Goal: Task Accomplishment & Management: Use online tool/utility

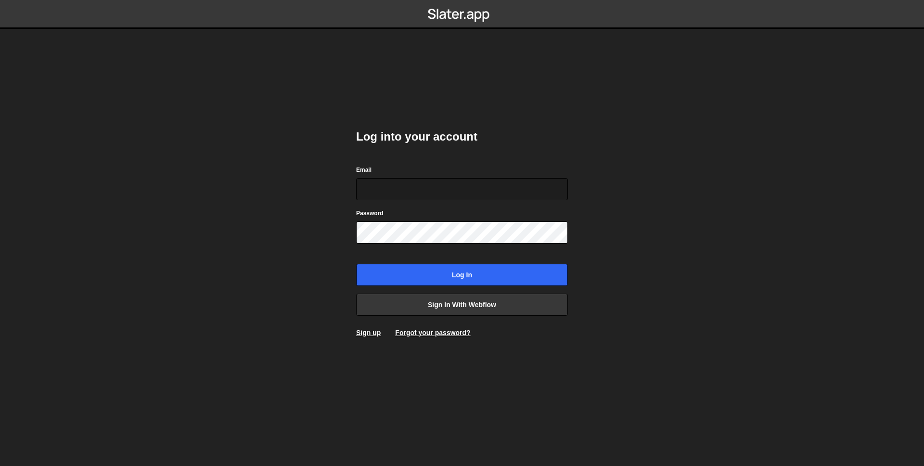
type input "rodrigo.aiello@ribus.com.br"
click at [325, 271] on body "Log into your account Email rodrigo.aiello@ribus.com.br Password Log in Sign in…" at bounding box center [462, 233] width 924 height 466
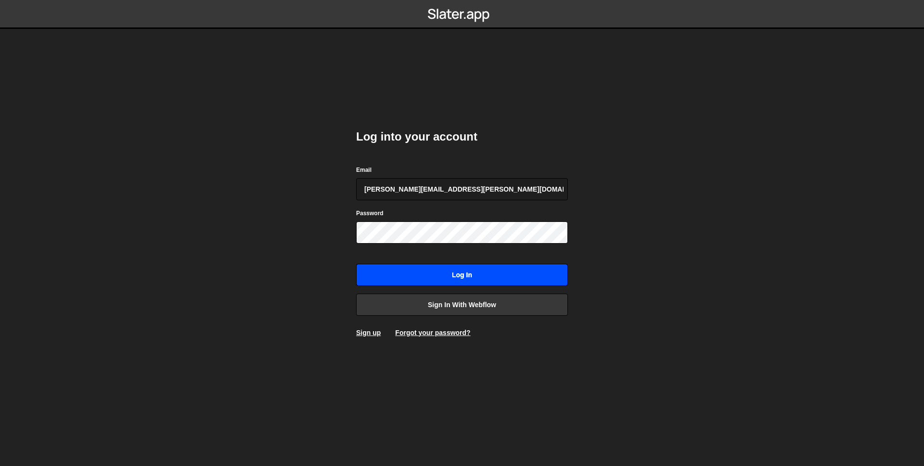
click at [420, 277] on input "Log in" at bounding box center [462, 275] width 212 height 22
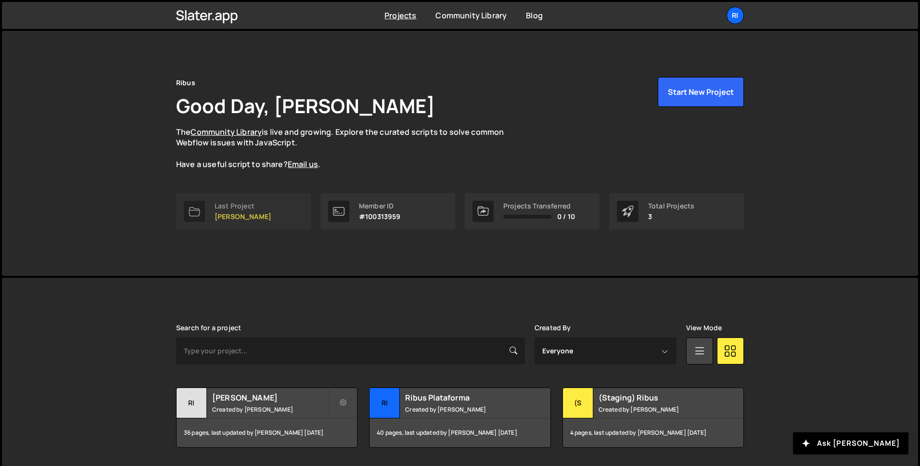
click at [275, 223] on link "Last Project Ribus - Rodrigo" at bounding box center [243, 211] width 135 height 37
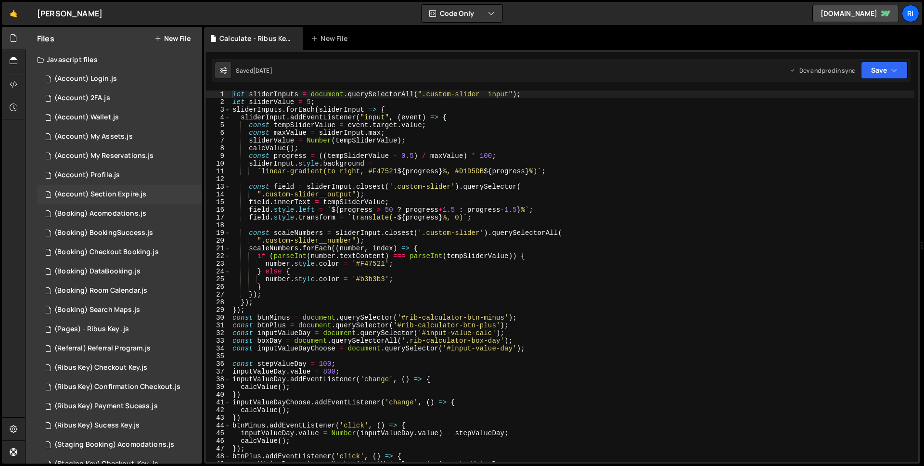
click at [96, 188] on div "1 (Account) Section Expire.js 0" at bounding box center [119, 194] width 165 height 19
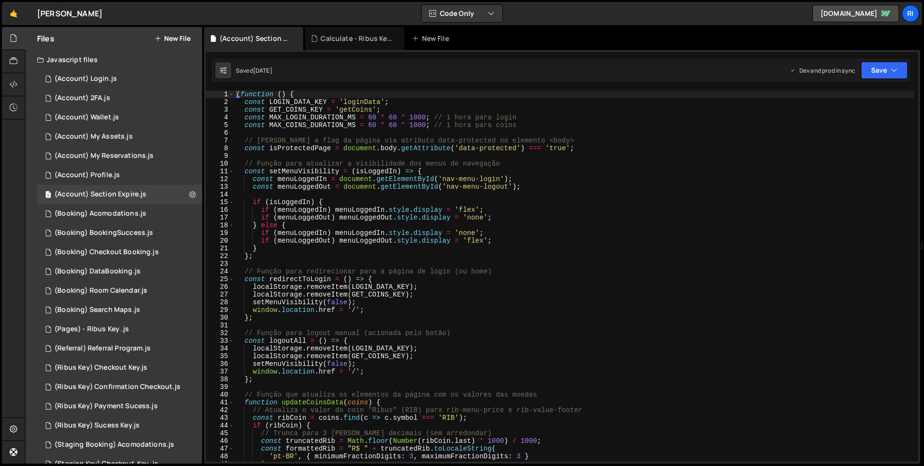
scroll to position [627, 0]
click at [431, 181] on div "( function ( ) { const LOGIN_DATA_KEY = 'loginData' ; const GET_COINS_KEY = 'ge…" at bounding box center [574, 283] width 680 height 386
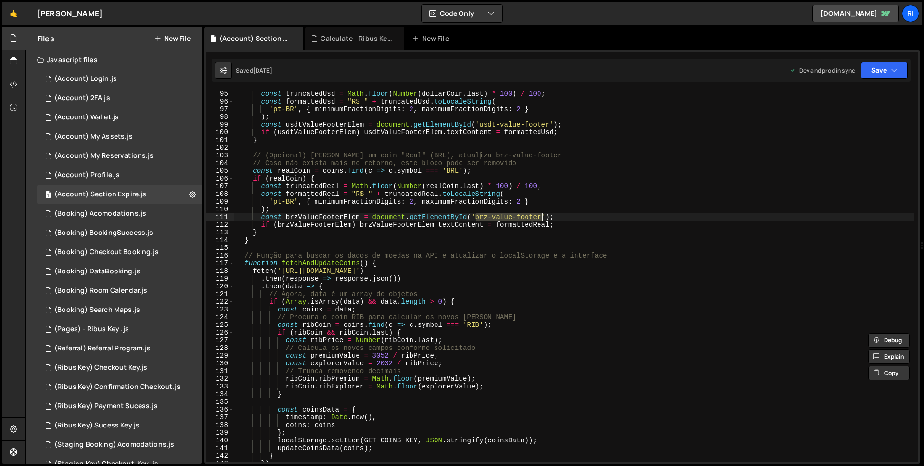
scroll to position [821, 0]
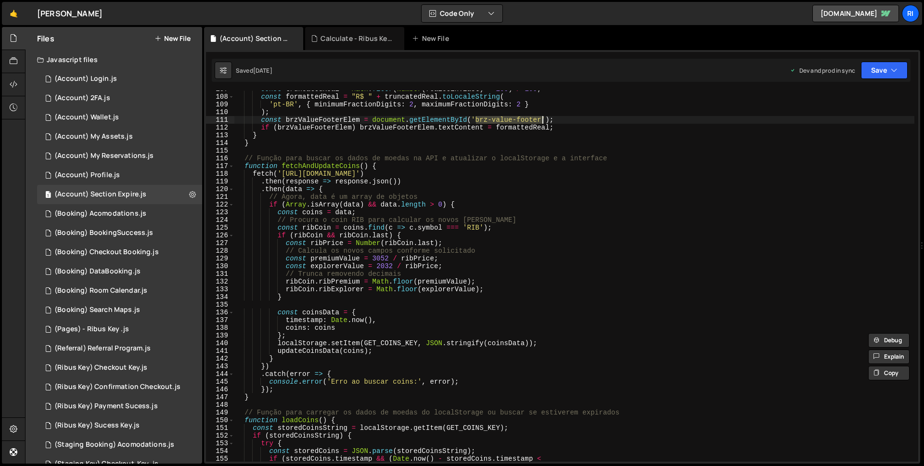
click at [320, 166] on div "const truncatedReal = Math . floor ( Number ( realCoin . last ) * 100 ) / 100 ;…" at bounding box center [574, 278] width 680 height 386
type textarea "function fetchAndUpdateCoins() {"
click at [320, 166] on div "const truncatedReal = Math . floor ( Number ( realCoin . last ) * 100 ) / 100 ;…" at bounding box center [574, 278] width 680 height 386
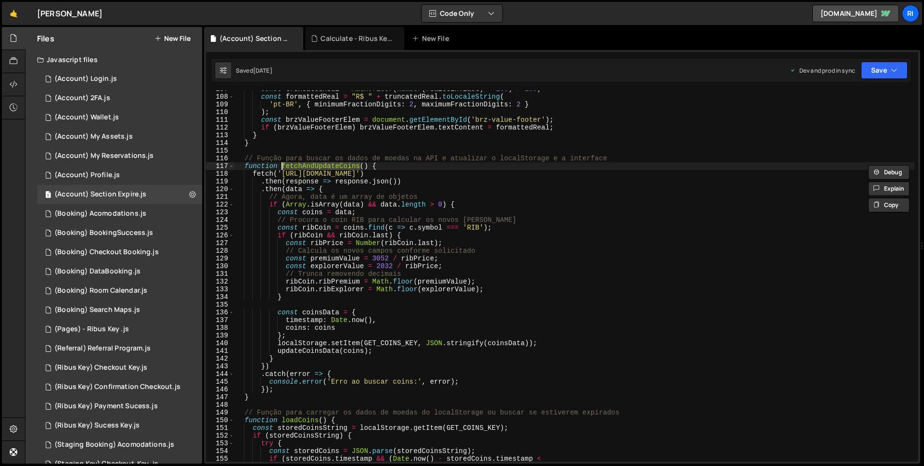
type input "fetchAndUpdateCoins"
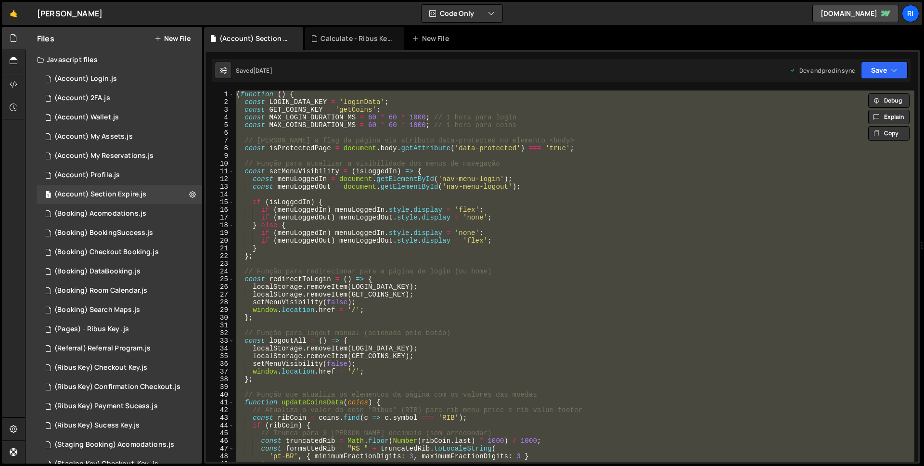
scroll to position [0, 0]
click at [530, 276] on div "( function ( ) { const LOGIN_DATA_KEY = 'loginData' ; const GET_COINS_KEY = 'ge…" at bounding box center [574, 275] width 680 height 371
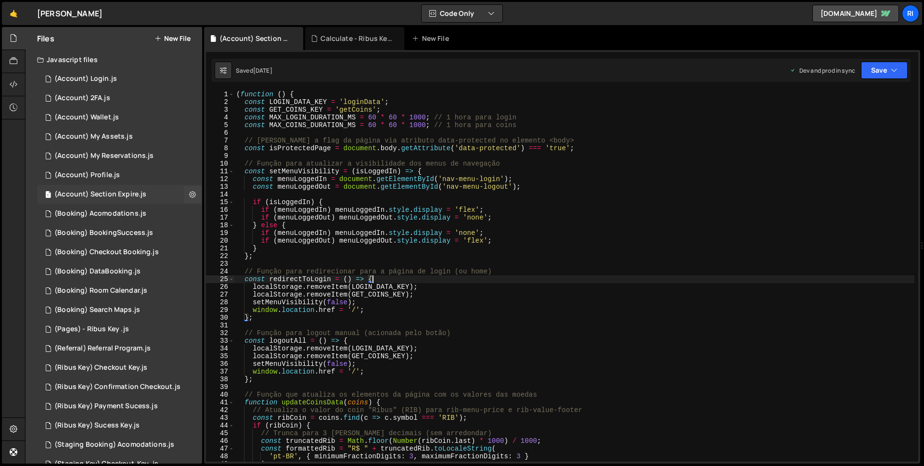
click at [101, 194] on div "(Account) Section Expire.js" at bounding box center [100, 194] width 92 height 9
click at [189, 197] on icon at bounding box center [192, 194] width 7 height 9
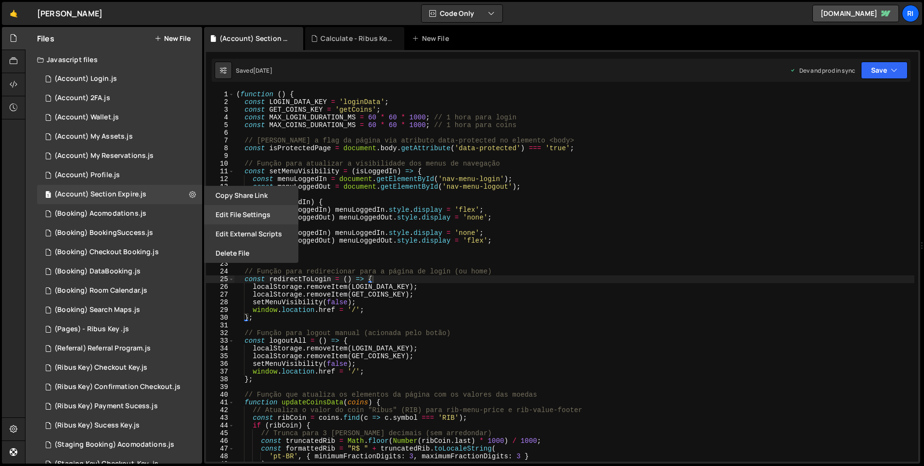
click at [242, 215] on button "Edit File Settings" at bounding box center [251, 214] width 94 height 19
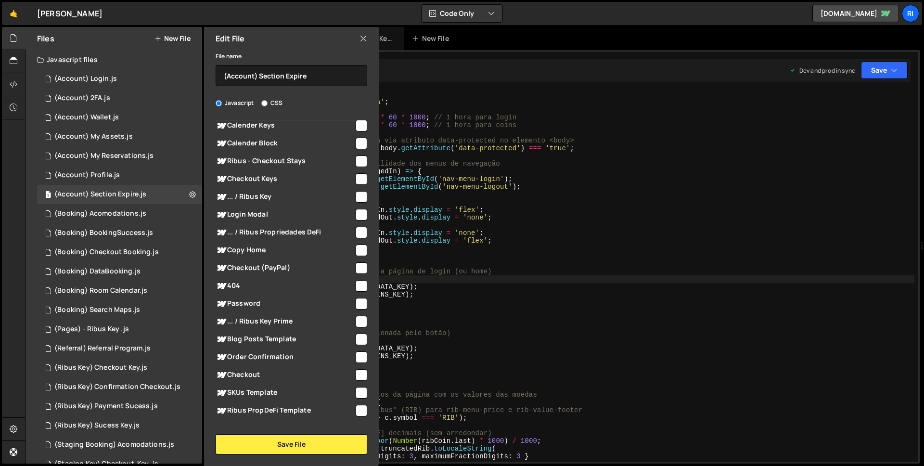
scroll to position [1605, 0]
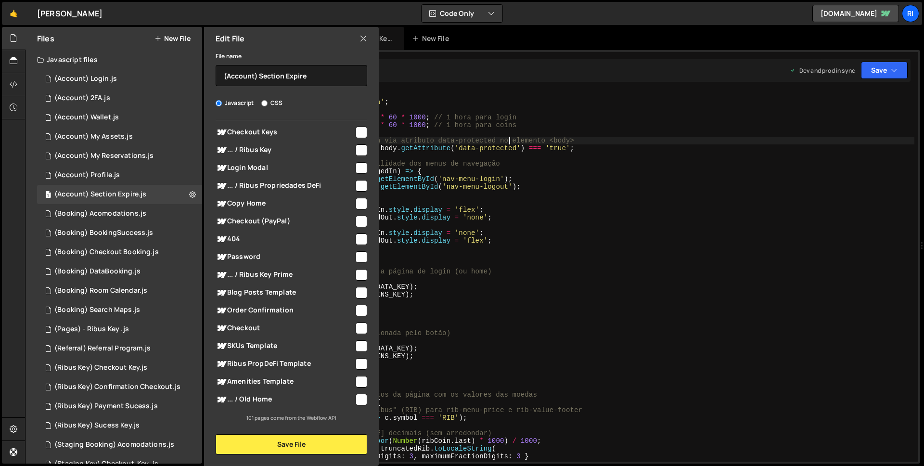
click at [509, 142] on div "( function ( ) { const LOGIN_DATA_KEY = 'loginData' ; const GET_COINS_KEY = 'ge…" at bounding box center [574, 283] width 680 height 386
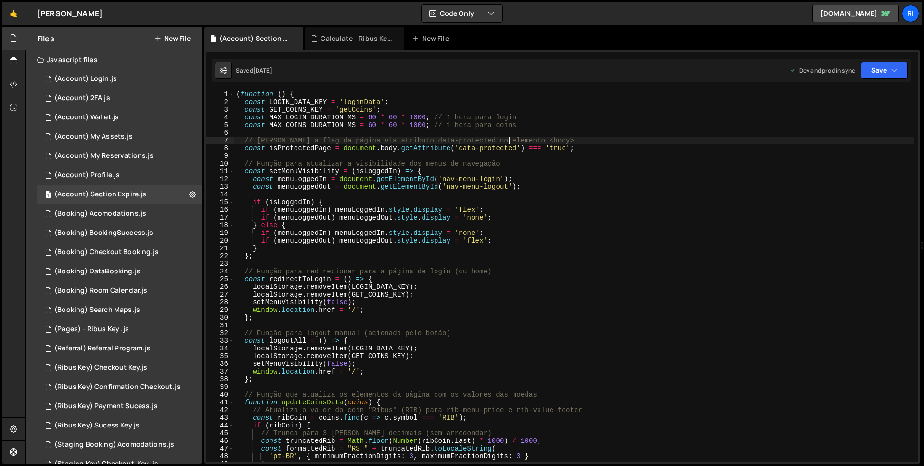
click at [264, 255] on div "( function ( ) { const LOGIN_DATA_KEY = 'loginData' ; const GET_COINS_KEY = 'ge…" at bounding box center [574, 283] width 680 height 386
type textarea "};"
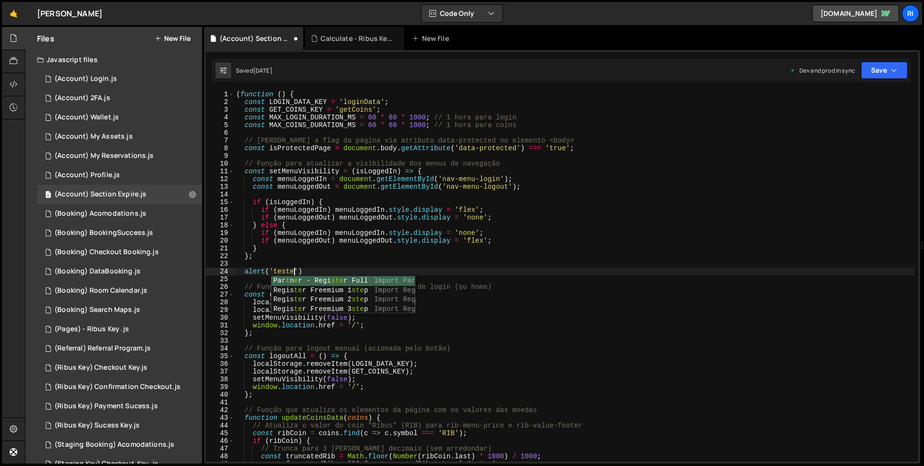
scroll to position [0, 1]
click at [331, 252] on div "( function ( ) { const LOGIN_DATA_KEY = 'loginData' ; const GET_COINS_KEY = 'ge…" at bounding box center [574, 283] width 680 height 386
click at [330, 269] on div "( function ( ) { const LOGIN_DATA_KEY = 'loginData' ; const GET_COINS_KEY = 'ge…" at bounding box center [574, 283] width 680 height 386
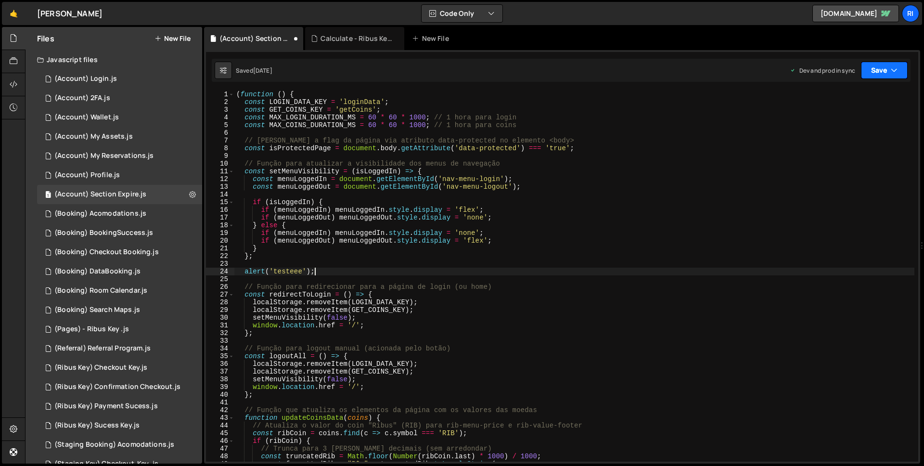
type textarea "alert('testeee');"
click at [874, 74] on button "Save" at bounding box center [884, 70] width 47 height 17
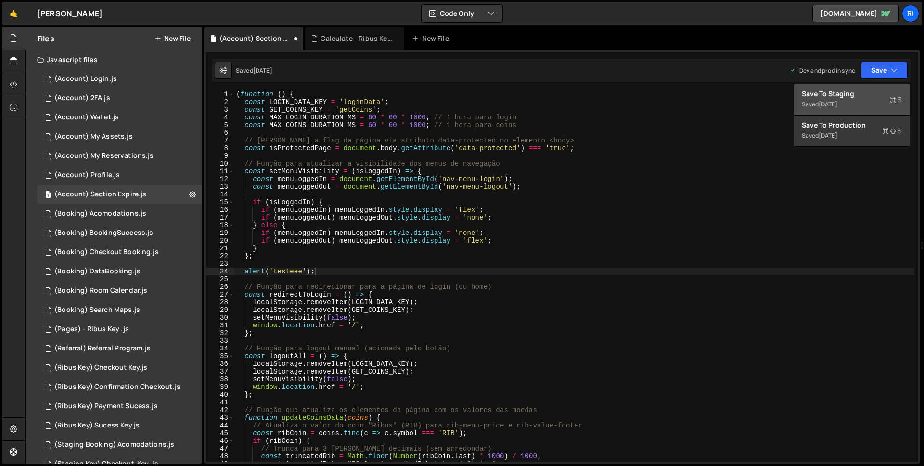
click at [829, 100] on div "[DATE]" at bounding box center [827, 104] width 19 height 8
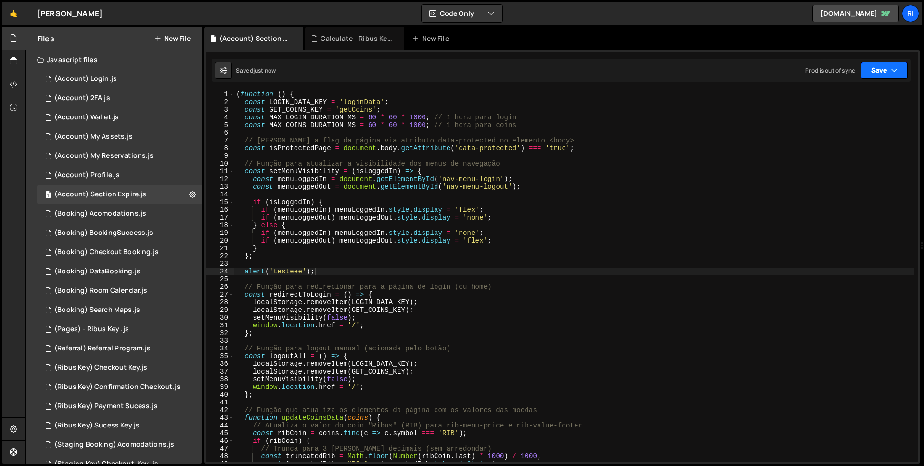
click at [878, 73] on button "Save" at bounding box center [884, 70] width 47 height 17
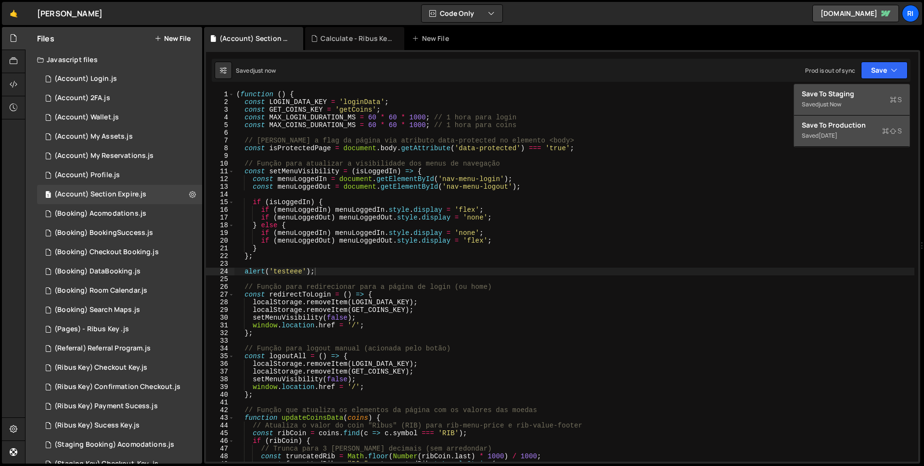
click at [848, 128] on div "Save to Production S" at bounding box center [851, 125] width 100 height 10
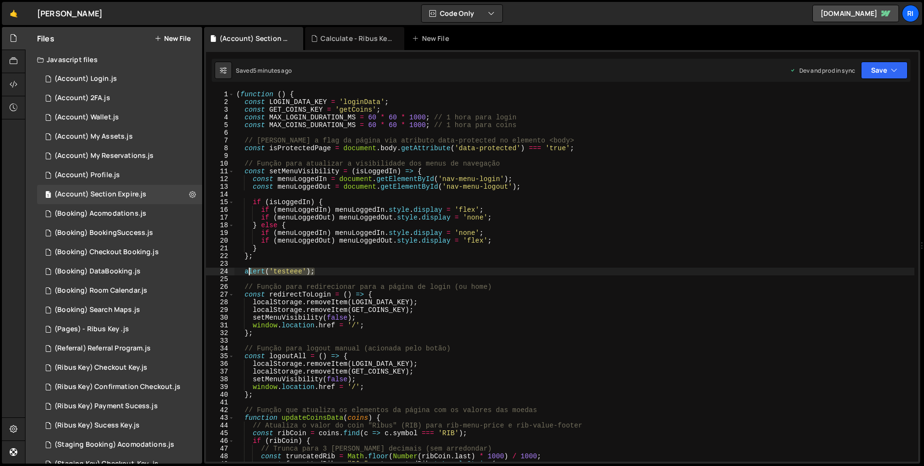
drag, startPoint x: 350, startPoint y: 272, endPoint x: 246, endPoint y: 271, distance: 104.4
click at [246, 271] on div "( function ( ) { const LOGIN_DATA_KEY = 'loginData' ; const GET_COINS_KEY = 'ge…" at bounding box center [574, 283] width 680 height 386
type textarea "};"
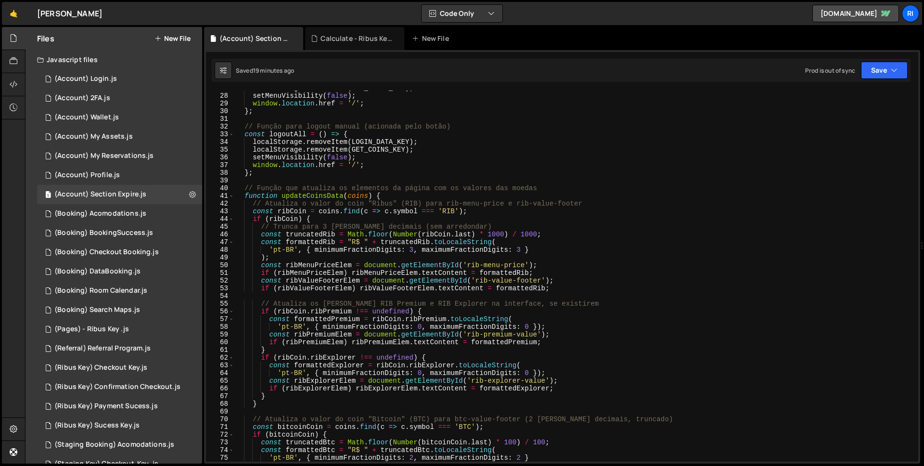
scroll to position [206, 0]
click at [321, 197] on div "localStorage . removeItem ( GET_COINS_KEY ) ; setMenuVisibility ( false ) ; win…" at bounding box center [574, 277] width 680 height 386
type textarea "function updateCoinsData(coins) {"
click at [321, 197] on div "localStorage . removeItem ( GET_COINS_KEY ) ; setMenuVisibility ( false ) ; win…" at bounding box center [574, 277] width 680 height 386
type input "updateCoinsData"
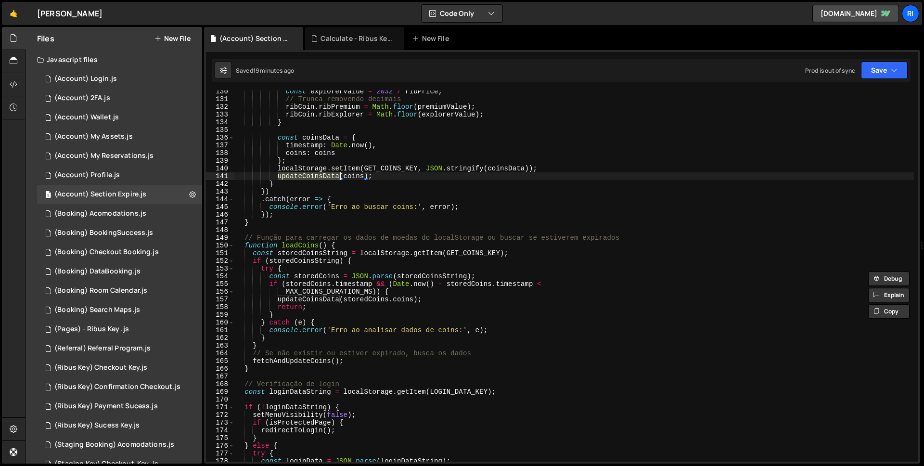
scroll to position [996, 0]
click at [296, 242] on div "const explorerValue = 2032 / ribPrice ; // Trunca removendo decimais ribCoin . …" at bounding box center [574, 281] width 680 height 386
type textarea "function loadCoins() {"
click at [296, 242] on div "const explorerValue = 2032 / ribPrice ; // Trunca removendo decimais ribCoin . …" at bounding box center [574, 281] width 680 height 386
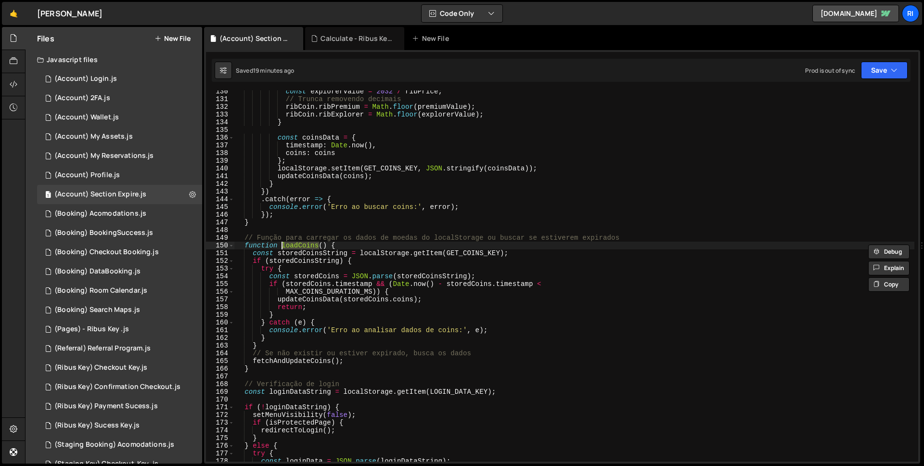
type input "loadCoins"
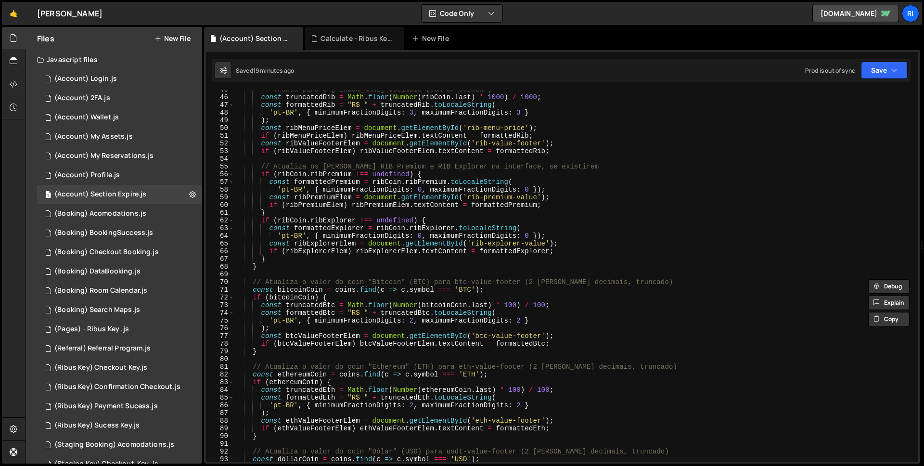
scroll to position [0, 0]
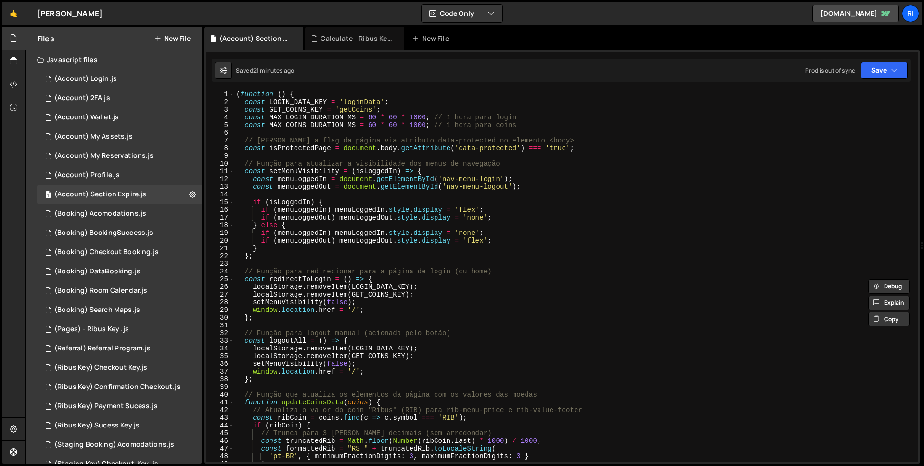
click at [489, 127] on div "( function ( ) { const LOGIN_DATA_KEY = 'loginData' ; const GET_COINS_KEY = 'ge…" at bounding box center [574, 283] width 680 height 386
type textarea "const MAX_COINS_DURATION_MS = 60 * 60 * 1000; // 1 hora para coins"
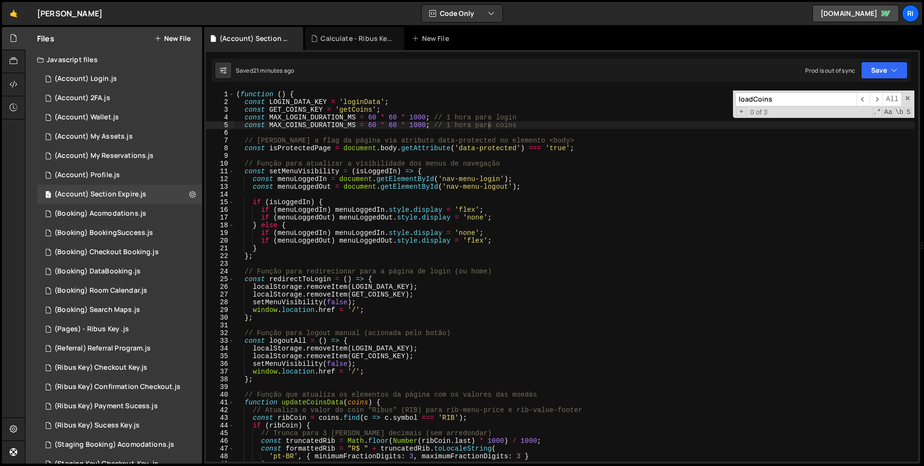
paste input "brz-value-footer"
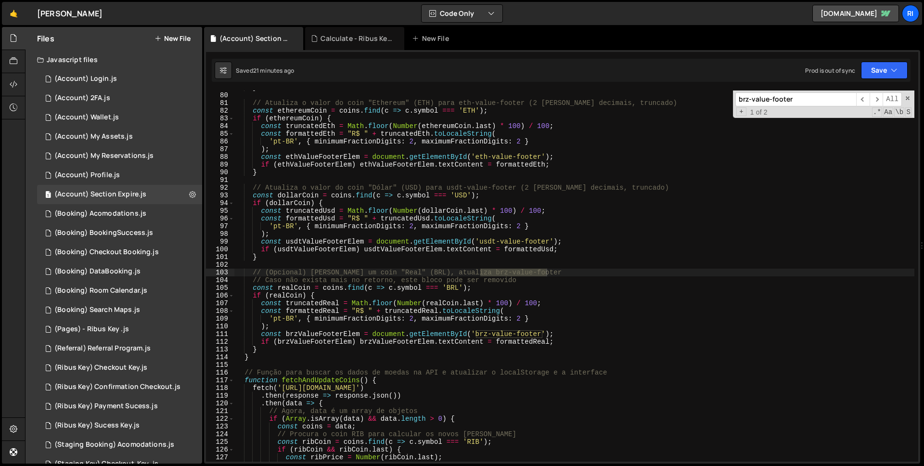
type input "brz-value-footer"
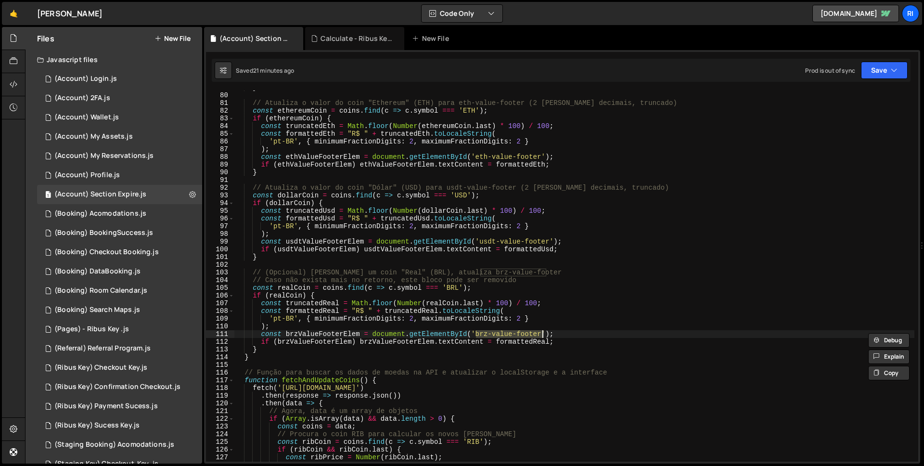
click at [296, 290] on div "} // Atualiza o valor do coin "Ethereum" (ETH) para eth-value-footer (2 [PERSON…" at bounding box center [574, 277] width 680 height 386
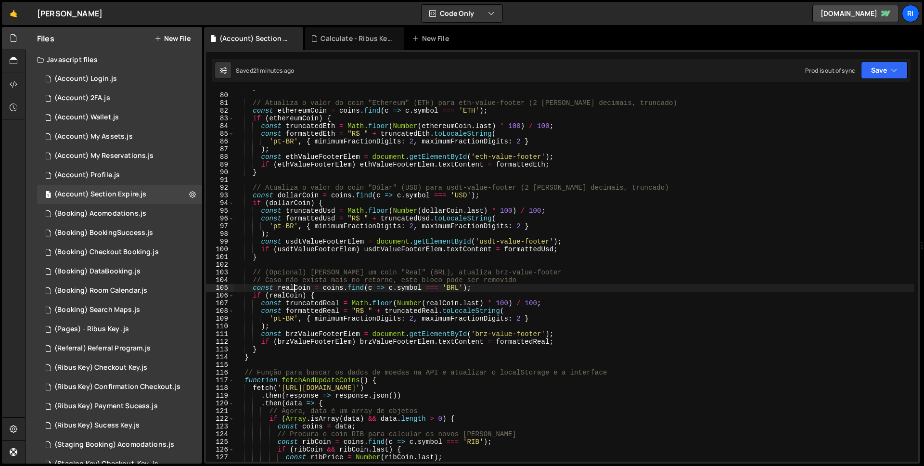
click at [292, 291] on div "} // Atualiza o valor do coin "Ethereum" (ETH) para eth-value-footer (2 [PERSON…" at bounding box center [574, 277] width 680 height 386
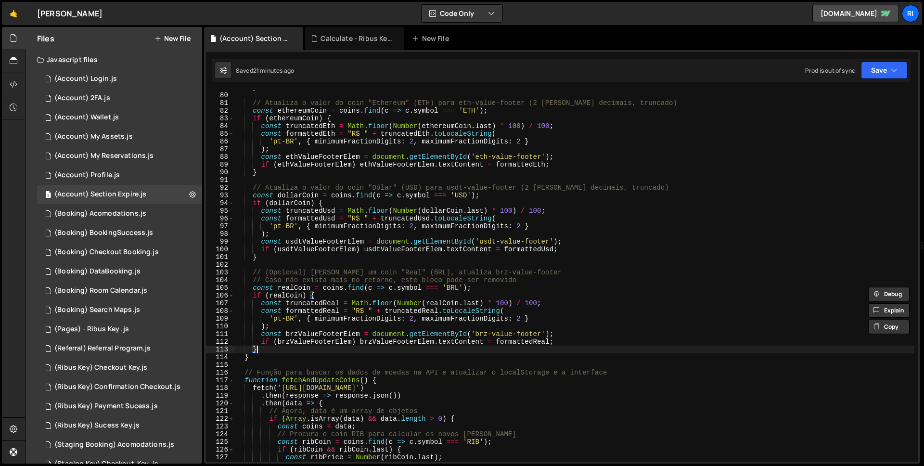
click at [275, 347] on div "} // Atualiza o valor do coin "Ethereum" (ETH) para eth-value-footer (2 [PERSON…" at bounding box center [574, 277] width 680 height 386
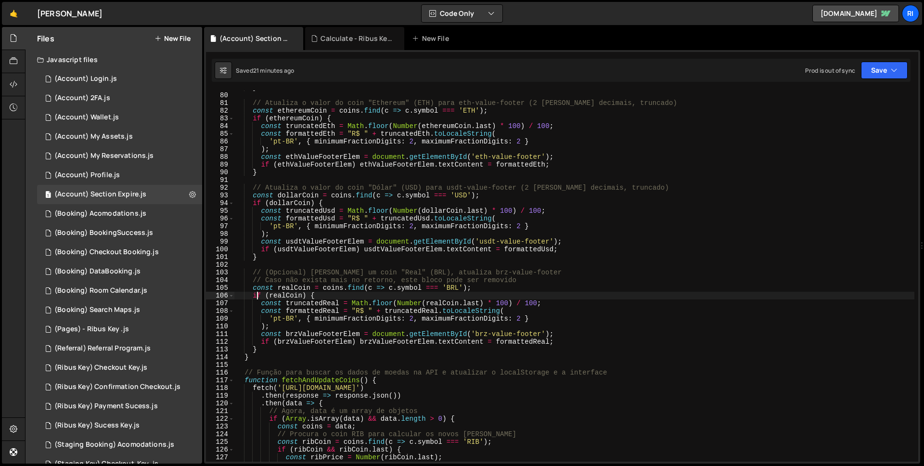
click at [255, 294] on div "} // Atualiza o valor do coin "Ethereum" (ETH) para eth-value-footer (2 [PERSON…" at bounding box center [574, 277] width 680 height 386
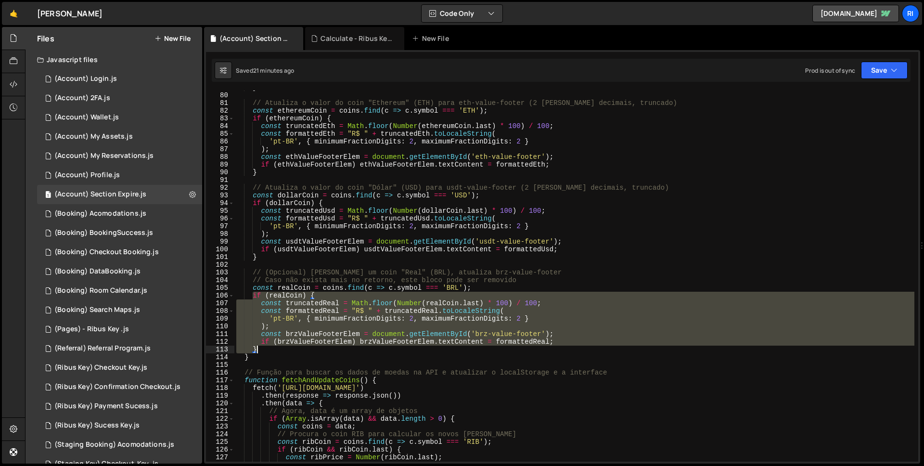
drag, startPoint x: 252, startPoint y: 294, endPoint x: 272, endPoint y: 349, distance: 58.4
click at [272, 349] on div "} // Atualiza o valor do coin "Ethereum" (ETH) para eth-value-footer (2 [PERSON…" at bounding box center [574, 277] width 680 height 386
click at [270, 349] on div "} // Atualiza o valor do coin "Ethereum" (ETH) para eth-value-footer (2 [PERSON…" at bounding box center [574, 275] width 680 height 371
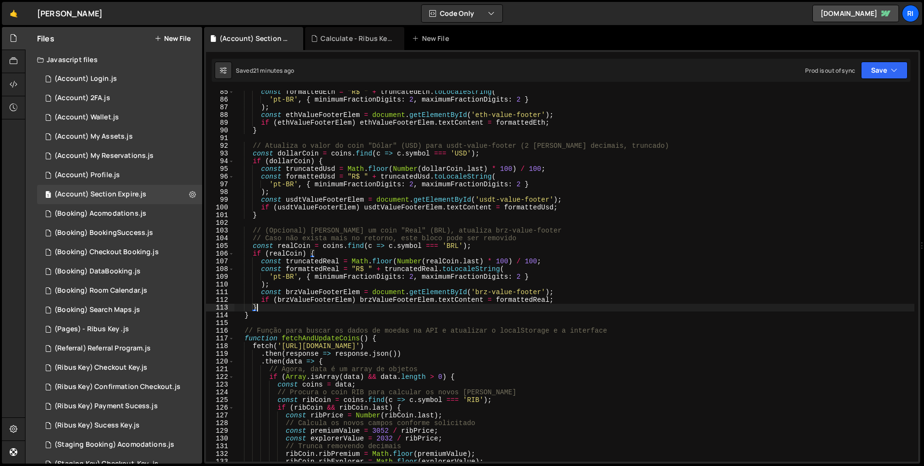
scroll to position [649, 0]
click at [282, 315] on div "const formattedEth = "R$ " + truncatedEth . toLocaleString ( 'pt-BR' , { minimu…" at bounding box center [574, 281] width 680 height 386
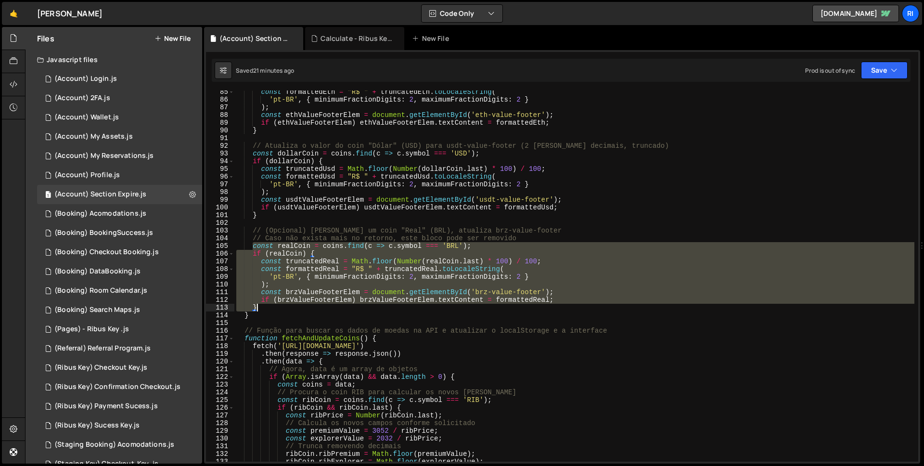
drag, startPoint x: 253, startPoint y: 244, endPoint x: 263, endPoint y: 307, distance: 63.3
click at [263, 307] on div "const formattedEth = "R$ " + truncatedEth . toLocaleString ( 'pt-BR' , { minimu…" at bounding box center [574, 281] width 680 height 386
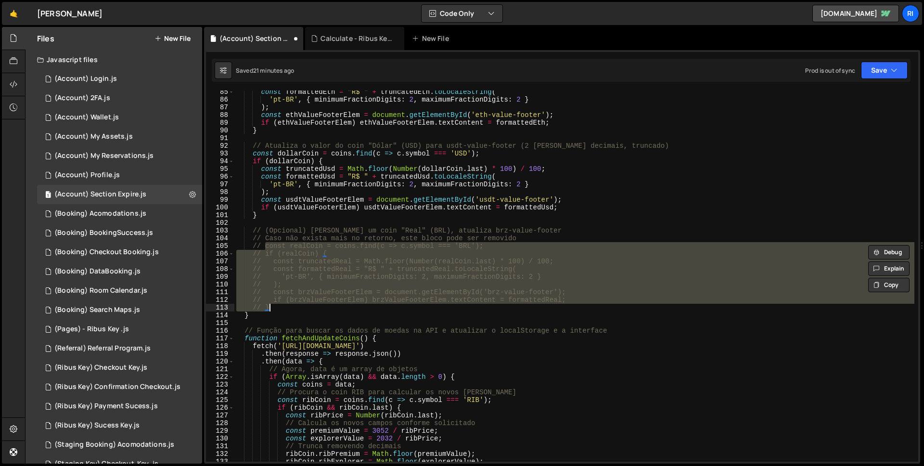
type textarea "// }"
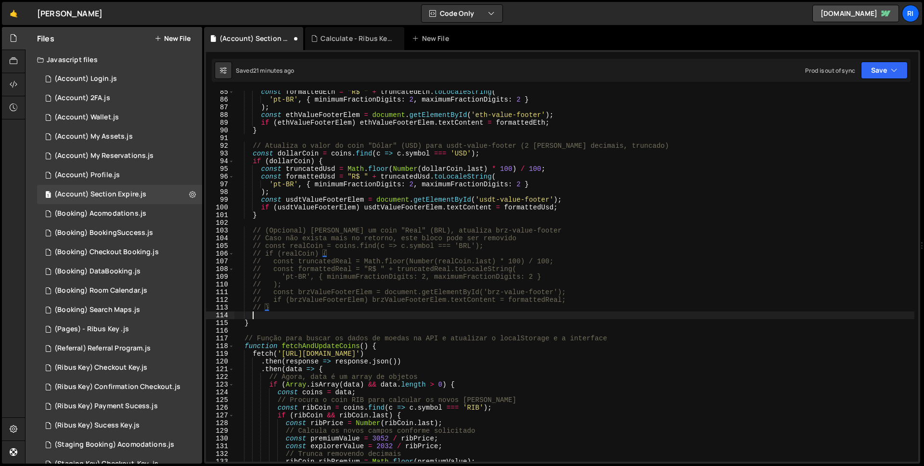
scroll to position [0, 0]
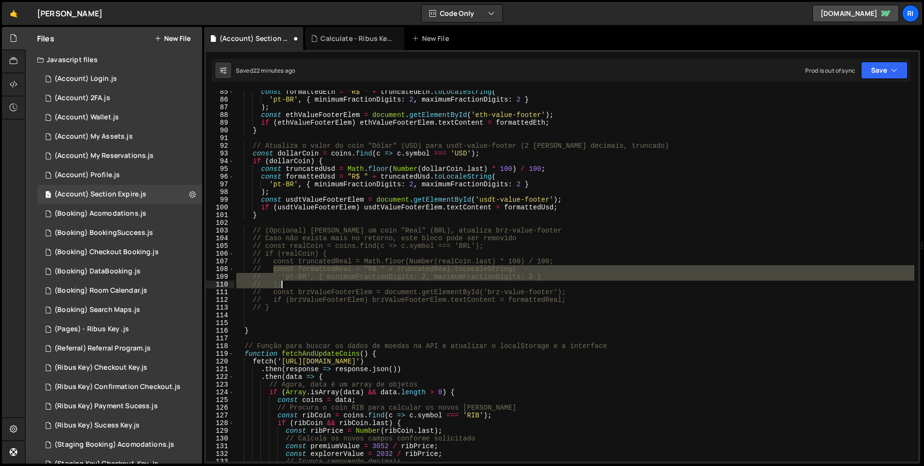
drag, startPoint x: 274, startPoint y: 270, endPoint x: 284, endPoint y: 284, distance: 17.2
click at [284, 284] on div "const formattedEth = "R$ " + truncatedEth . toLocaleString ( 'pt-BR' , { minimu…" at bounding box center [574, 281] width 680 height 386
type textarea "// 'pt-BR', { minimumFractionDigits: 2, maximumFractionDigits: 2 } // );"
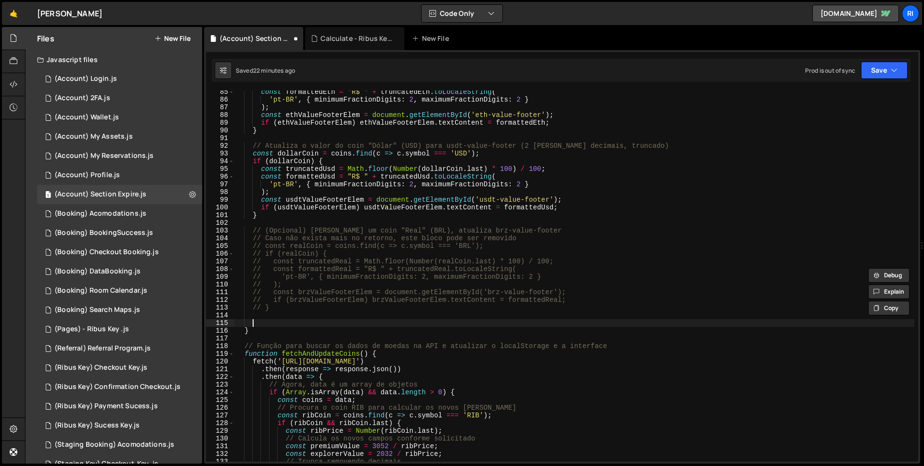
click at [271, 323] on div "const formattedEth = "R$ " + truncatedEth . toLocaleString ( 'pt-BR' , { minimu…" at bounding box center [574, 281] width 680 height 386
paste textarea "// );"
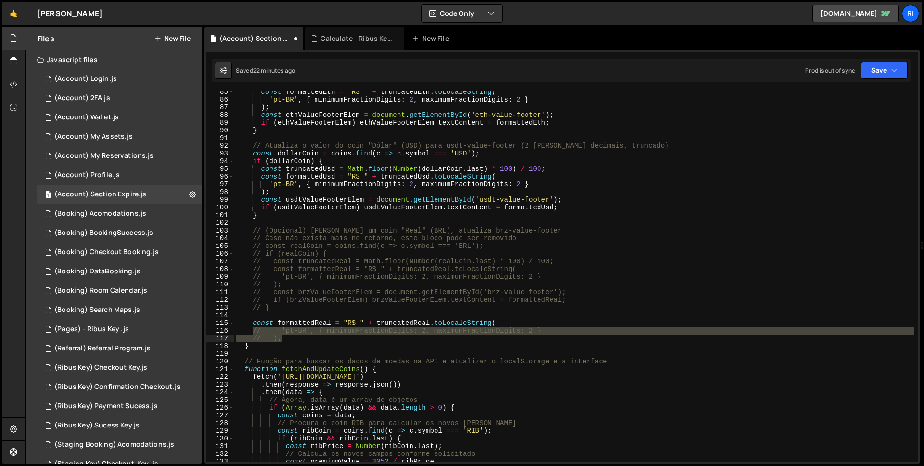
drag, startPoint x: 254, startPoint y: 328, endPoint x: 291, endPoint y: 339, distance: 38.2
click at [291, 339] on div "const formattedEth = "R$ " + truncatedEth . toLocaleString ( 'pt-BR' , { minimu…" at bounding box center [574, 281] width 680 height 386
click at [279, 338] on div "const formattedEth = "R$ " + truncatedEth . toLocaleString ( 'pt-BR' , { minimu…" at bounding box center [574, 275] width 680 height 371
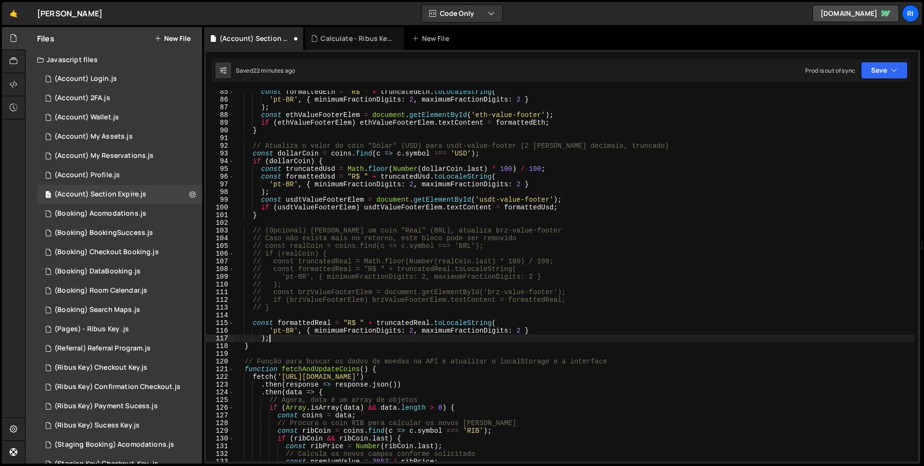
click at [263, 338] on div "const formattedEth = "R$ " + truncatedEth . toLocaleString ( 'pt-BR' , { minimu…" at bounding box center [574, 281] width 680 height 386
click at [268, 330] on div "const formattedEth = "R$ " + truncatedEth . toLocaleString ( 'pt-BR' , { minimu…" at bounding box center [574, 281] width 680 height 386
click at [417, 322] on div "const formattedEth = "R$ " + truncatedEth . toLocaleString ( 'pt-BR' , { minimu…" at bounding box center [574, 281] width 680 height 386
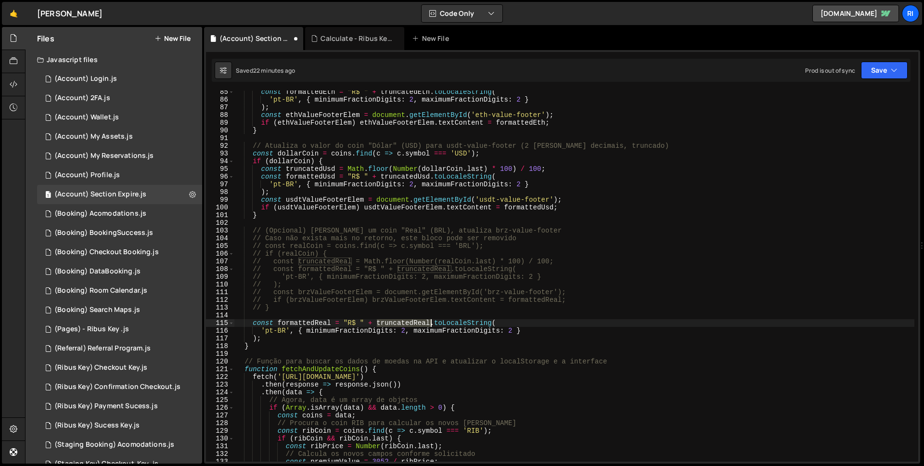
click at [417, 322] on div "const formattedEth = "R$ " + truncatedEth . toLocaleString ( 'pt-BR' , { minimu…" at bounding box center [574, 281] width 680 height 386
click at [383, 322] on div "const formattedEth = "R$ " + truncatedEth . toLocaleString ( 'pt-BR' , { minimu…" at bounding box center [574, 275] width 680 height 371
click at [383, 322] on div "const formattedEth = "R$ " + truncatedEth . toLocaleString ( 'pt-BR' , { minimu…" at bounding box center [574, 281] width 680 height 386
click at [360, 321] on div "const formattedEth = "R$ " + truncatedEth . toLocaleString ( 'pt-BR' , { minimu…" at bounding box center [574, 281] width 680 height 386
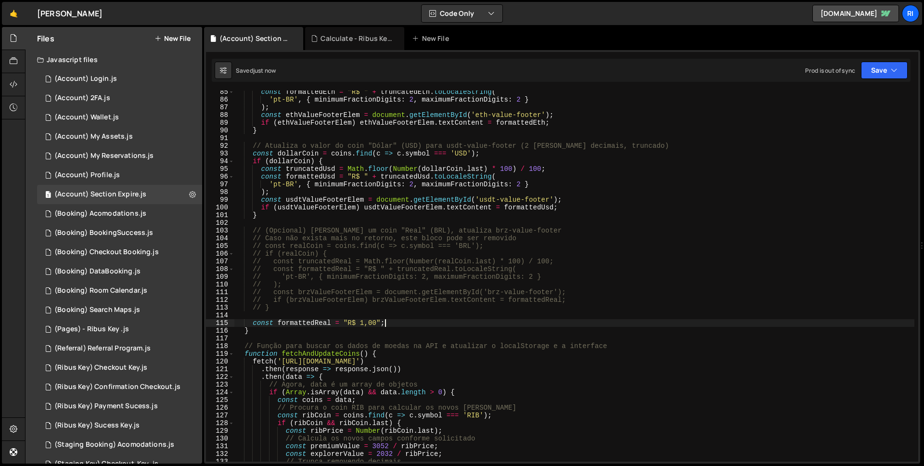
click at [338, 296] on div "const formattedEth = "R$ " + truncatedEth . toLocaleString ( 'pt-BR' , { minimu…" at bounding box center [574, 281] width 680 height 386
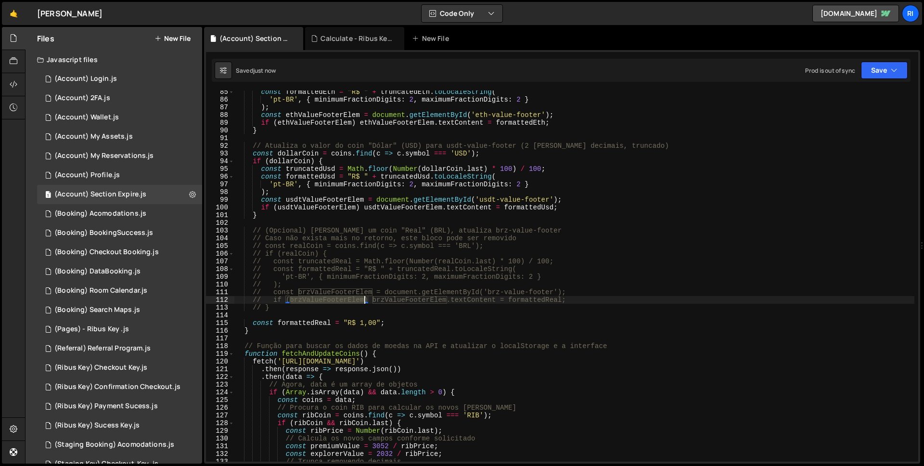
click at [338, 296] on div "const formattedEth = "R$ " + truncatedEth . toLocaleString ( 'pt-BR' , { minimu…" at bounding box center [574, 281] width 680 height 386
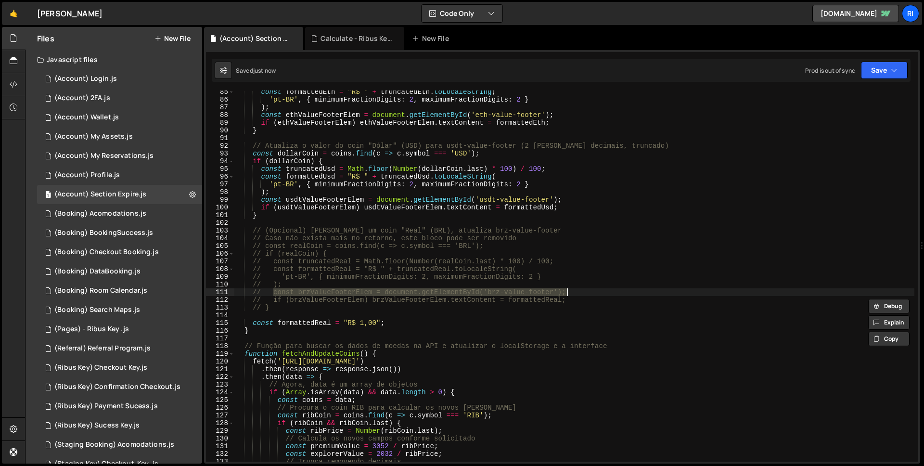
drag, startPoint x: 273, startPoint y: 292, endPoint x: 607, endPoint y: 295, distance: 333.4
click at [607, 295] on div "const formattedEth = "R$ " + truncatedEth . toLocaleString ( 'pt-BR' , { minimu…" at bounding box center [574, 281] width 680 height 386
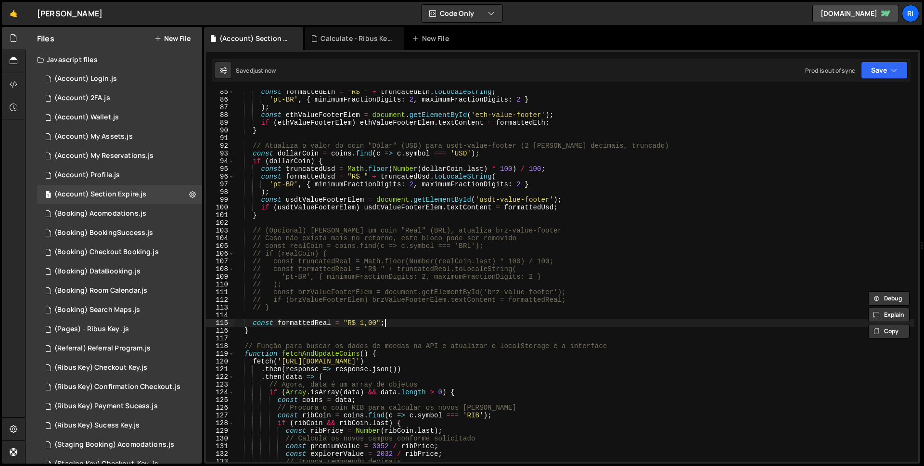
click at [409, 325] on div "const formattedEth = "R$ " + truncatedEth . toLocaleString ( 'pt-BR' , { minimu…" at bounding box center [574, 281] width 680 height 386
type textarea "const formattedReal = "R$ 1,00";"
paste textarea "const brzValueFooterElem = document.getElementById('brz-value-footer');"
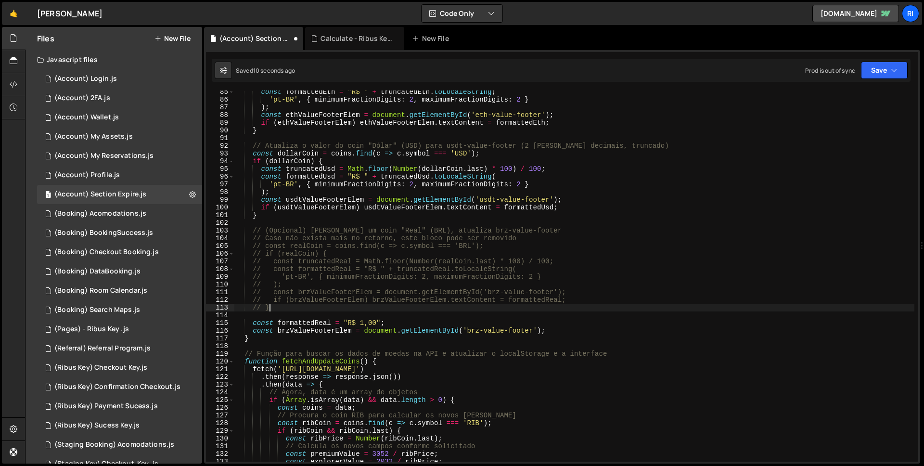
click at [449, 309] on div "const formattedEth = "R$ " + truncatedEth . toLocaleString ( 'pt-BR' , { minimu…" at bounding box center [574, 281] width 680 height 386
click at [431, 300] on div "const formattedEth = "R$ " + truncatedEth . toLocaleString ( 'pt-BR' , { minimu…" at bounding box center [574, 281] width 680 height 386
click at [566, 299] on div "const formattedEth = "R$ " + truncatedEth . toLocaleString ( 'pt-BR' , { minimu…" at bounding box center [574, 281] width 680 height 386
drag, startPoint x: 273, startPoint y: 302, endPoint x: 560, endPoint y: 318, distance: 287.6
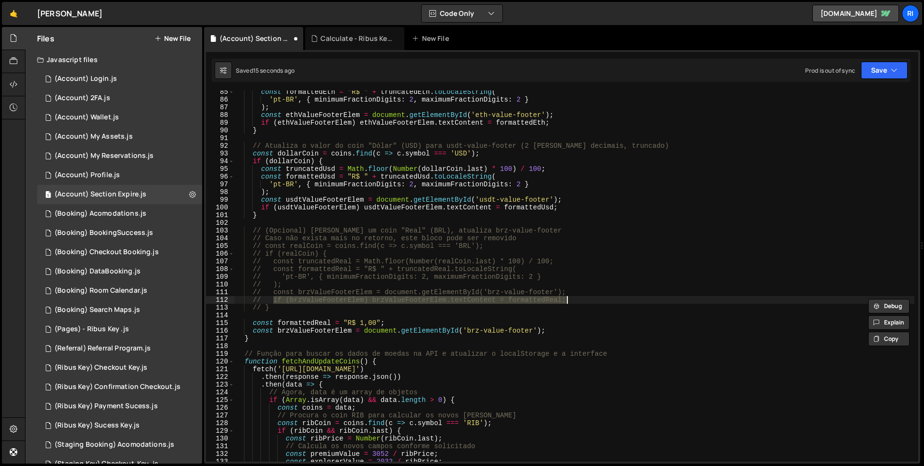
click at [573, 298] on div "const formattedEth = "R$ " + truncatedEth . toLocaleString ( 'pt-BR' , { minimu…" at bounding box center [574, 281] width 680 height 386
click at [548, 332] on div "const formattedEth = "R$ " + truncatedEth . toLocaleString ( 'pt-BR' , { minimu…" at bounding box center [574, 281] width 680 height 386
type textarea "const brzValueFooterElem = document.getElementById('brz-value-footer');"
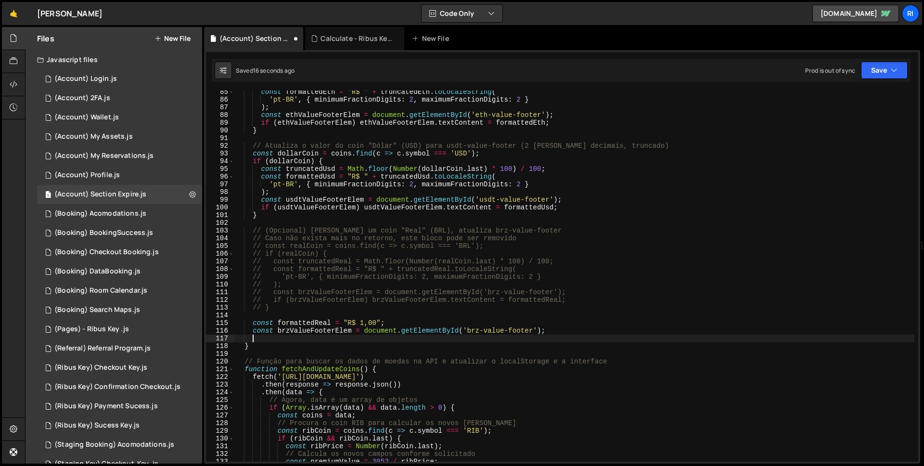
paste textarea "if (brzValueFooterElem) brzValueFooterElem.textContent = formattedReal;"
click at [880, 64] on button "Save" at bounding box center [884, 70] width 47 height 17
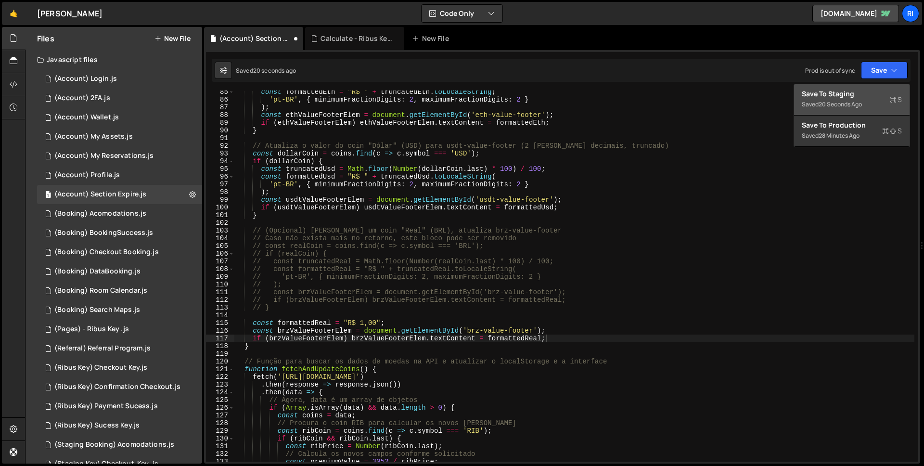
click at [852, 90] on div "Save to Staging S" at bounding box center [851, 94] width 100 height 10
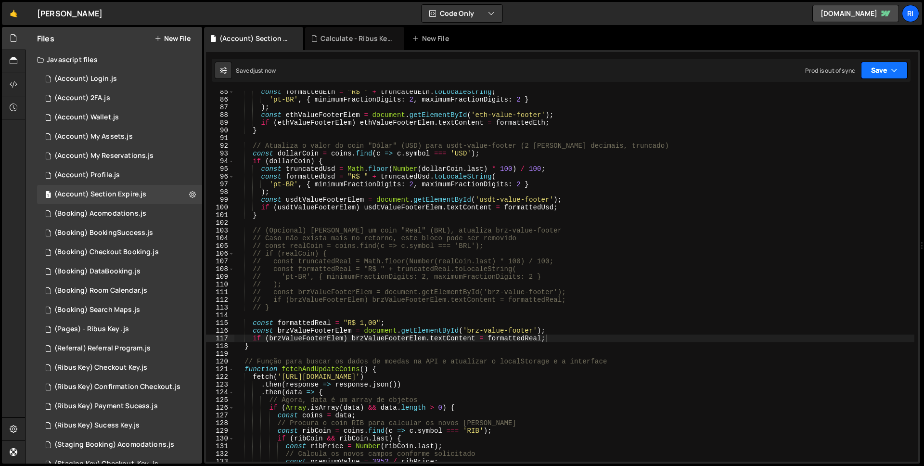
click at [874, 76] on button "Save" at bounding box center [884, 70] width 47 height 17
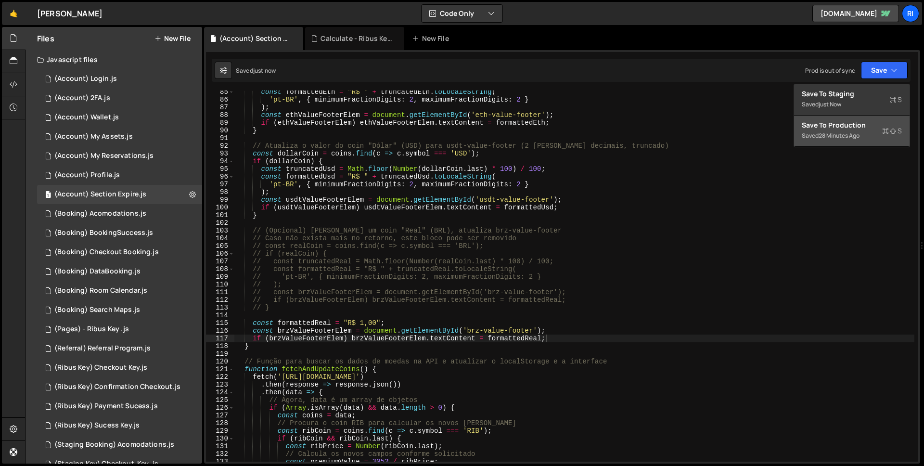
click at [852, 132] on div "28 minutes ago" at bounding box center [838, 135] width 41 height 8
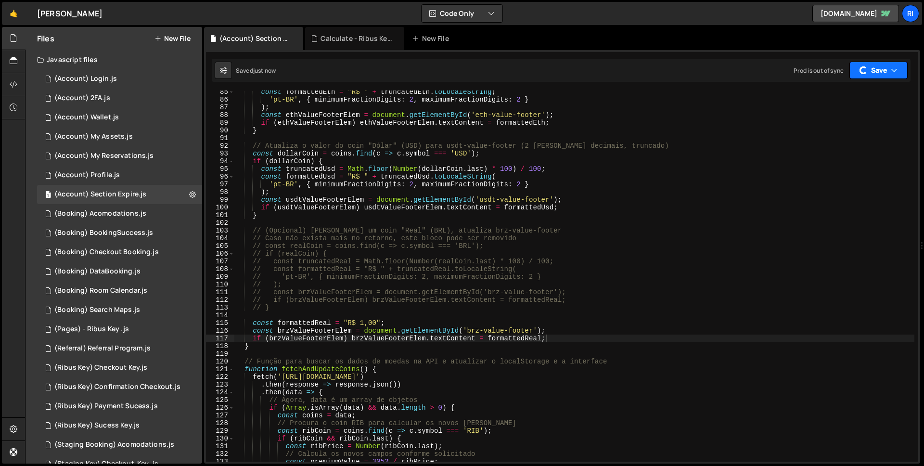
click at [880, 63] on button "Save" at bounding box center [878, 70] width 58 height 17
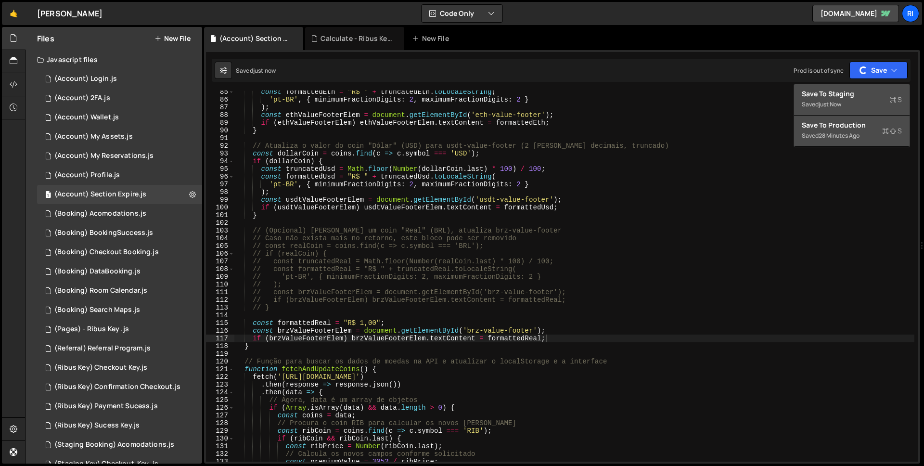
click at [849, 93] on div "Save to Staging S" at bounding box center [851, 94] width 100 height 10
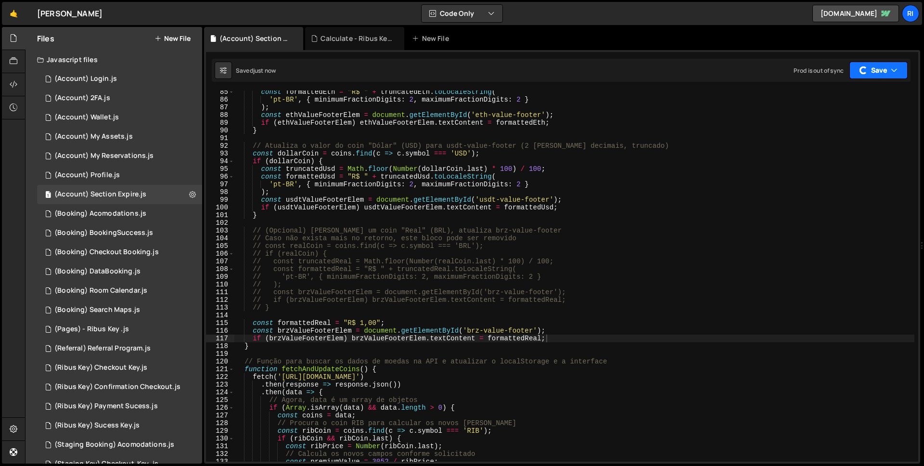
click at [874, 66] on button "Save" at bounding box center [878, 70] width 58 height 17
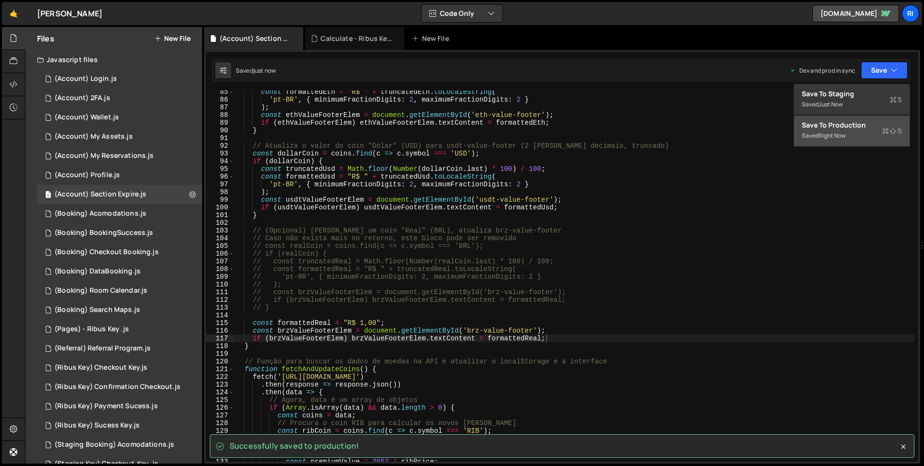
click at [853, 145] on button "Save to Production S Saved right now" at bounding box center [851, 130] width 115 height 31
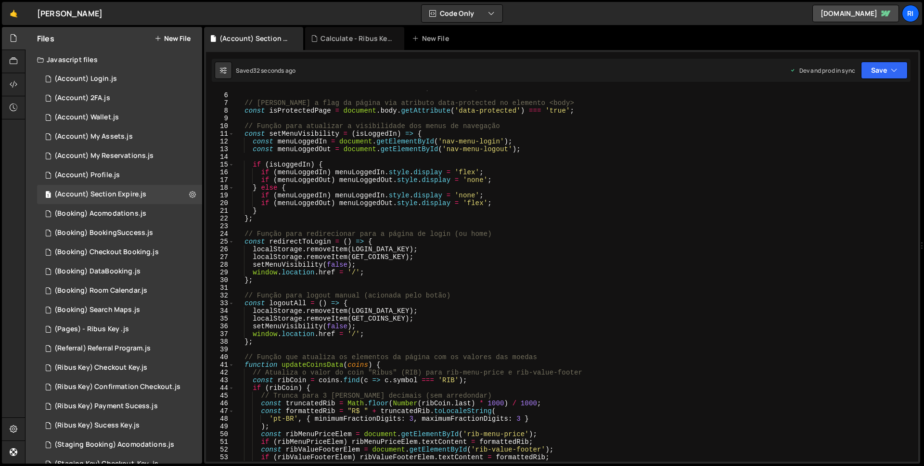
scroll to position [0, 0]
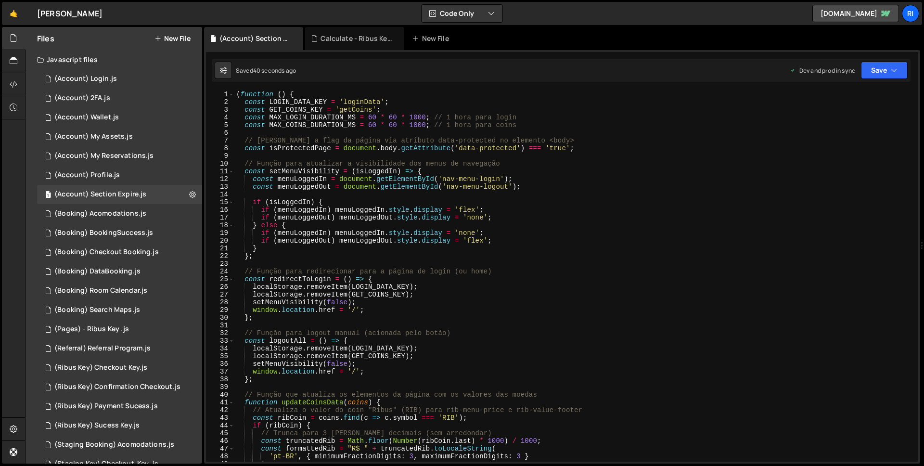
click at [293, 149] on div "( function ( ) { const LOGIN_DATA_KEY = 'loginData' ; const GET_COINS_KEY = 'ge…" at bounding box center [574, 283] width 680 height 386
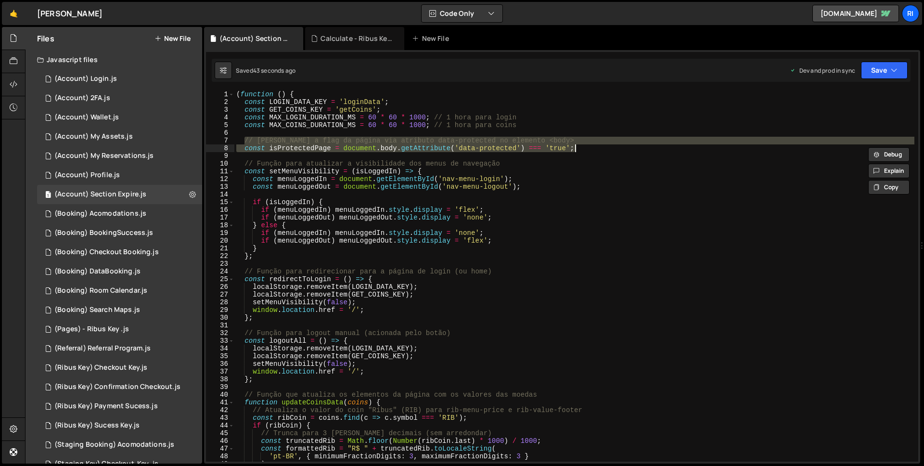
drag, startPoint x: 245, startPoint y: 140, endPoint x: 644, endPoint y: 149, distance: 399.3
click at [644, 149] on div "( function ( ) { const LOGIN_DATA_KEY = 'loginData' ; const GET_COINS_KEY = 'ge…" at bounding box center [574, 283] width 680 height 386
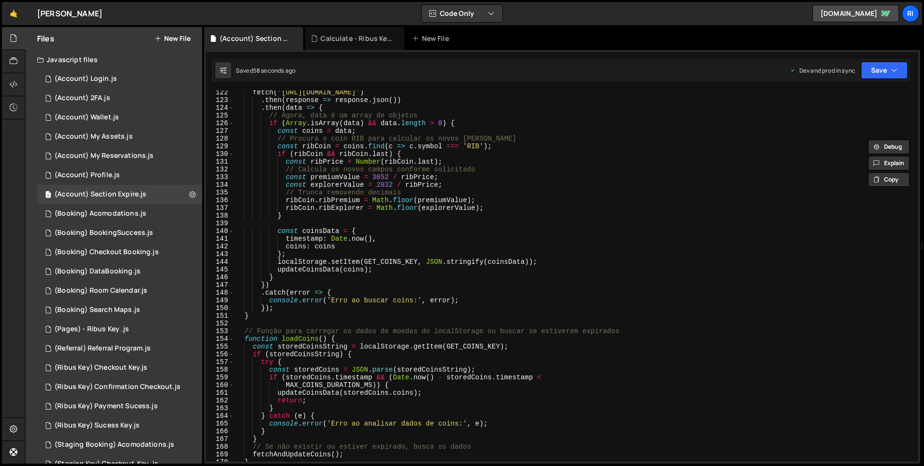
scroll to position [813, 0]
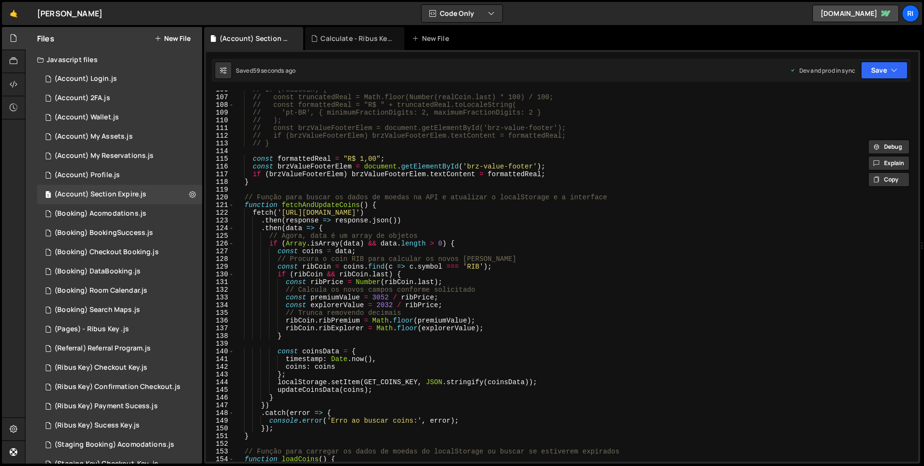
click at [286, 212] on div "// if (realCoin) { // const truncatedReal = Math.floor(Number(realCoin.last) * …" at bounding box center [574, 279] width 680 height 386
click at [418, 213] on div "// if (realCoin) { // const truncatedReal = Math.floor(Number(realCoin.last) * …" at bounding box center [574, 279] width 680 height 386
drag, startPoint x: 283, startPoint y: 211, endPoint x: 417, endPoint y: 215, distance: 133.8
click at [417, 215] on div "// if (realCoin) { // const truncatedReal = Math.floor(Number(realCoin.last) * …" at bounding box center [574, 279] width 680 height 386
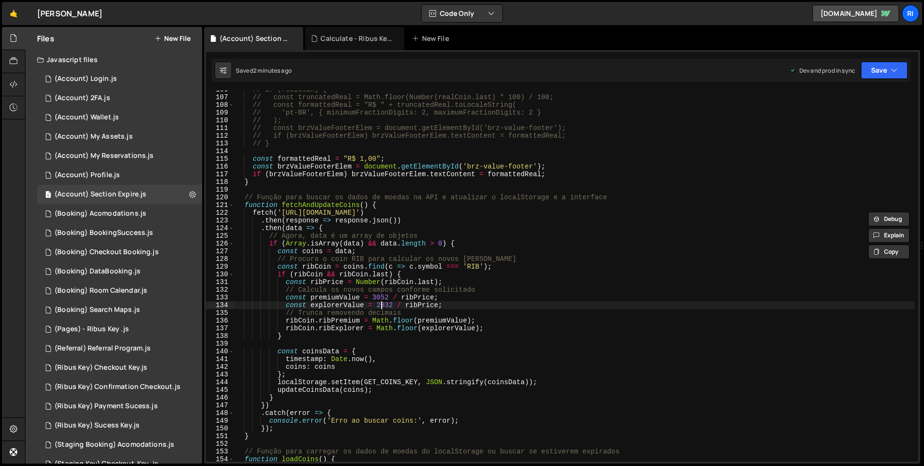
click at [379, 308] on div "// if (realCoin) { // const truncatedReal = Math.floor(Number(realCoin.last) * …" at bounding box center [574, 279] width 680 height 386
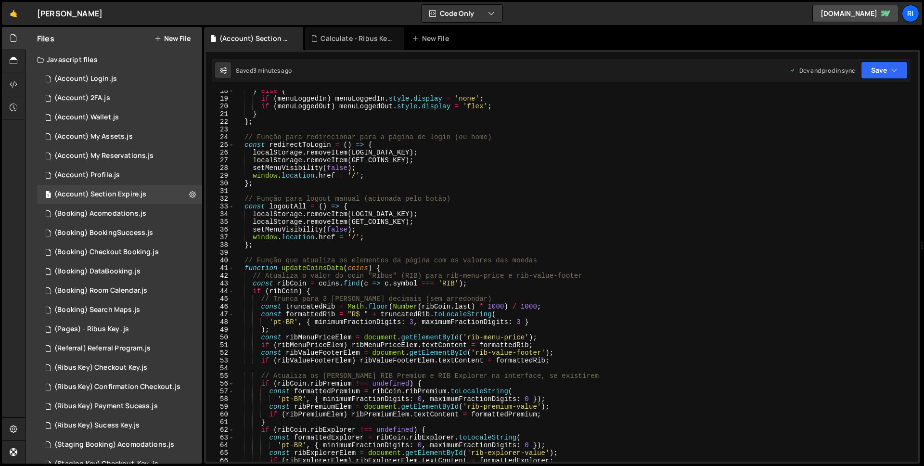
scroll to position [0, 0]
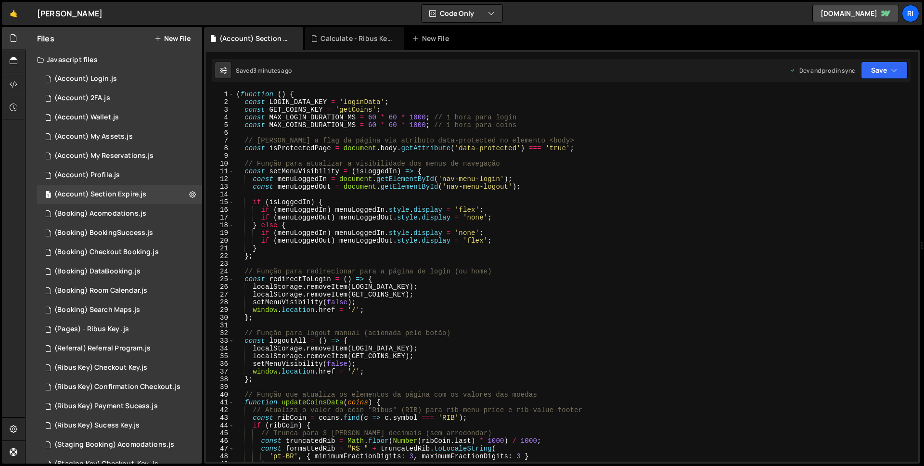
click at [300, 113] on div "( function ( ) { const LOGIN_DATA_KEY = 'loginData' ; const GET_COINS_KEY = 'ge…" at bounding box center [574, 283] width 680 height 386
type textarea "const GET_COINS_KEY = 'getCoins';"
click at [300, 113] on div "( function ( ) { const LOGIN_DATA_KEY = 'loginData' ; const GET_COINS_KEY = 'ge…" at bounding box center [574, 283] width 680 height 386
type input "GET_COINS_KEY"
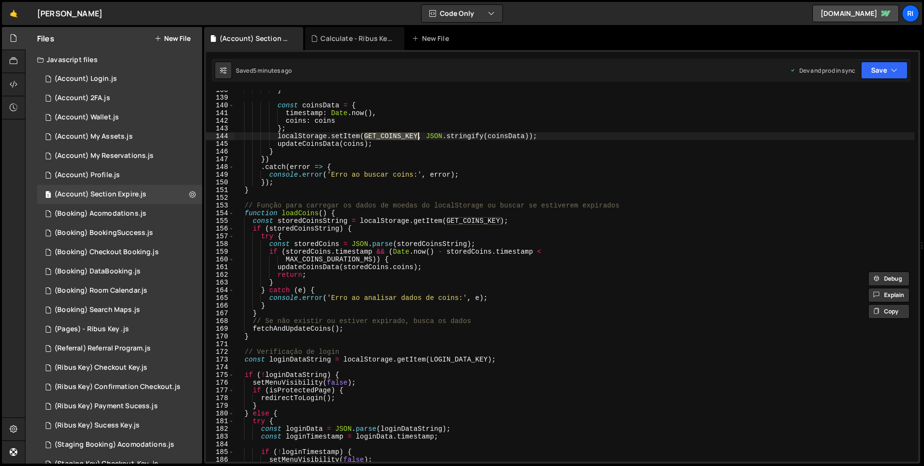
scroll to position [1059, 0]
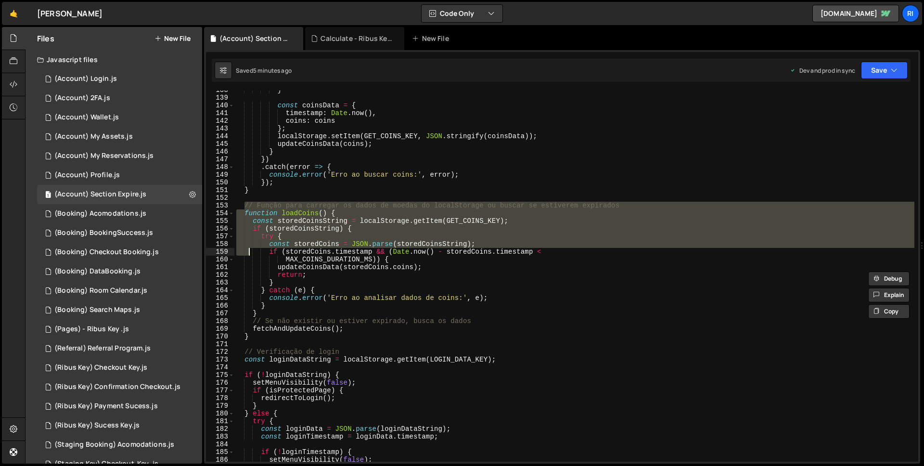
drag, startPoint x: 244, startPoint y: 204, endPoint x: 249, endPoint y: 248, distance: 44.0
click at [249, 248] on div "} const coinsData = { timestamp : Date . now ( ) , coins : coins } ; localStora…" at bounding box center [574, 279] width 680 height 386
click at [367, 240] on div "} const coinsData = { timestamp : Date . now ( ) , coins : coins } ; localStora…" at bounding box center [574, 275] width 680 height 371
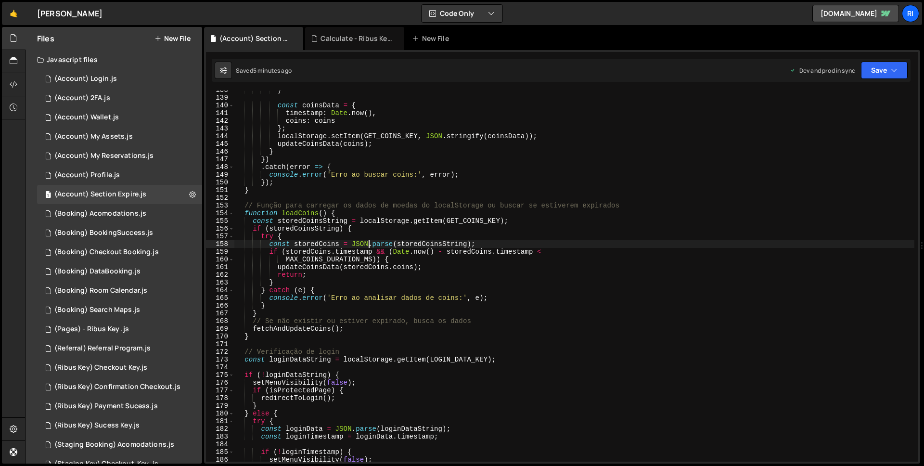
click at [276, 314] on div "} const coinsData = { timestamp : Date . now ( ) , coins : coins } ; localStora…" at bounding box center [574, 279] width 680 height 386
click at [245, 204] on div "} const coinsData = { timestamp : Date . now ( ) , coins : coins } ; localStora…" at bounding box center [574, 279] width 680 height 386
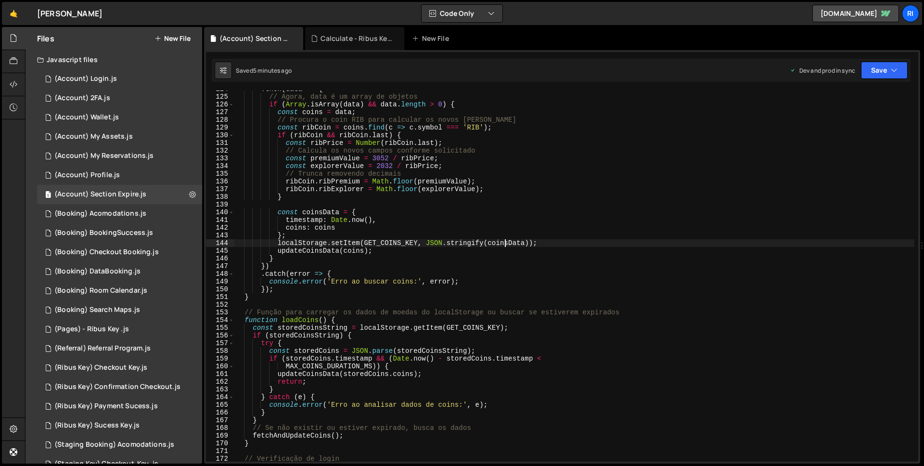
click at [504, 244] on div ". then ( data => { // Agora, data é um array de objetos if ( Array . isArray ( …" at bounding box center [574, 278] width 680 height 386
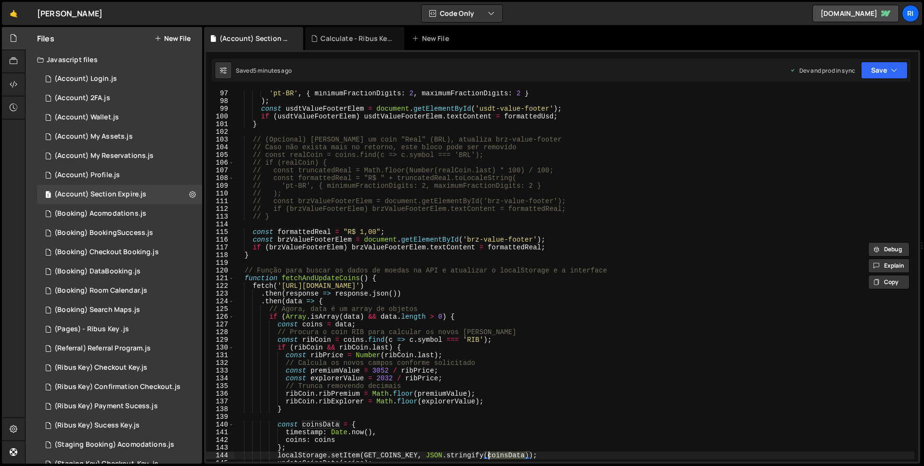
scroll to position [694, 0]
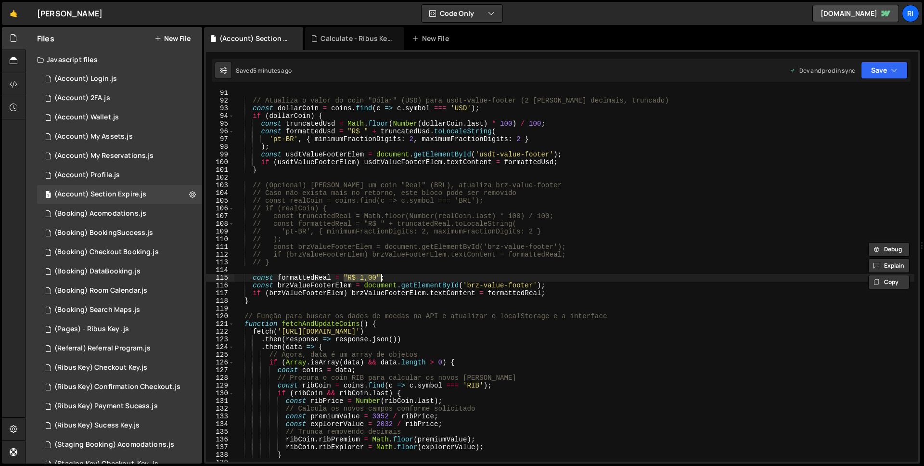
drag, startPoint x: 343, startPoint y: 278, endPoint x: 379, endPoint y: 277, distance: 36.1
click at [379, 277] on div "// Atualiza o valor do coin "Dólar" (USD) para usdt-value-footer (2 [PERSON_NAM…" at bounding box center [574, 282] width 680 height 386
click at [252, 280] on div "// Atualiza o valor do coin "Dólar" (USD) para usdt-value-footer (2 [PERSON_NAM…" at bounding box center [574, 282] width 680 height 386
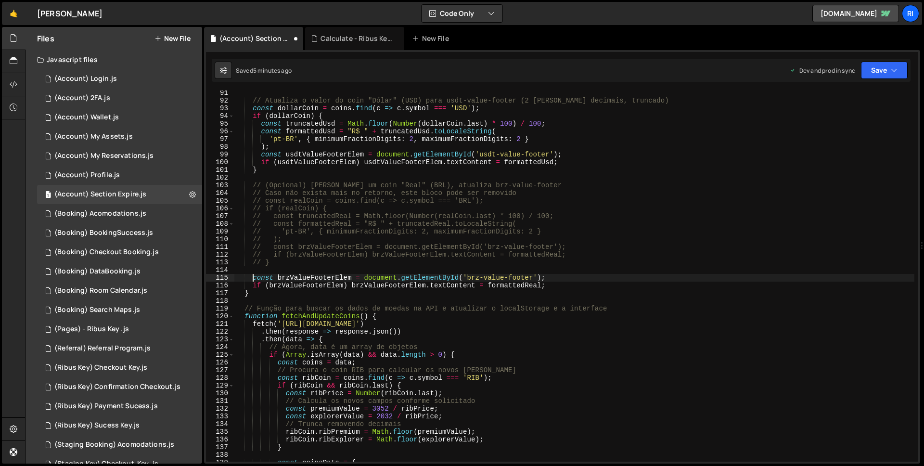
click at [494, 283] on div "// Atualiza o valor do coin "Dólar" (USD) para usdt-value-footer (2 [PERSON_NAM…" at bounding box center [574, 282] width 680 height 386
paste textarea ""R$ 1,00""
click at [879, 66] on button "Save" at bounding box center [884, 70] width 47 height 17
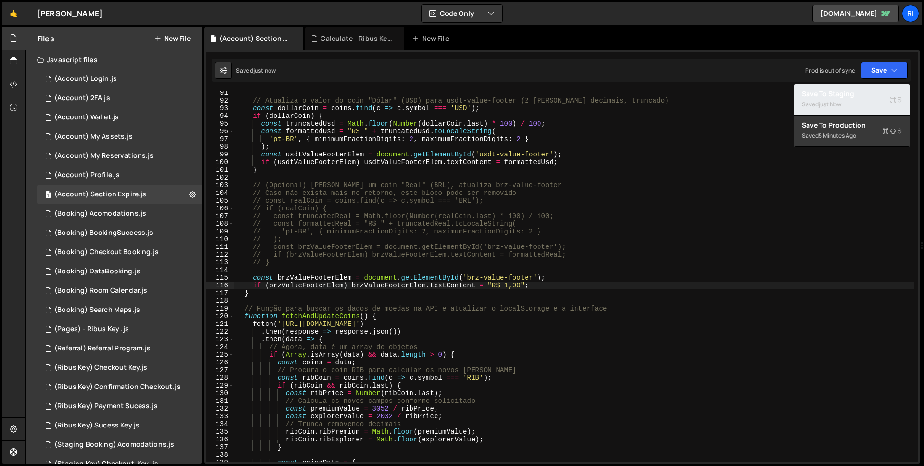
click at [854, 90] on div "Save to Staging S" at bounding box center [851, 94] width 100 height 10
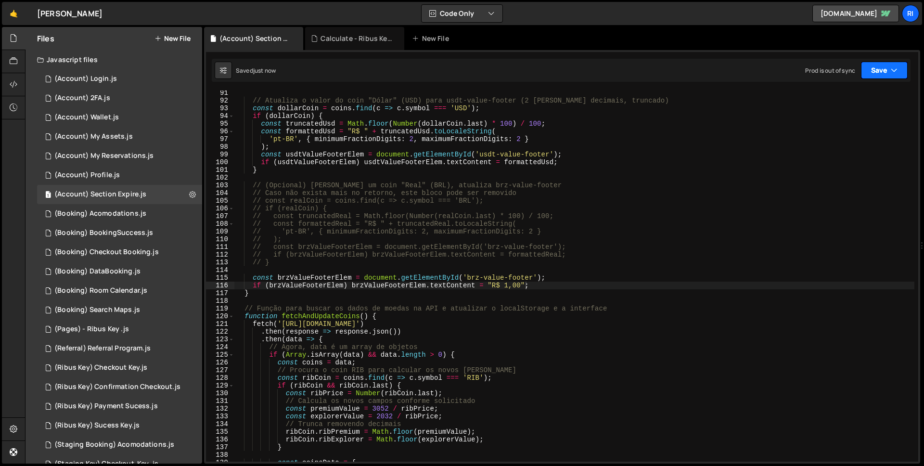
click at [881, 71] on button "Save" at bounding box center [884, 70] width 47 height 17
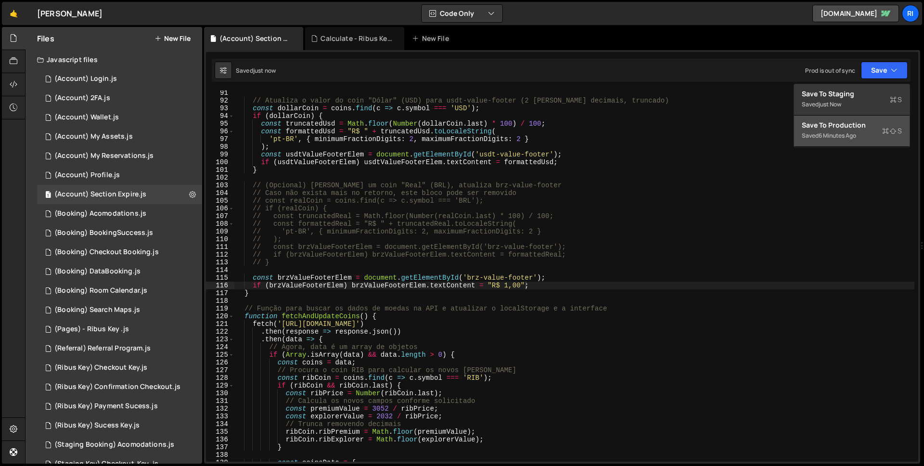
click at [851, 122] on div "Save to Production S" at bounding box center [851, 125] width 100 height 10
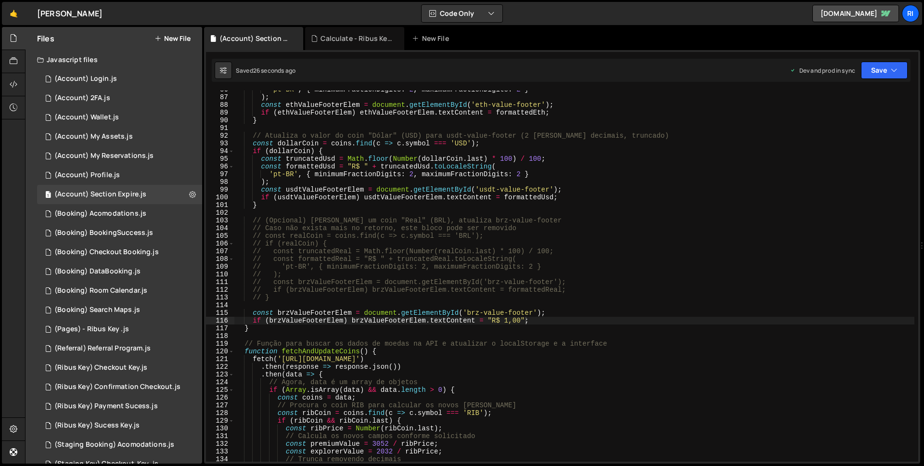
scroll to position [659, 0]
click at [252, 221] on div "'pt-BR' , { minimumFractionDigits : 2 , maximumFractionDigits : 2 } ) ; const e…" at bounding box center [574, 279] width 680 height 386
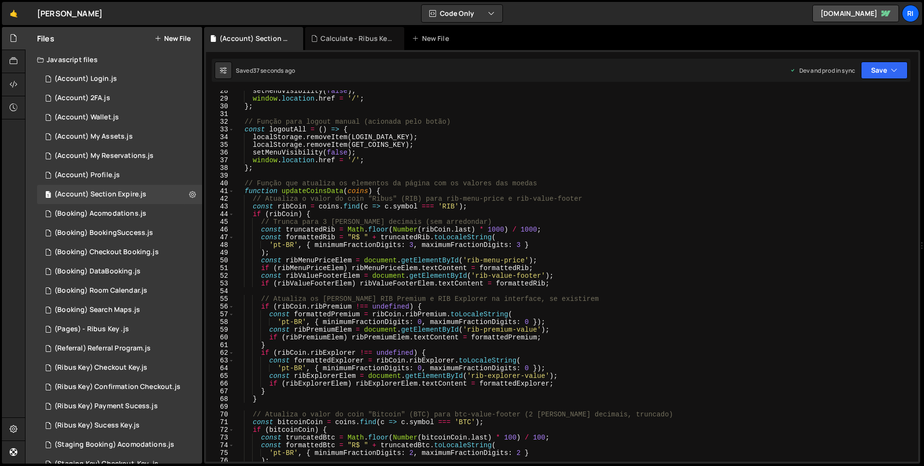
scroll to position [211, 0]
click at [304, 190] on div "setMenuVisibility ( false ) ; window . location . href = '/' ; } ; // Função pa…" at bounding box center [574, 280] width 680 height 386
type textarea "function updateCoinsData(coins) {"
click at [304, 190] on div "setMenuVisibility ( false ) ; window . location . href = '/' ; } ; // Função pa…" at bounding box center [574, 280] width 680 height 386
type input "updateCoinsData"
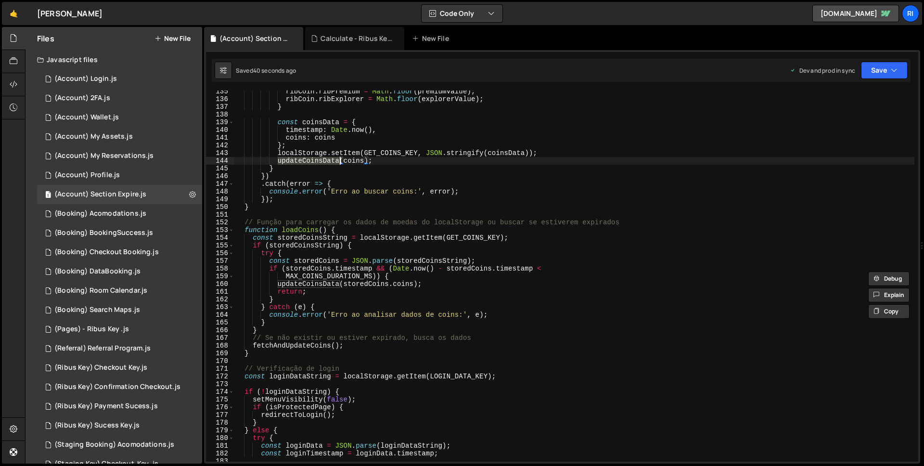
scroll to position [1079, 0]
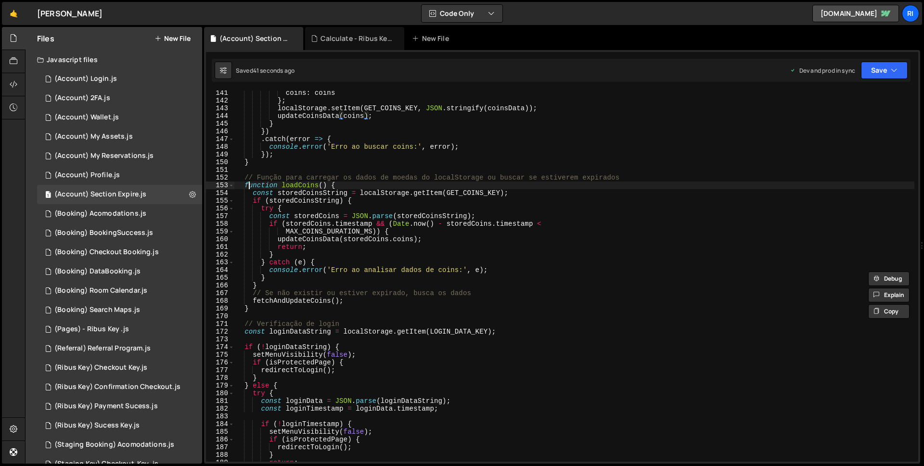
click at [249, 186] on div "coins : coins } ; localStorage . setItem ( GET_COINS_KEY , JSON . stringify ( c…" at bounding box center [574, 282] width 680 height 386
click at [248, 193] on div "coins : coins } ; localStorage . setItem ( GET_COINS_KEY , JSON . stringify ( c…" at bounding box center [574, 282] width 680 height 386
click at [251, 193] on div "coins : coins } ; localStorage . setItem ( GET_COINS_KEY , JSON . stringify ( c…" at bounding box center [574, 282] width 680 height 386
type textarea "const storedCoinsString = localStorage.getItem(GET_COINS_KEY);"
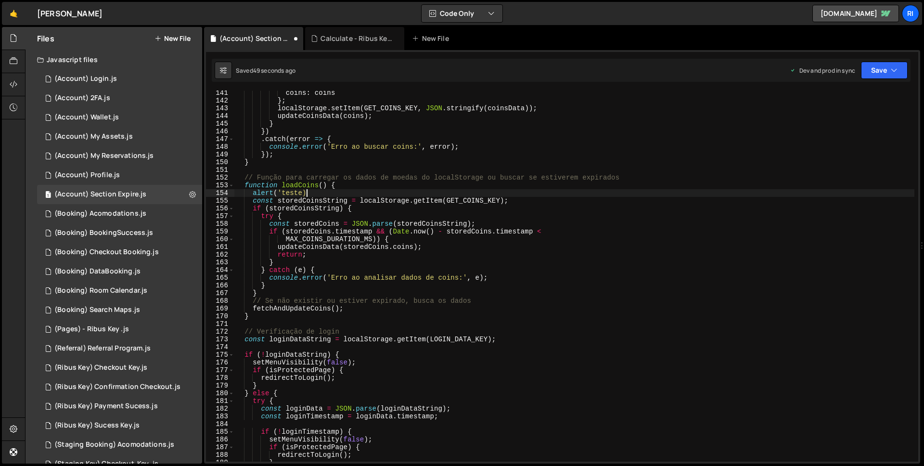
scroll to position [0, 4]
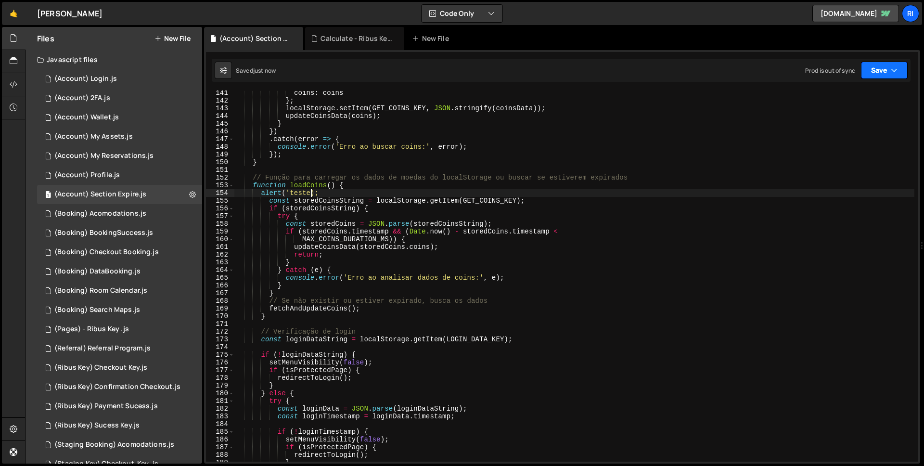
type textarea "alert('teste);"
click at [884, 77] on button "Save" at bounding box center [884, 70] width 47 height 17
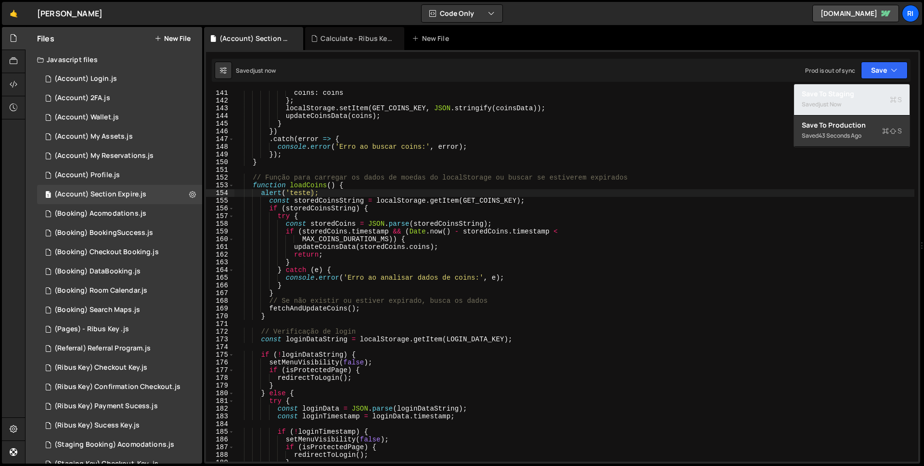
click at [839, 99] on div "Saved just now" at bounding box center [851, 105] width 100 height 12
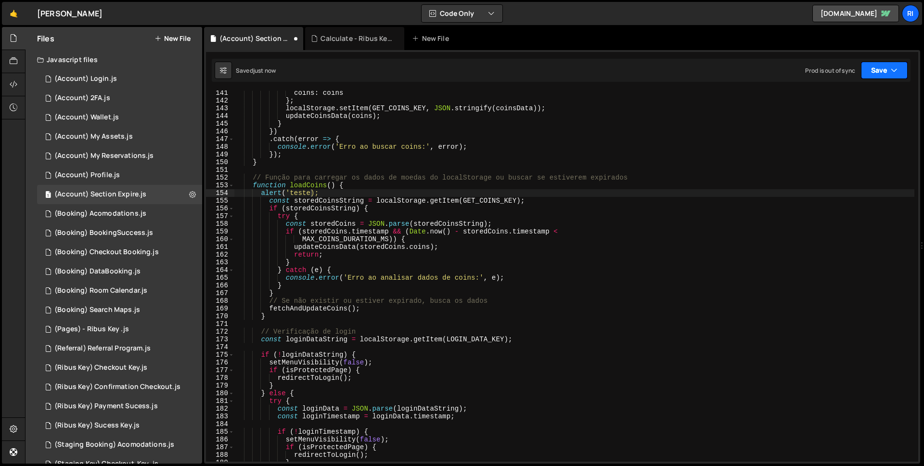
click at [877, 76] on button "Save" at bounding box center [884, 70] width 47 height 17
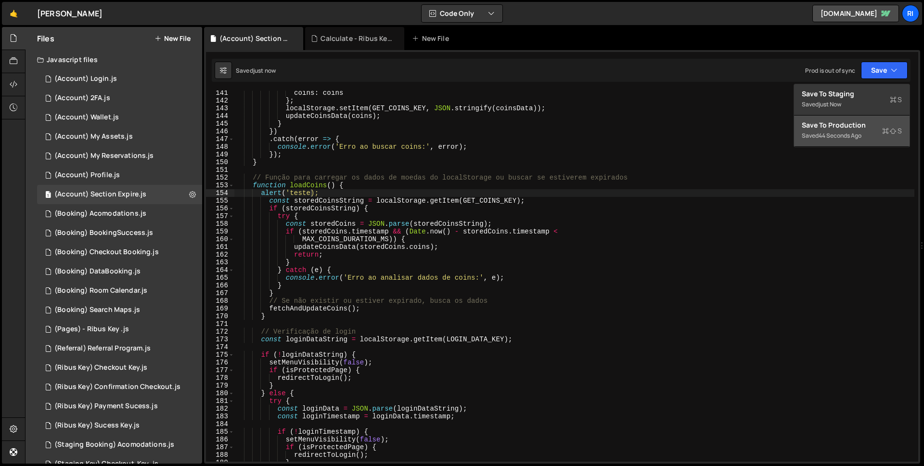
click at [853, 128] on div "Save to Production S" at bounding box center [851, 125] width 100 height 10
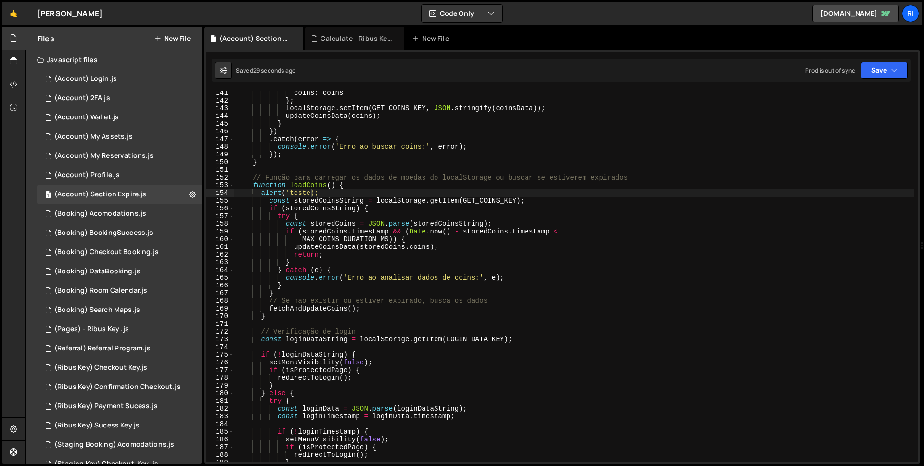
click at [262, 195] on div "coins : coins } ; localStorage . setItem ( GET_COINS_KEY , JSON . stringify ( c…" at bounding box center [574, 282] width 680 height 386
type textarea "})();"
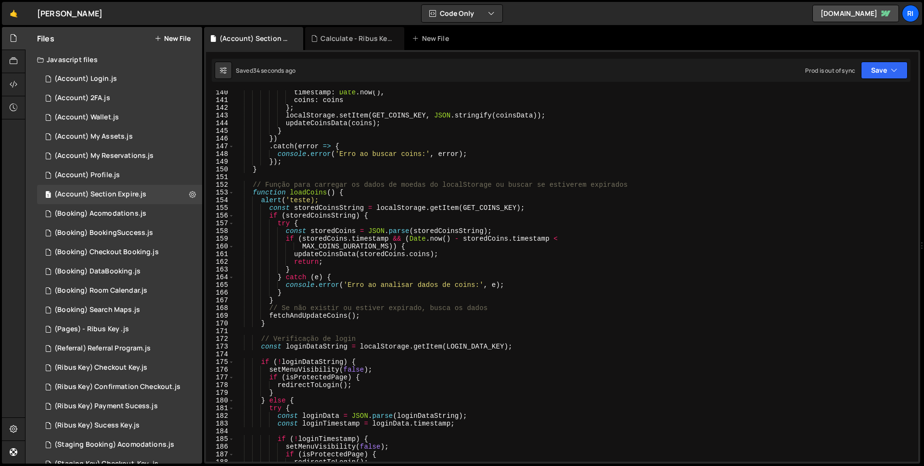
scroll to position [783, 0]
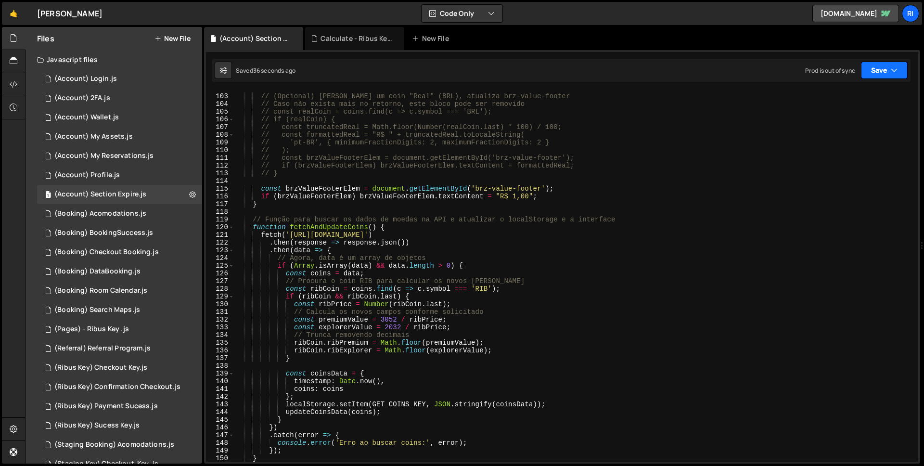
click at [871, 72] on button "Save" at bounding box center [884, 70] width 47 height 17
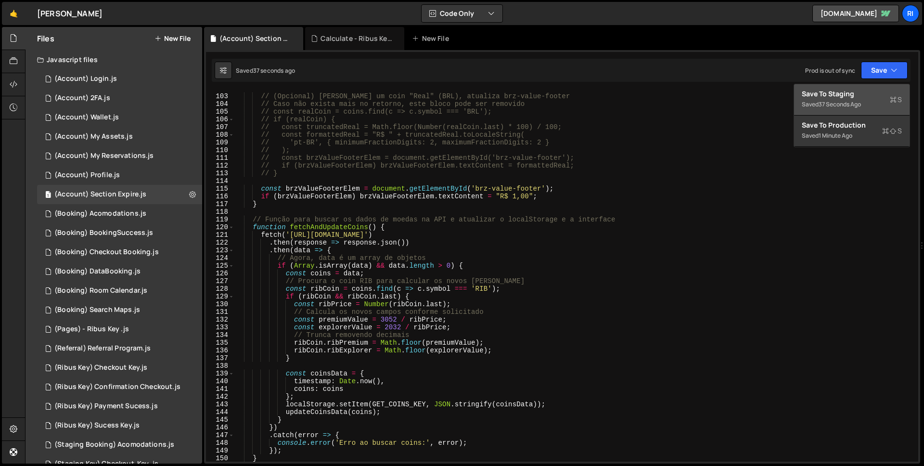
click at [845, 109] on div "Saved 37 seconds ago" at bounding box center [851, 105] width 100 height 12
click at [845, 109] on div "// (Opcional) [PERSON_NAME] um coin "Real" (BRL), atualiza brz-value-footer // …" at bounding box center [574, 278] width 680 height 386
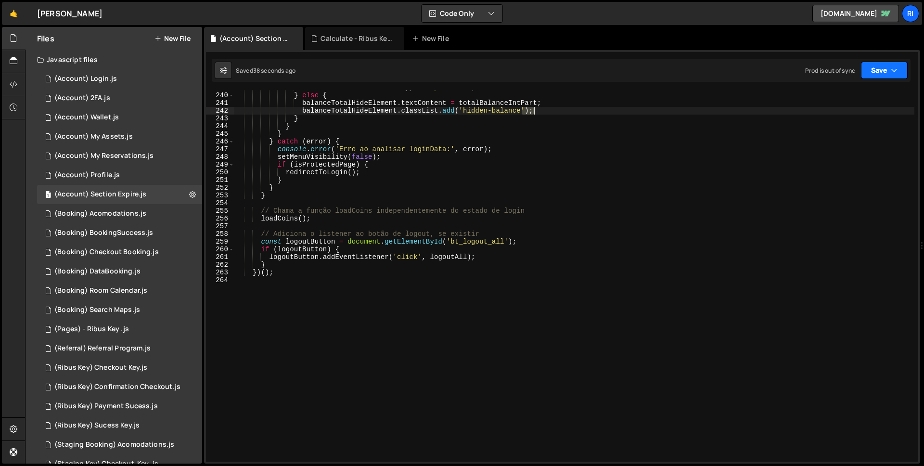
click at [893, 67] on icon "button" at bounding box center [893, 70] width 7 height 10
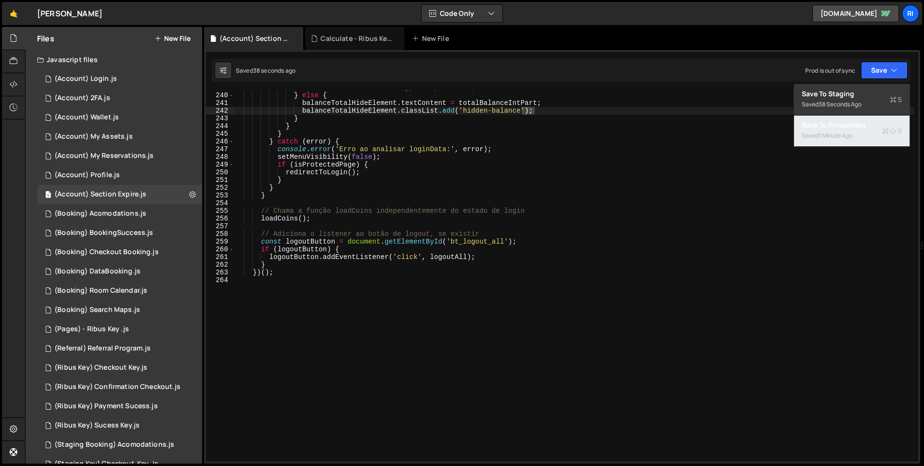
click at [849, 130] on div "Saved 1 minute ago" at bounding box center [851, 136] width 100 height 12
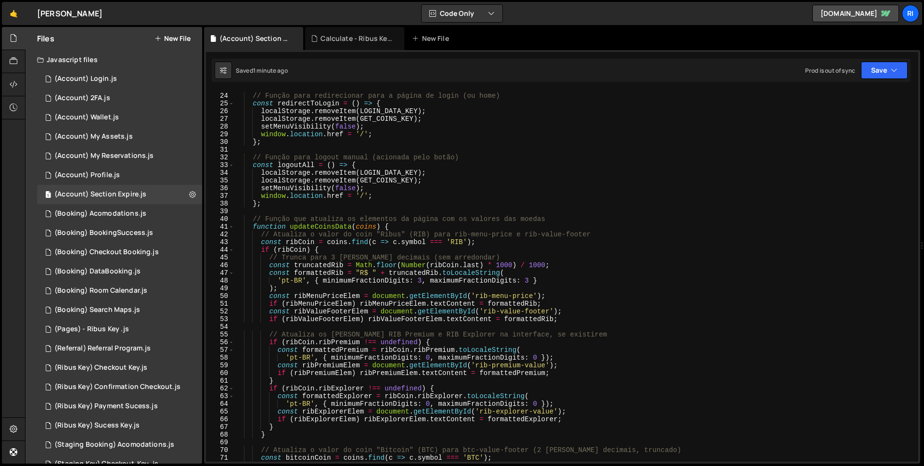
scroll to position [0, 0]
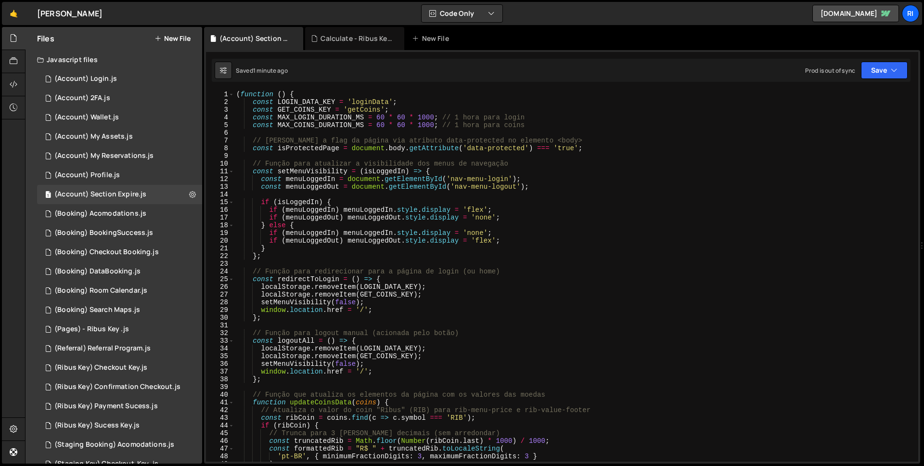
type textarea "// [PERSON_NAME] a flag da página via atributo data-protected no elemento <body>"
click at [329, 137] on div "( function ( ) { const LOGIN_DATA_KEY = 'loginData' ; const GET_COINS_KEY = 'ge…" at bounding box center [574, 283] width 680 height 386
click at [341, 132] on div "( function ( ) { const LOGIN_DATA_KEY = 'loginData' ; const GET_COINS_KEY = 'ge…" at bounding box center [574, 283] width 680 height 386
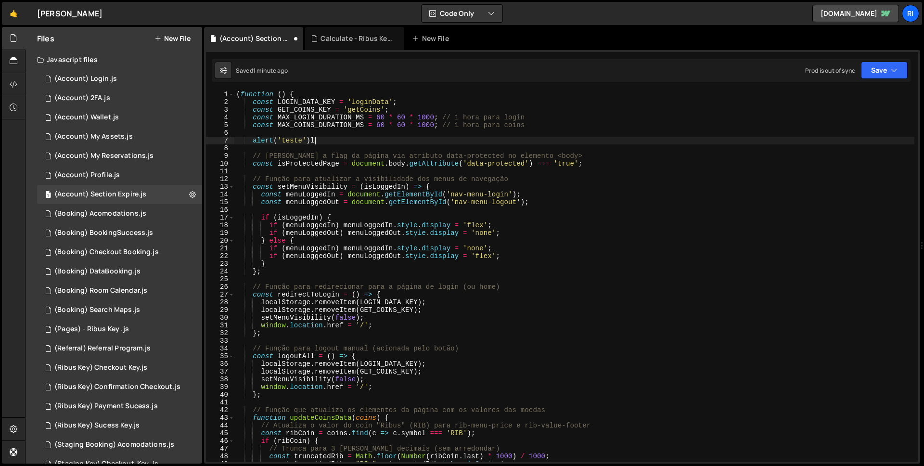
scroll to position [0, 5]
click at [880, 67] on button "Save" at bounding box center [884, 70] width 47 height 17
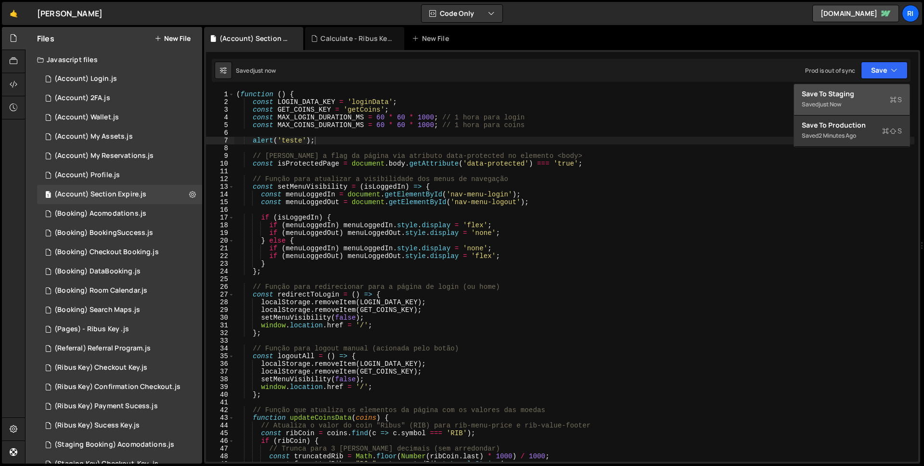
click at [849, 107] on div "Saved just now" at bounding box center [851, 105] width 100 height 12
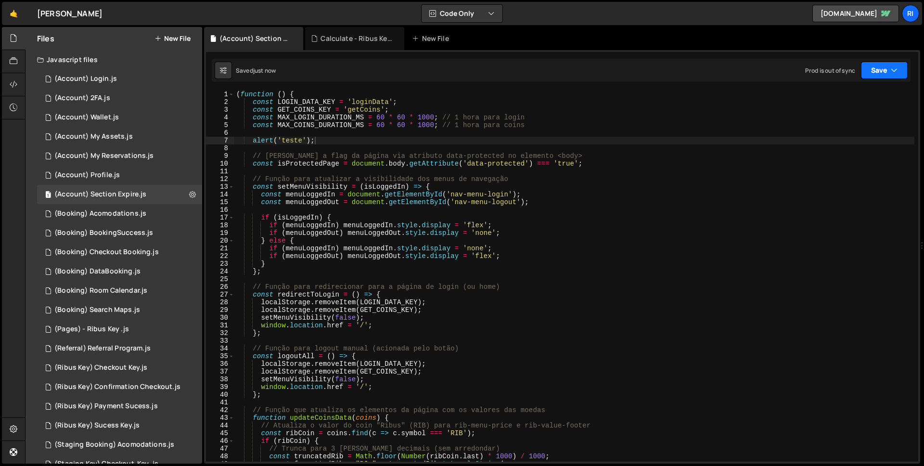
click at [877, 71] on button "Save" at bounding box center [884, 70] width 47 height 17
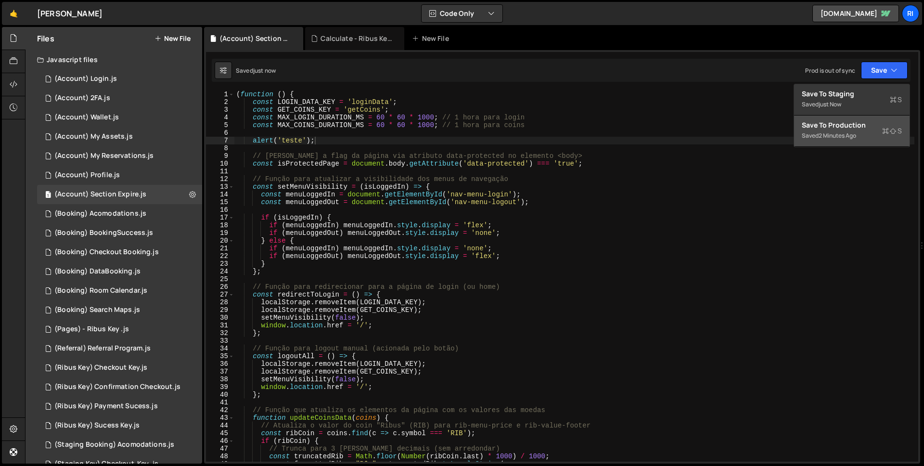
click at [849, 128] on div "Save to Production S" at bounding box center [851, 125] width 100 height 10
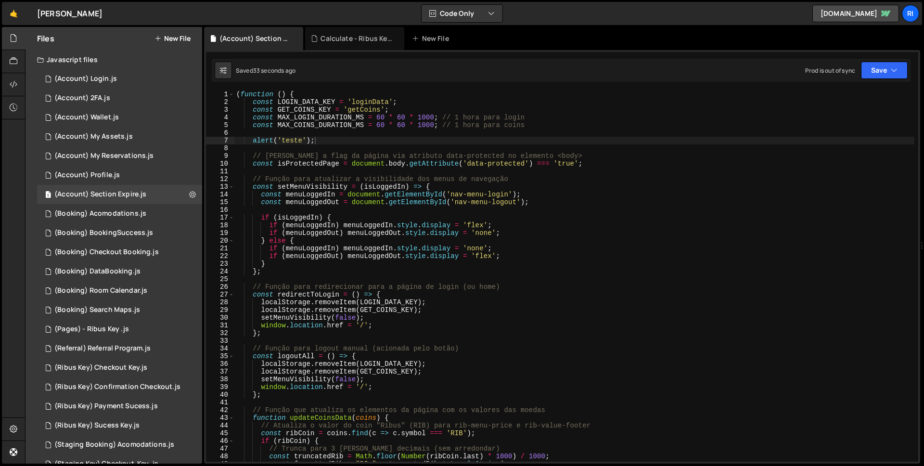
click at [482, 227] on div "( function ( ) { const LOGIN_DATA_KEY = 'loginData' ; const GET_COINS_KEY = 'ge…" at bounding box center [574, 283] width 680 height 386
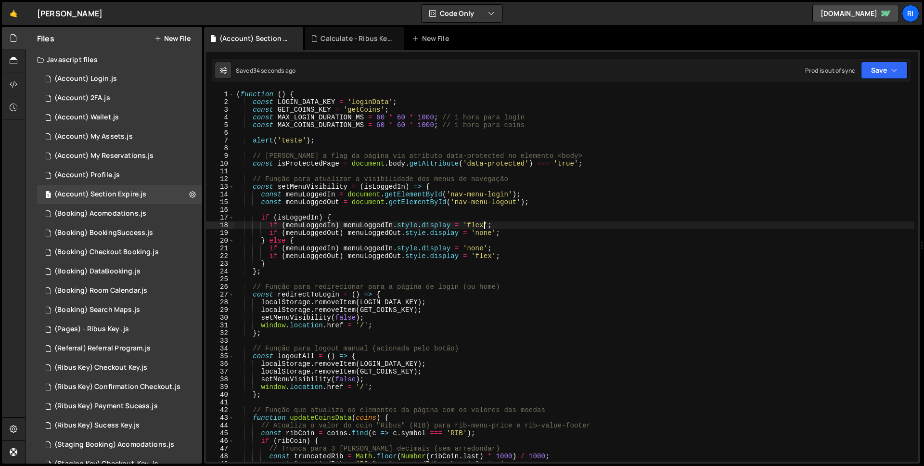
type textarea "})();"
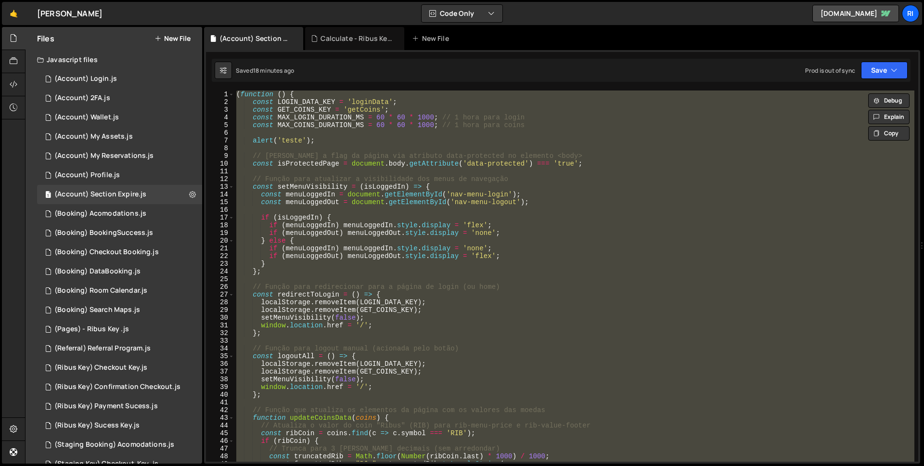
click at [332, 151] on div "( function ( ) { const LOGIN_DATA_KEY = 'loginData' ; const GET_COINS_KEY = 'ge…" at bounding box center [574, 275] width 680 height 371
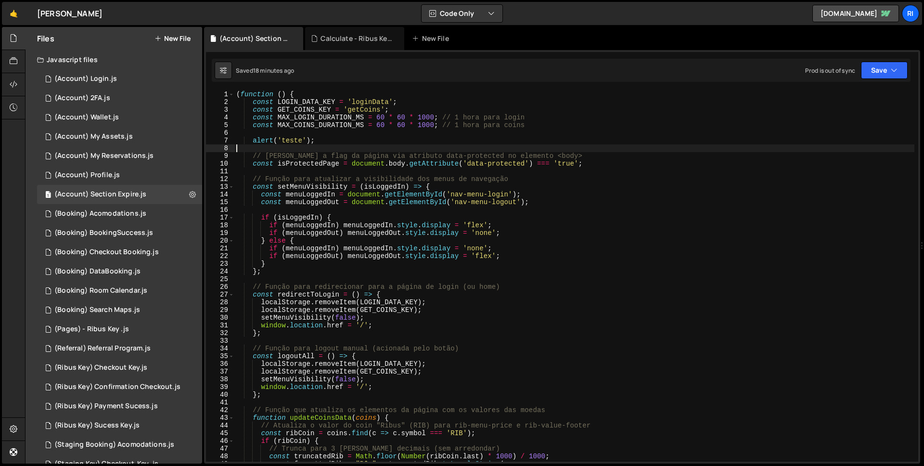
click at [318, 139] on div "( function ( ) { const LOGIN_DATA_KEY = 'loginData' ; const GET_COINS_KEY = 'ge…" at bounding box center [574, 283] width 680 height 386
type textarea "alert('teste');"
click at [874, 75] on button "Save" at bounding box center [884, 70] width 47 height 17
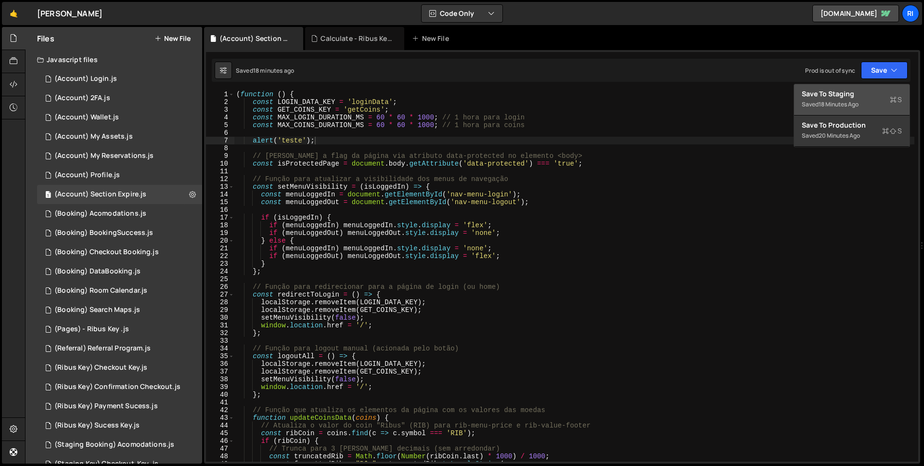
click at [858, 95] on div "Save to Staging S" at bounding box center [851, 94] width 100 height 10
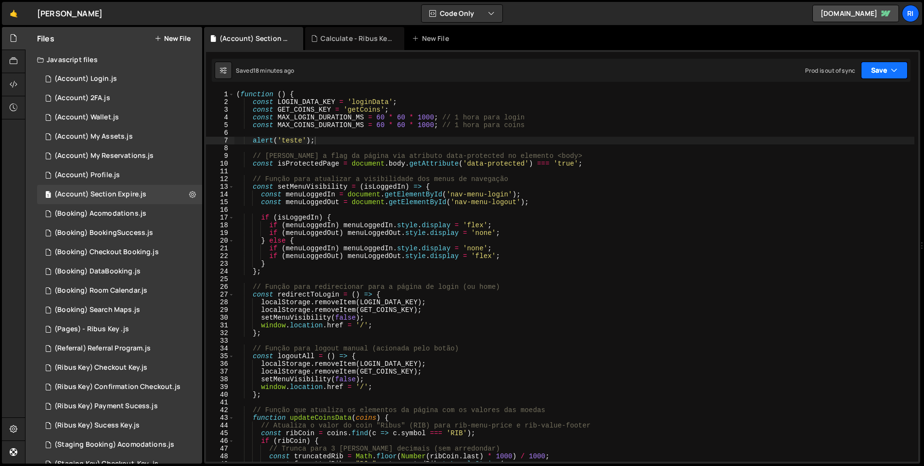
click at [883, 72] on button "Save" at bounding box center [884, 70] width 47 height 17
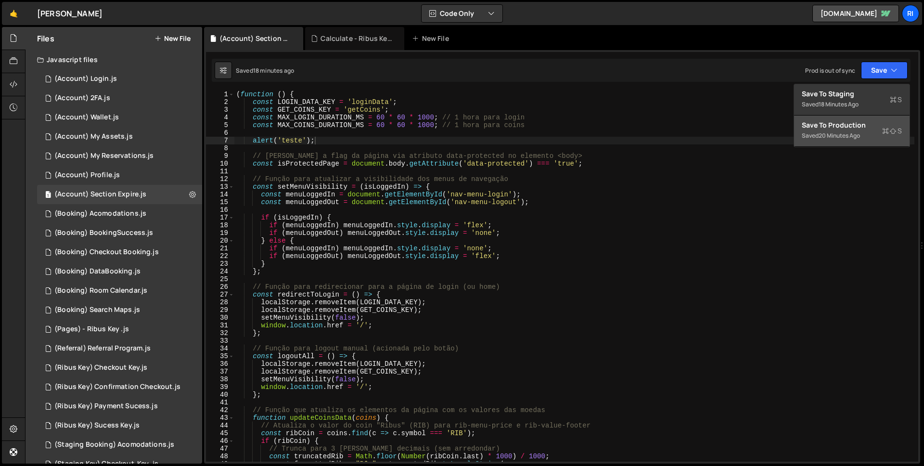
click at [836, 125] on div "Save to Production S" at bounding box center [851, 125] width 100 height 10
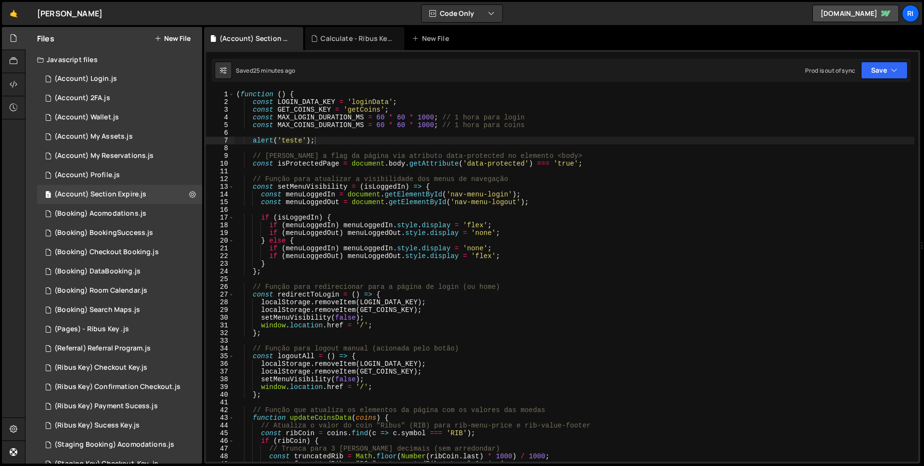
click at [497, 134] on div "( function ( ) { const LOGIN_DATA_KEY = 'loginData' ; const GET_COINS_KEY = 'ge…" at bounding box center [574, 283] width 680 height 386
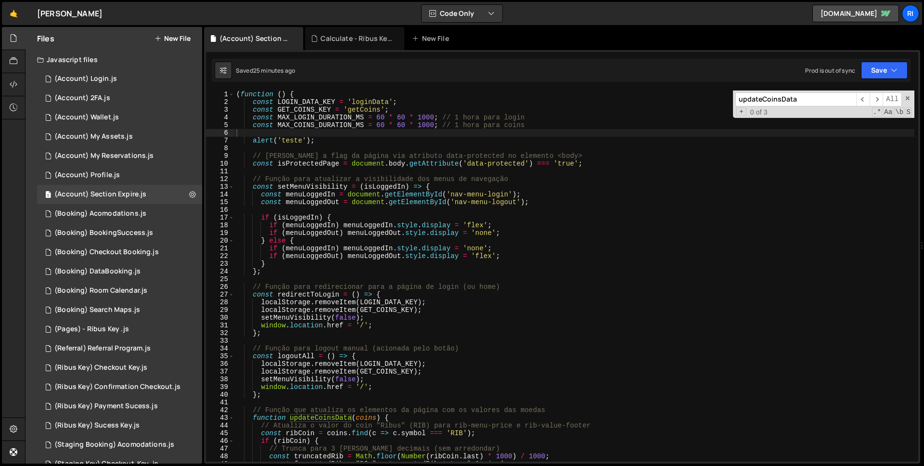
paste input "loadCoins"
type input "loadCoins"
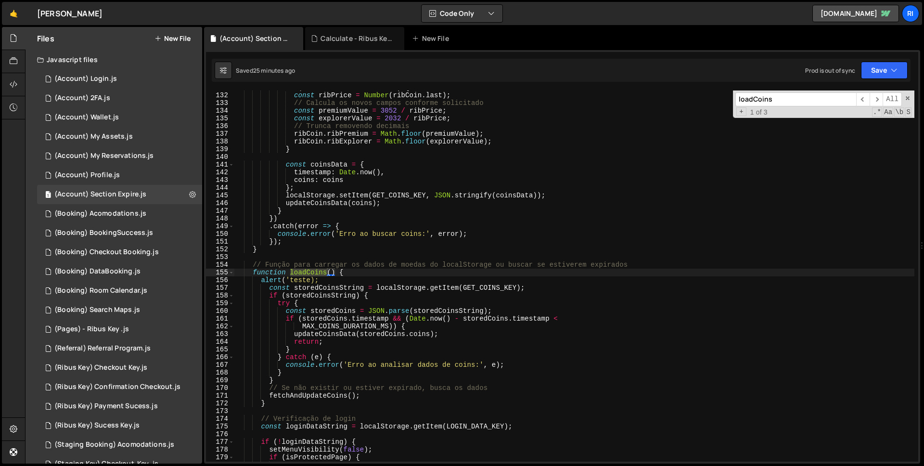
scroll to position [1008, 0]
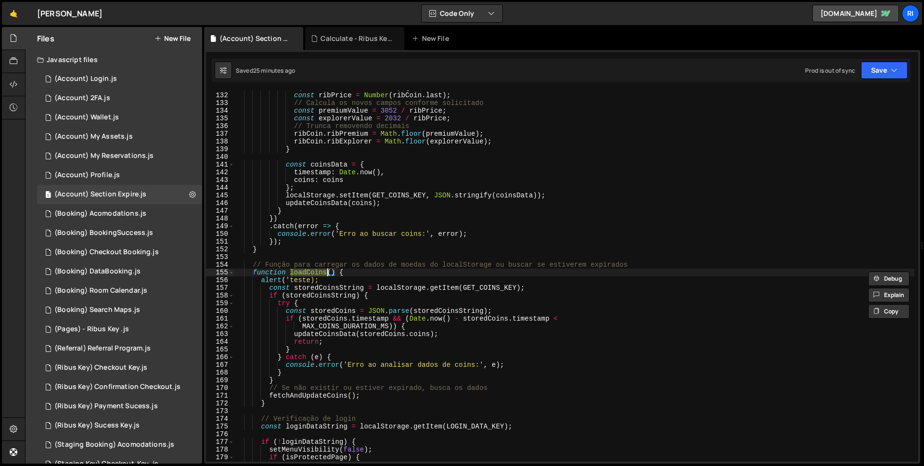
click at [312, 280] on div "if ( ribCoin && ribCoin . last ) { const ribPrice = Number ( ribCoin . last ) ;…" at bounding box center [574, 277] width 680 height 386
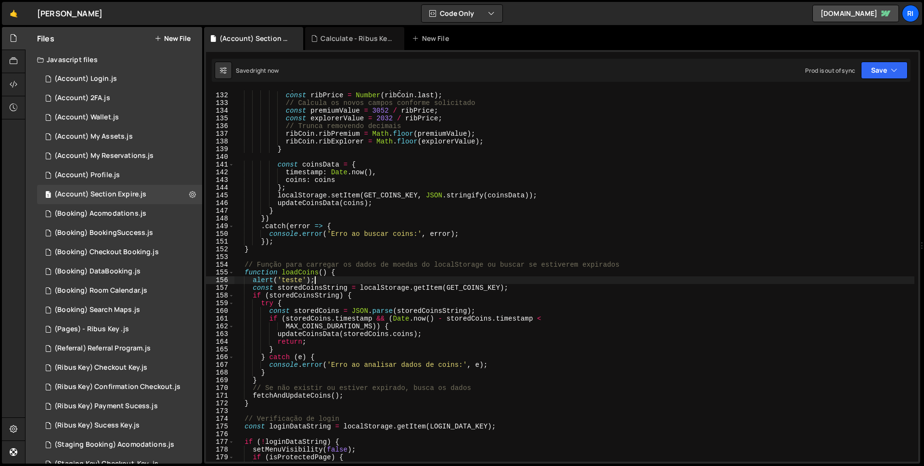
click at [879, 84] on div "1 2 3 4 5 6 7 8 9 10 11 12 13 14 15 16 17 18 19 20 21 22 23 24 25 26 27 28 29 3…" at bounding box center [562, 256] width 716 height 413
click at [882, 73] on button "Save" at bounding box center [884, 70] width 47 height 17
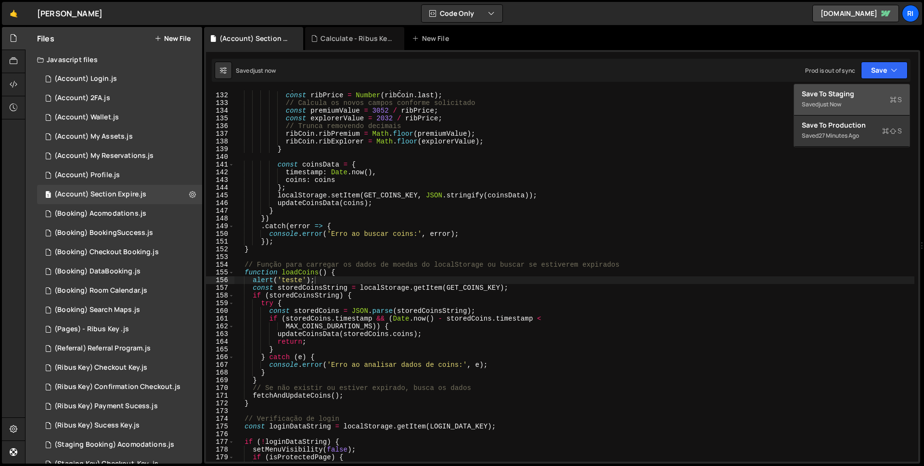
click at [868, 86] on button "Save to Staging S Saved just now" at bounding box center [851, 99] width 115 height 31
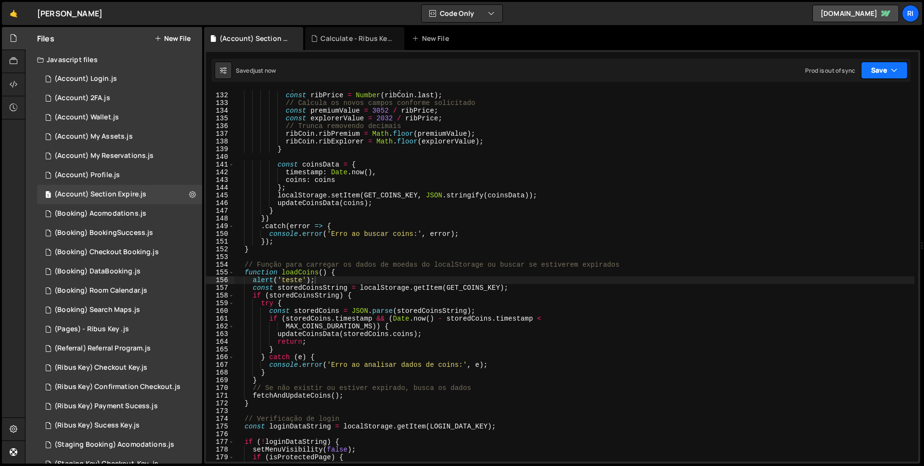
click at [883, 77] on button "Save" at bounding box center [884, 70] width 47 height 17
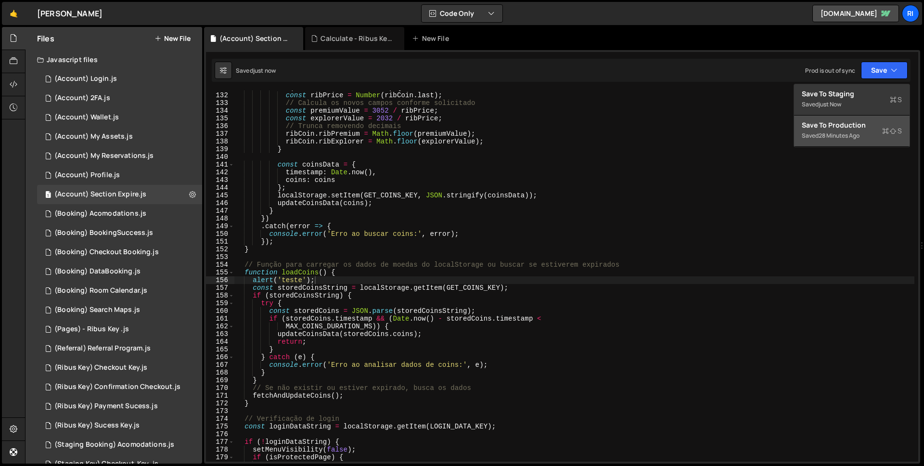
click at [860, 121] on div "Save to Production S" at bounding box center [851, 125] width 100 height 10
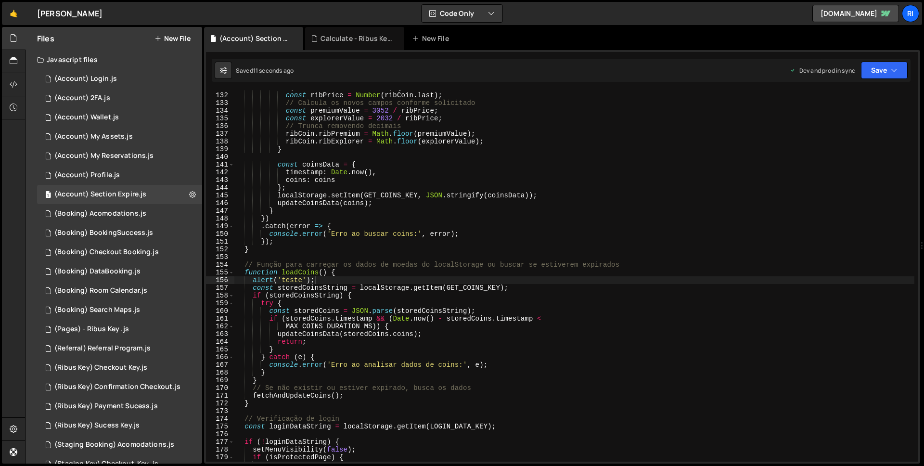
click at [304, 279] on div "if ( ribCoin && ribCoin . last ) { const ribPrice = Number ( ribCoin . last ) ;…" at bounding box center [574, 277] width 680 height 386
click at [330, 280] on div "if ( ribCoin && ribCoin . last ) { const ribPrice = Number ( ribCoin . last ) ;…" at bounding box center [574, 277] width 680 height 386
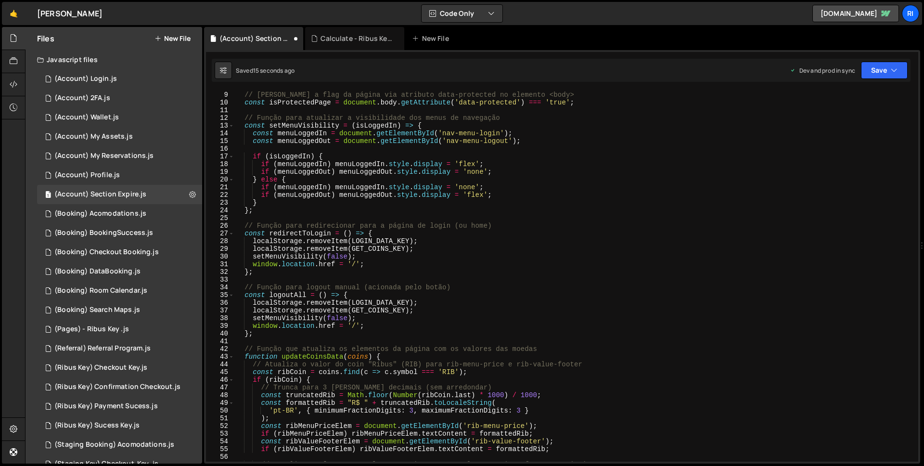
scroll to position [0, 0]
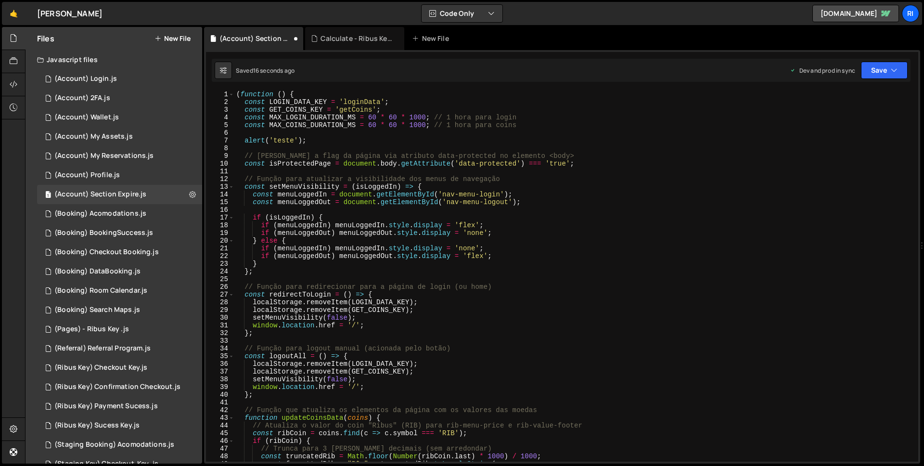
click at [293, 139] on div "( function ( ) { const LOGIN_DATA_KEY = 'loginData' ; const GET_COINS_KEY = 'ge…" at bounding box center [574, 283] width 680 height 386
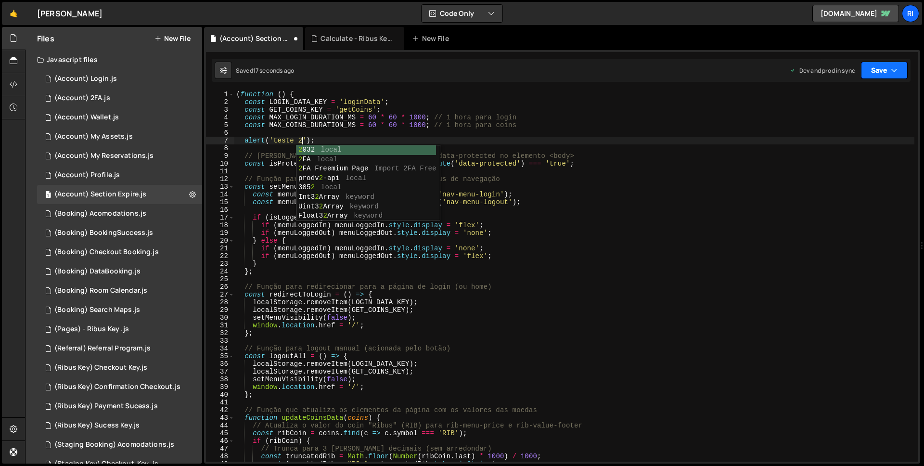
type textarea "alert('teste 2');"
click at [884, 73] on button "Save" at bounding box center [884, 70] width 47 height 17
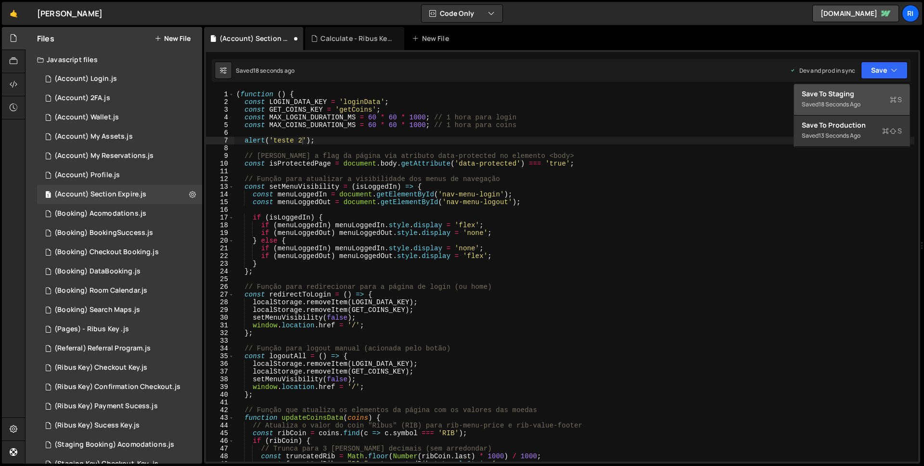
click at [821, 107] on div "18 seconds ago" at bounding box center [839, 104] width 42 height 8
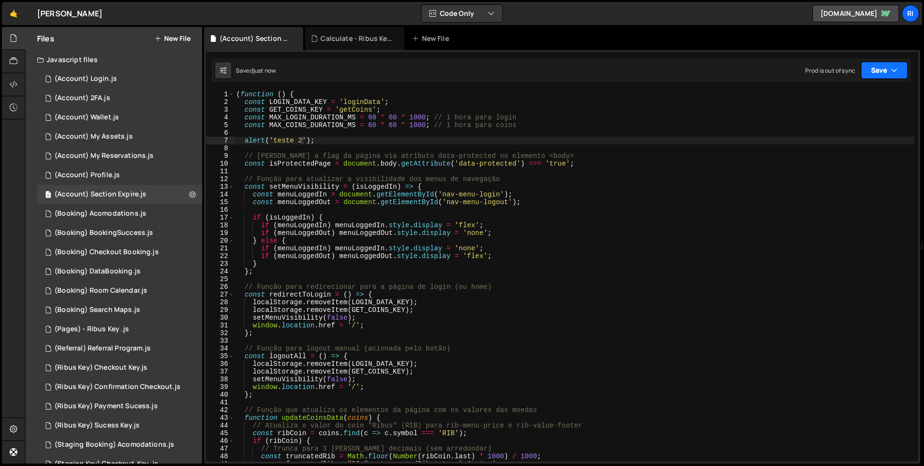
click at [882, 70] on button "Save" at bounding box center [884, 70] width 47 height 17
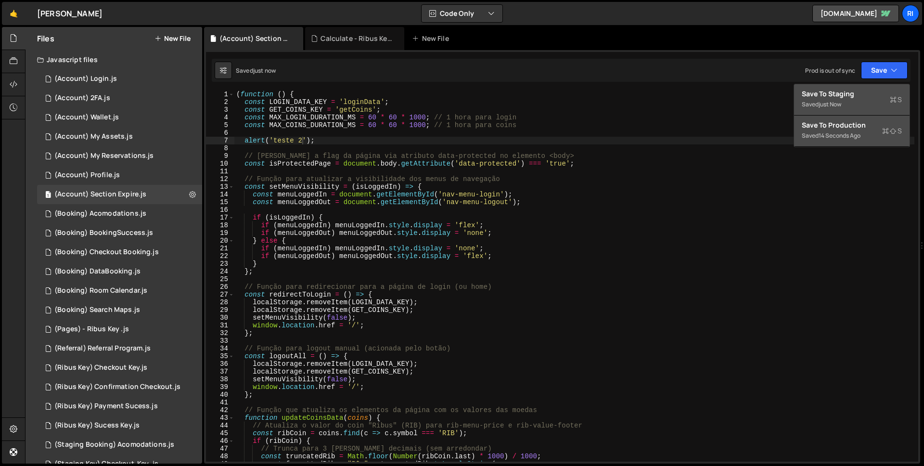
click at [843, 120] on button "Save to Production S Saved 14 seconds ago" at bounding box center [851, 130] width 115 height 31
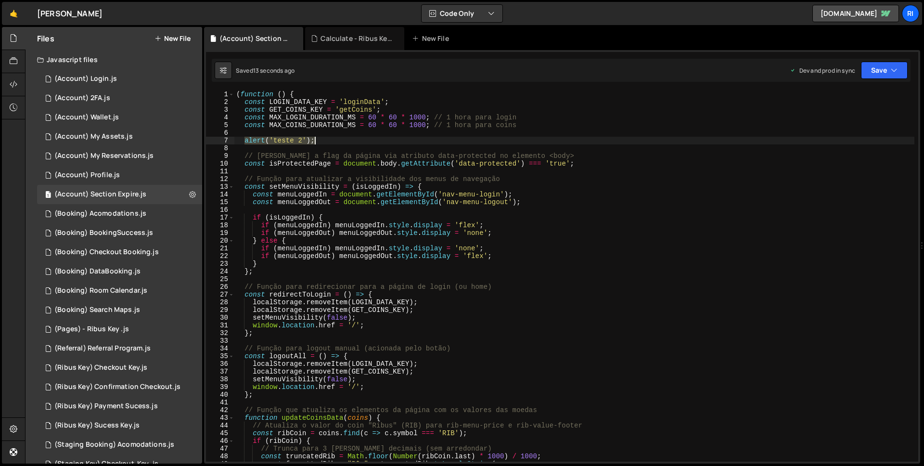
drag, startPoint x: 244, startPoint y: 141, endPoint x: 384, endPoint y: 140, distance: 140.0
click at [384, 140] on div "( function ( ) { const LOGIN_DATA_KEY = 'loginData' ; const GET_COINS_KEY = 'ge…" at bounding box center [574, 283] width 680 height 386
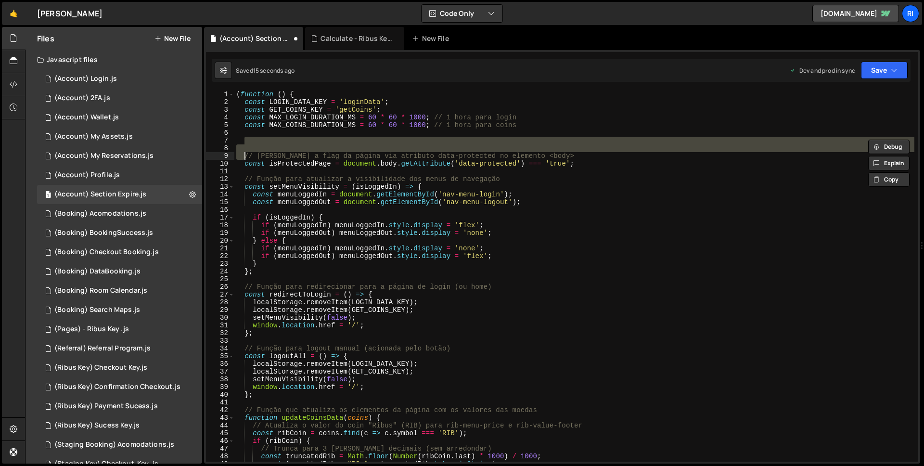
type textarea "// [PERSON_NAME] a flag da página via atributo data-protected no elemento <body>"
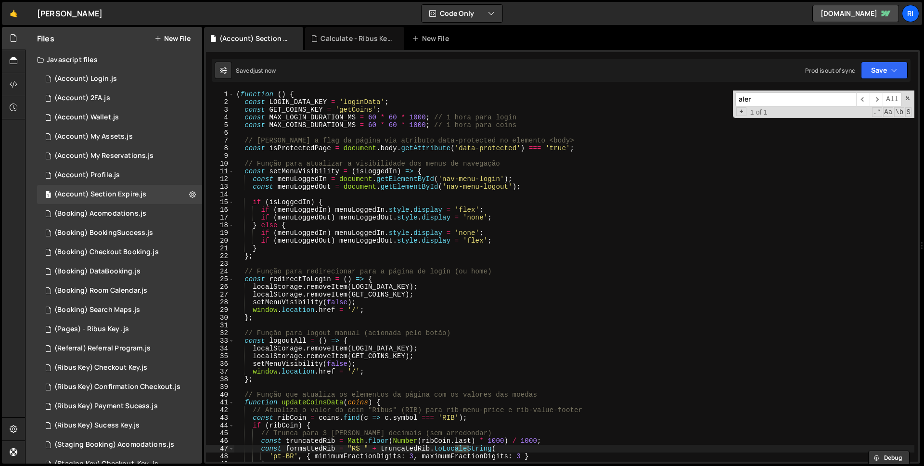
scroll to position [1000, 0]
type input "alert"
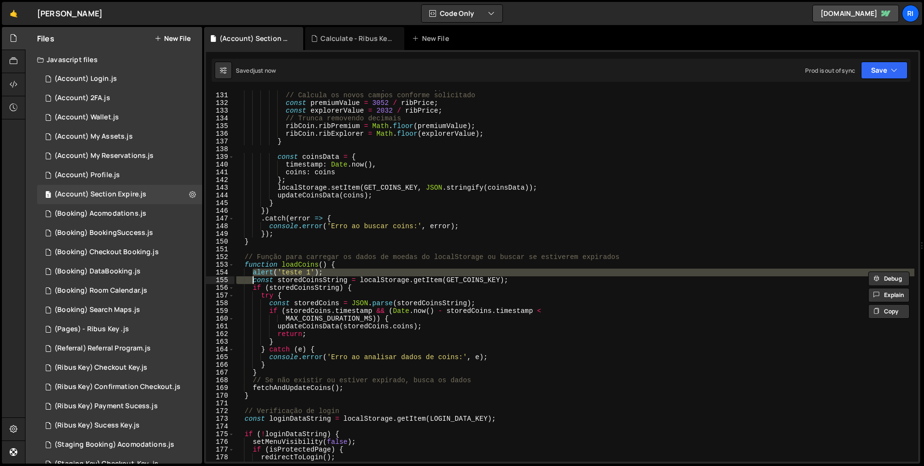
type textarea "const storedCoinsString = localStorage.getItem(GET_COINS_KEY);"
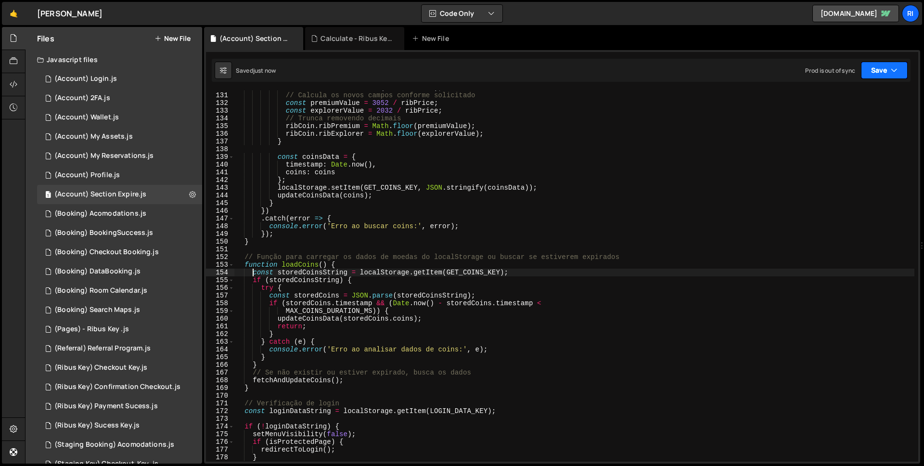
click at [900, 72] on button "Save" at bounding box center [884, 70] width 47 height 17
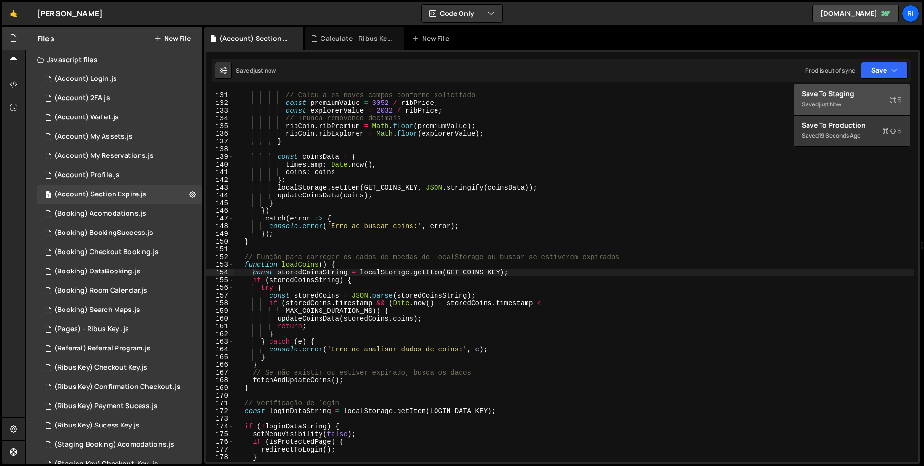
click at [869, 92] on div "Save to Staging S" at bounding box center [851, 94] width 100 height 10
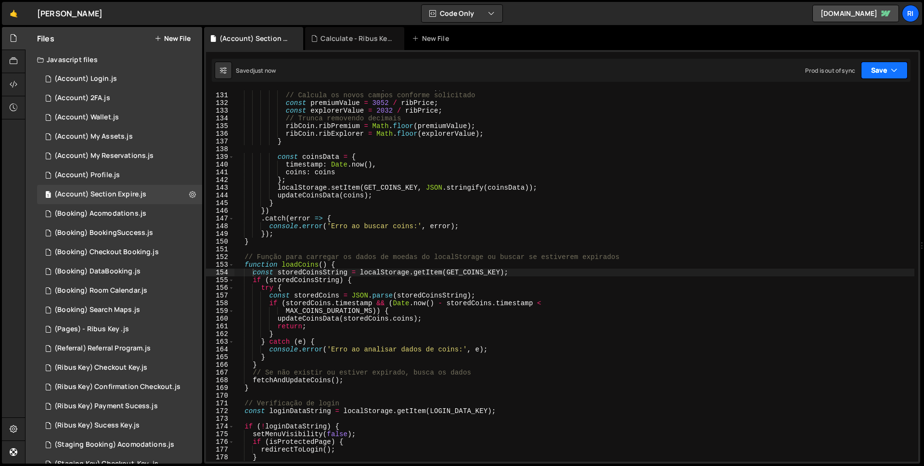
click at [875, 76] on button "Save" at bounding box center [884, 70] width 47 height 17
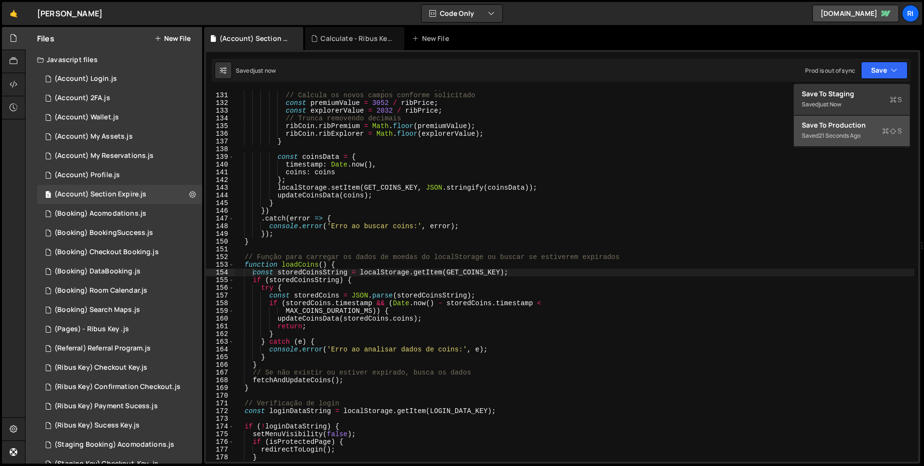
click at [844, 127] on div "Save to Production S" at bounding box center [851, 125] width 100 height 10
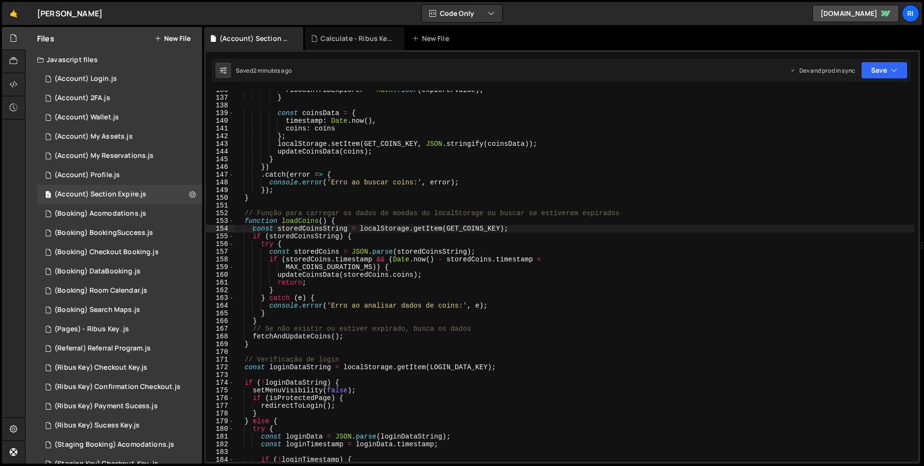
scroll to position [1043, 0]
click at [532, 229] on div "ribCoin . ribExplorer = Math . floor ( explorerValue ) ; } const coinsData = { …" at bounding box center [574, 279] width 680 height 386
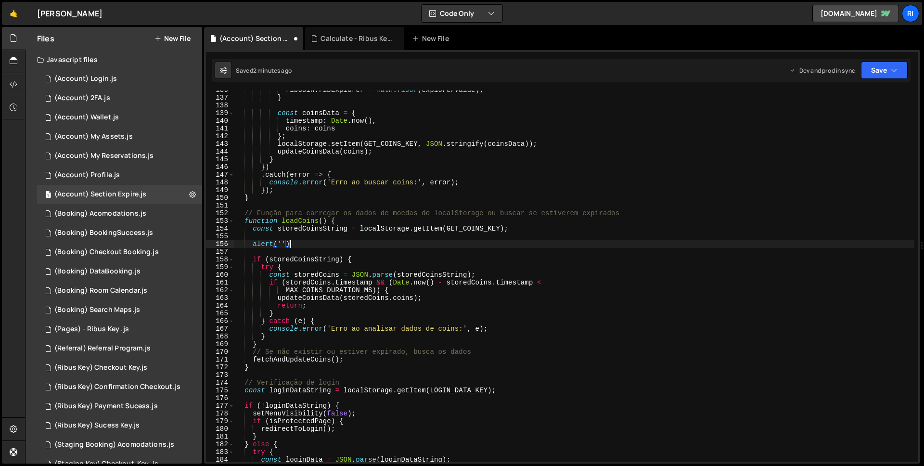
scroll to position [0, 3]
click at [286, 230] on div "ribCoin . ribExplorer = Math . floor ( explorerValue ) ; } const coinsData = { …" at bounding box center [574, 279] width 680 height 386
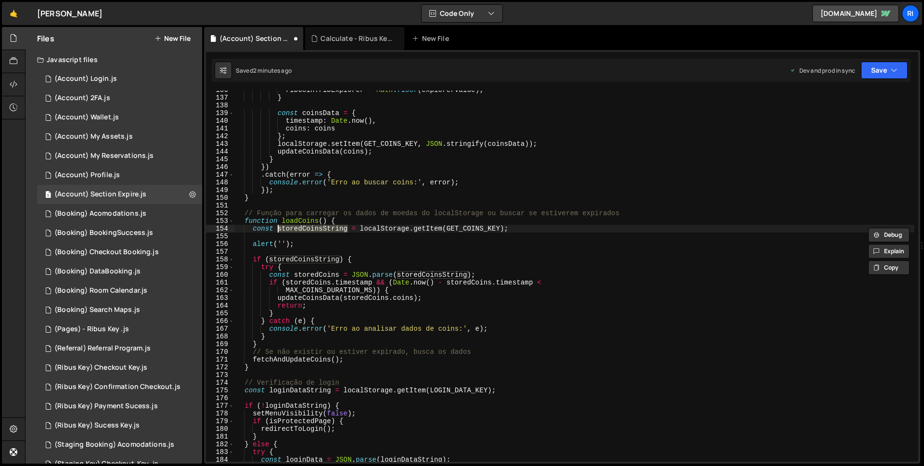
click at [283, 243] on div "ribCoin . ribExplorer = Math . floor ( explorerValue ) ; } const coinsData = { …" at bounding box center [574, 279] width 680 height 386
click at [299, 228] on div "ribCoin . ribExplorer = Math . floor ( explorerValue ) ; } const coinsData = { …" at bounding box center [574, 279] width 680 height 386
drag, startPoint x: 278, startPoint y: 243, endPoint x: 285, endPoint y: 244, distance: 6.8
click at [285, 244] on div "ribCoin . ribExplorer = Math . floor ( explorerValue ) ; } const coinsData = { …" at bounding box center [574, 279] width 680 height 386
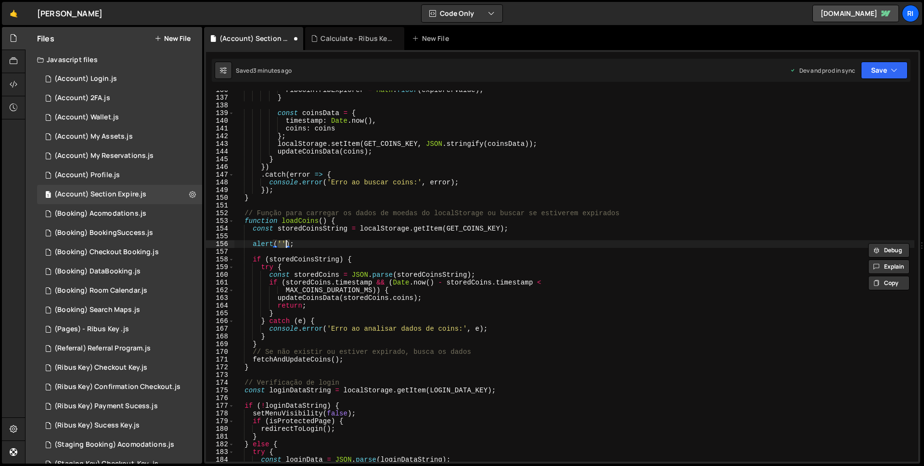
paste textarea "storedCoinsString"
type textarea "alert(storedCoinsString);"
click at [884, 73] on button "Save" at bounding box center [884, 70] width 47 height 17
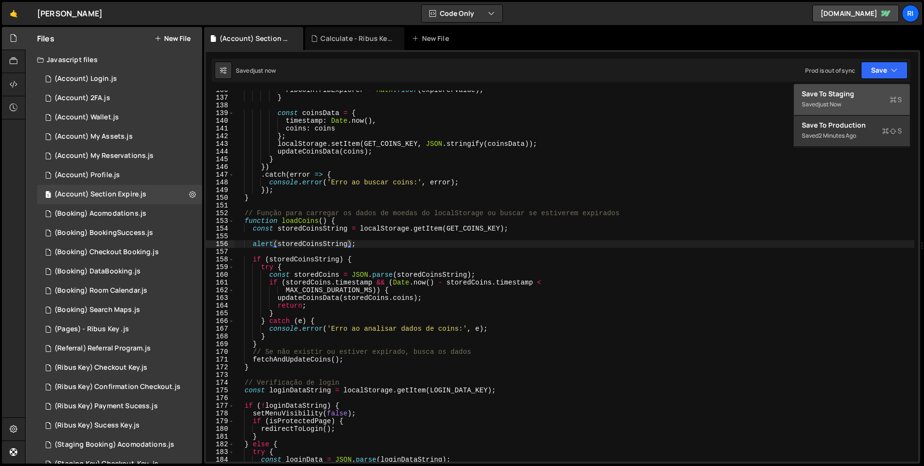
click at [855, 94] on div "Save to Staging S" at bounding box center [851, 94] width 100 height 10
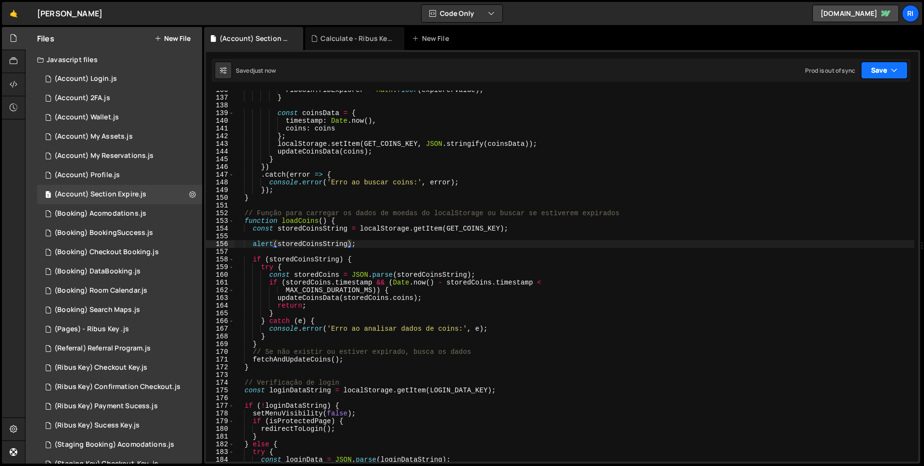
click at [875, 74] on button "Save" at bounding box center [884, 70] width 47 height 17
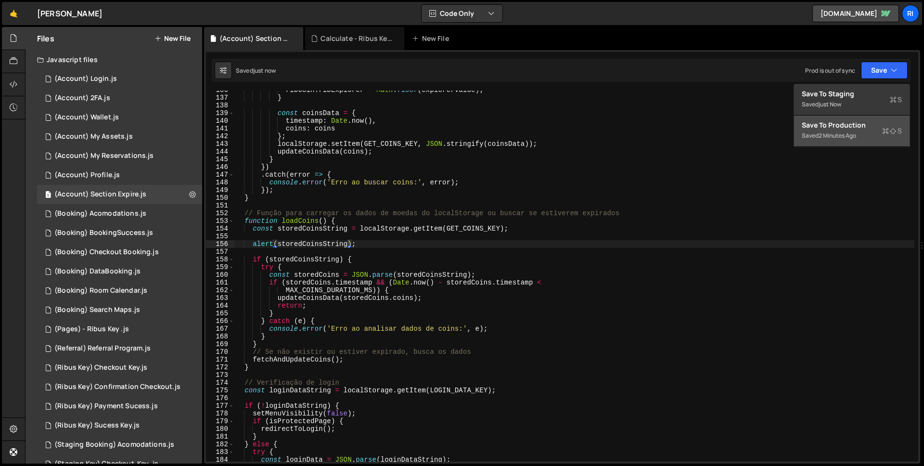
click at [846, 129] on div "Save to Production S" at bounding box center [851, 125] width 100 height 10
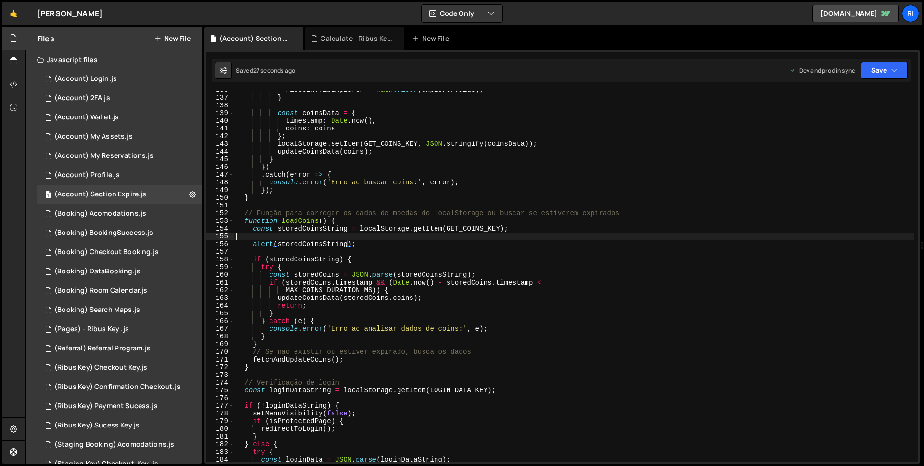
click at [366, 239] on div "ribCoin . ribExplorer = Math . floor ( explorerValue ) ; } const coinsData = { …" at bounding box center [574, 279] width 680 height 386
click at [369, 247] on div "ribCoin . ribExplorer = Math . floor ( explorerValue ) ; } const coinsData = { …" at bounding box center [574, 279] width 680 height 386
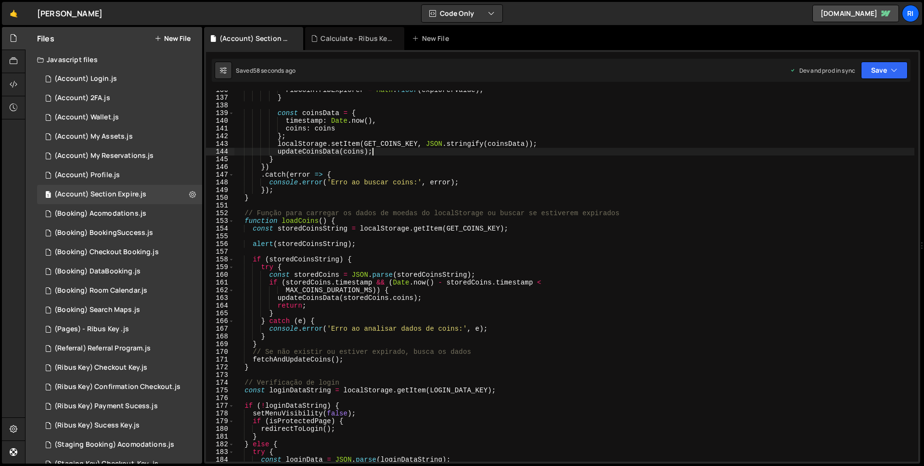
click at [399, 153] on div "ribCoin . ribExplorer = Math . floor ( explorerValue ) ; } const coinsData = { …" at bounding box center [574, 279] width 680 height 386
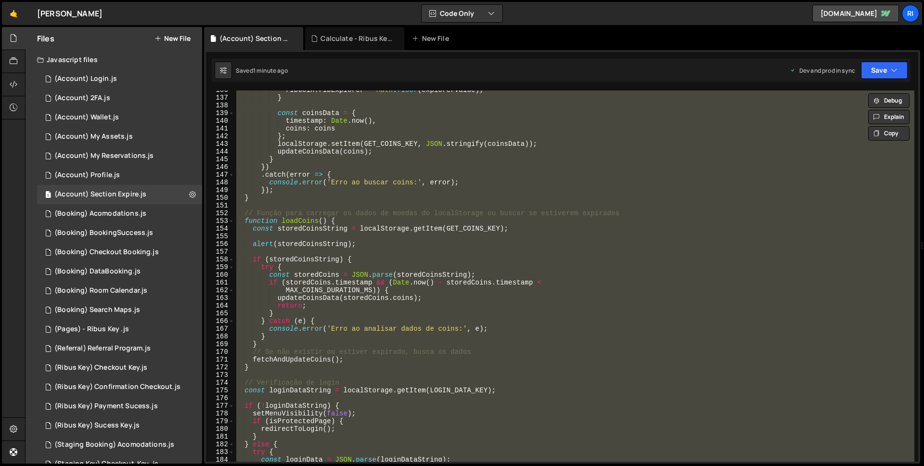
click at [386, 301] on div "ribCoin . ribExplorer = Math . floor ( explorerValue ) ; } const coinsData = { …" at bounding box center [574, 275] width 680 height 371
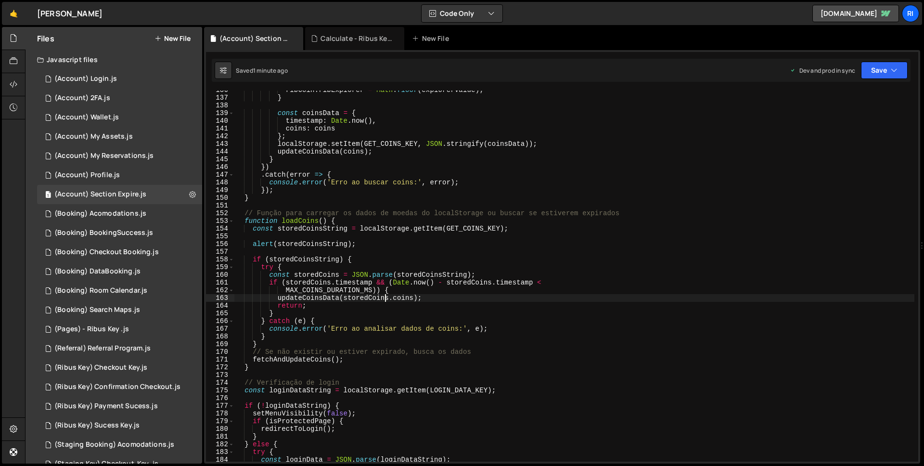
click at [396, 231] on div "ribCoin . ribExplorer = Math . floor ( explorerValue ) ; } const coinsData = { …" at bounding box center [574, 279] width 680 height 386
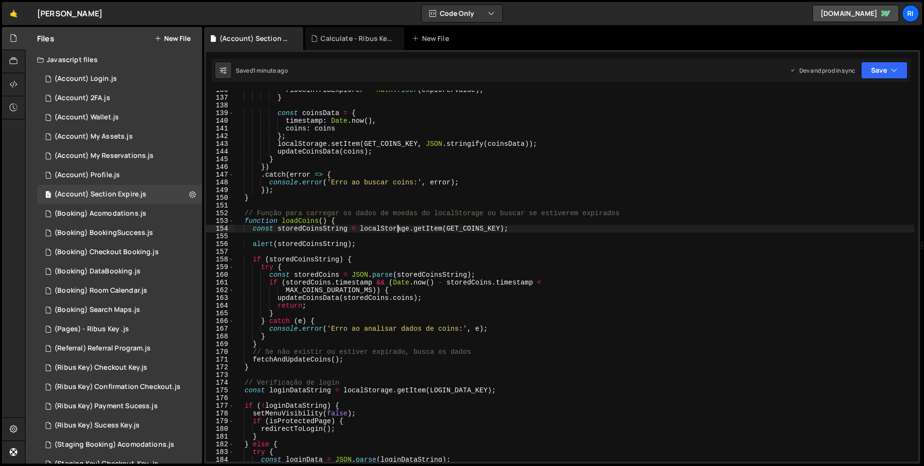
click at [396, 231] on div "ribCoin . ribExplorer = Math . floor ( explorerValue ) ; } const coinsData = { …" at bounding box center [574, 279] width 680 height 386
click at [418, 285] on div "ribCoin . ribExplorer = Math . floor ( explorerValue ) ; } const coinsData = { …" at bounding box center [574, 279] width 680 height 386
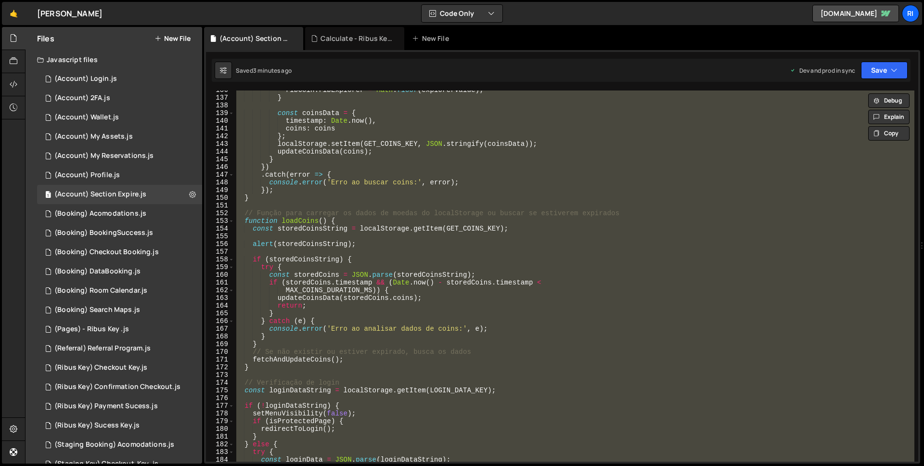
click at [431, 225] on div "ribCoin . ribExplorer = Math . floor ( explorerValue ) ; } const coinsData = { …" at bounding box center [574, 275] width 680 height 371
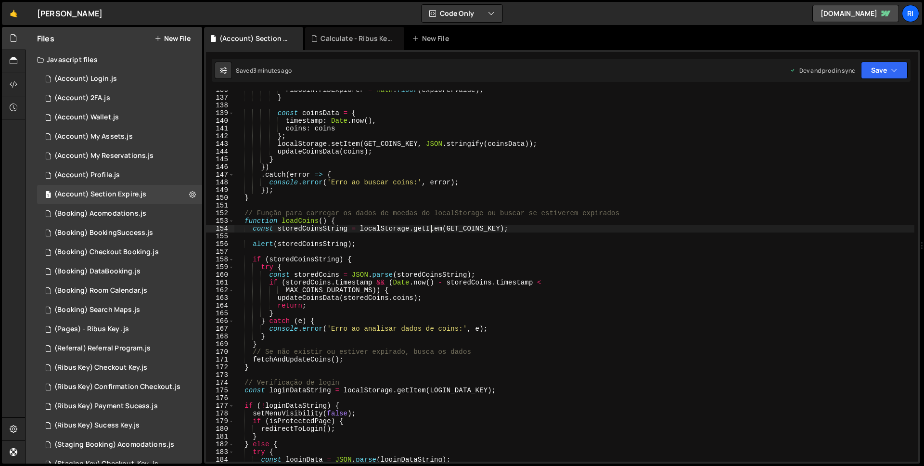
type textarea "})();"
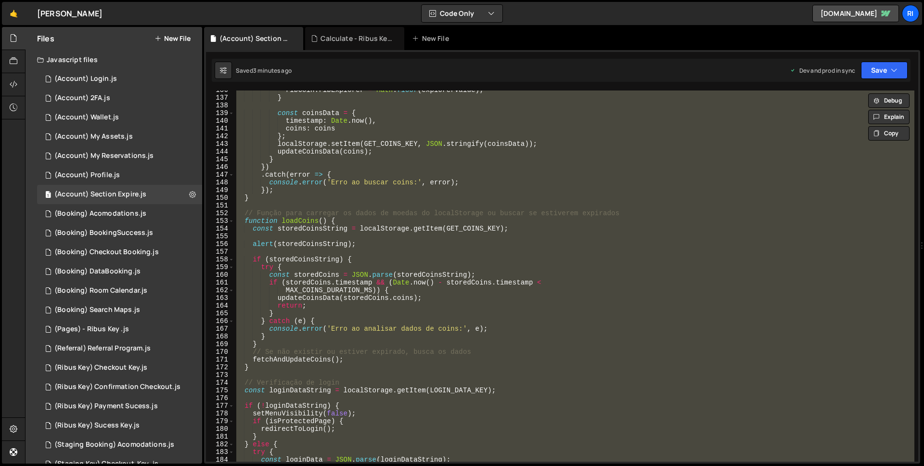
paste textarea
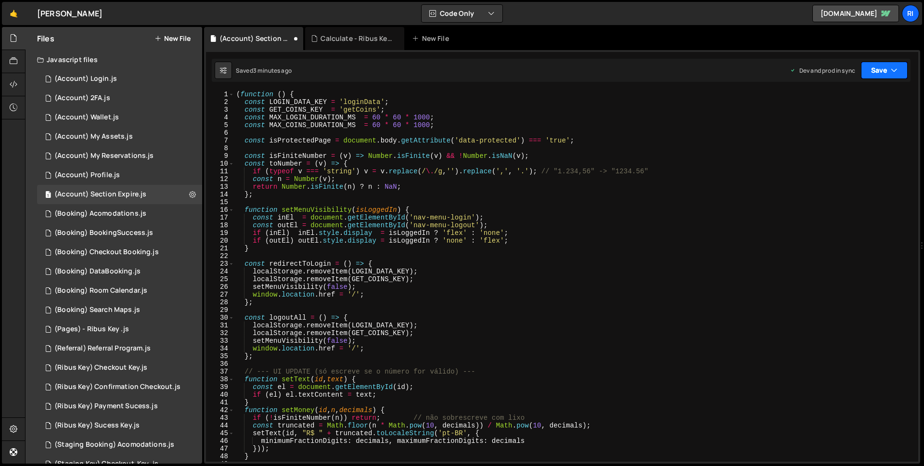
click at [897, 72] on icon "button" at bounding box center [893, 70] width 7 height 10
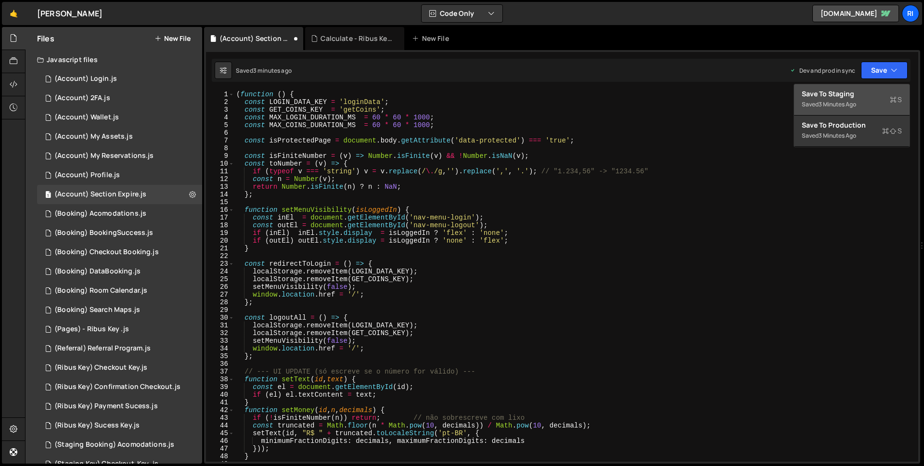
click at [850, 96] on div "Save to Staging S" at bounding box center [851, 94] width 100 height 10
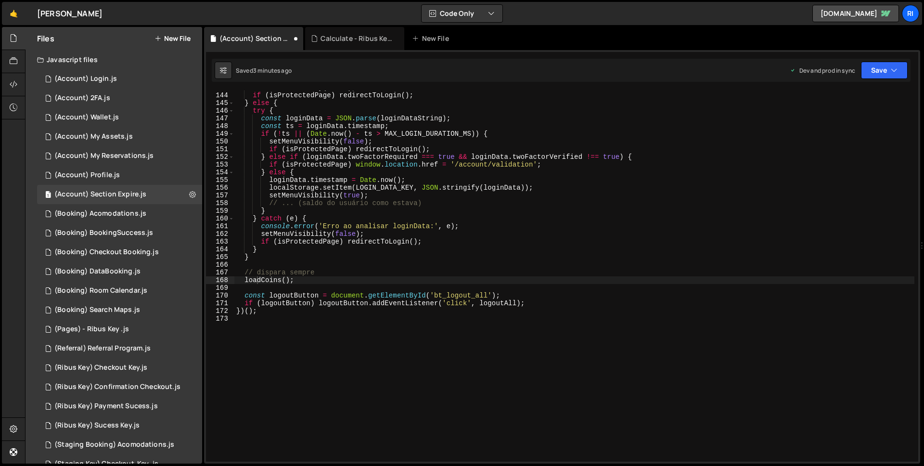
scroll to position [1100, 0]
click at [875, 70] on button "Save" at bounding box center [884, 70] width 47 height 17
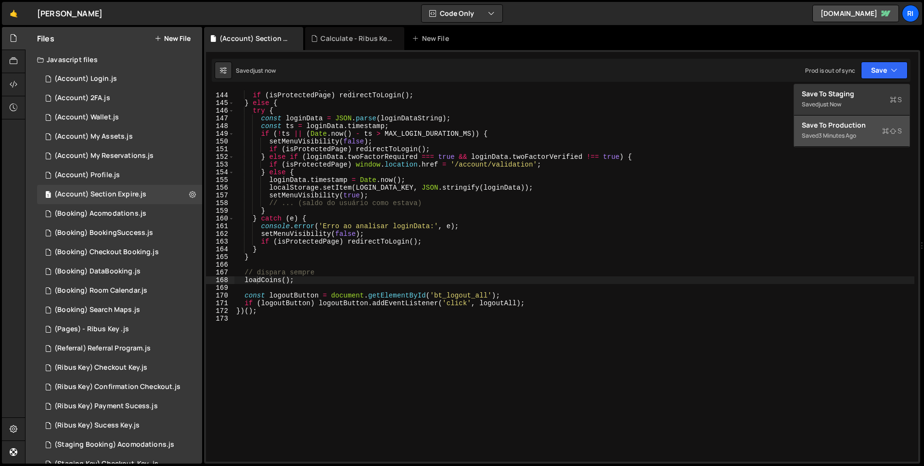
click at [843, 135] on div "3 minutes ago" at bounding box center [837, 135] width 38 height 8
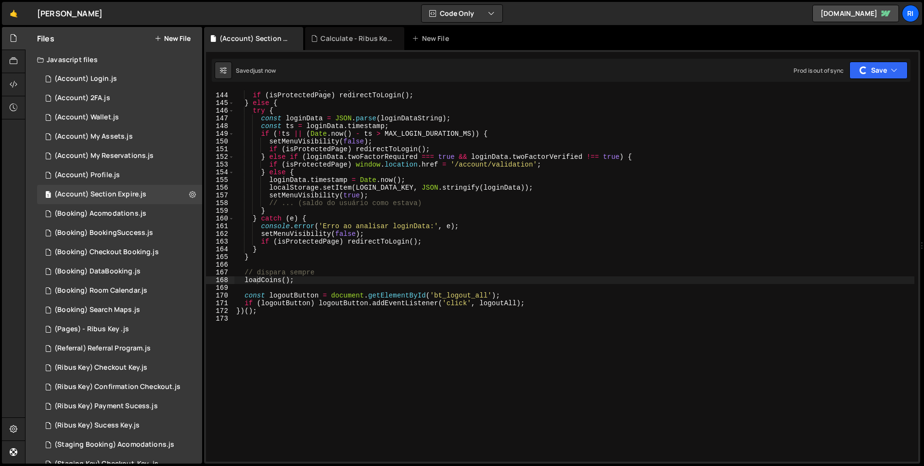
scroll to position [1057, 0]
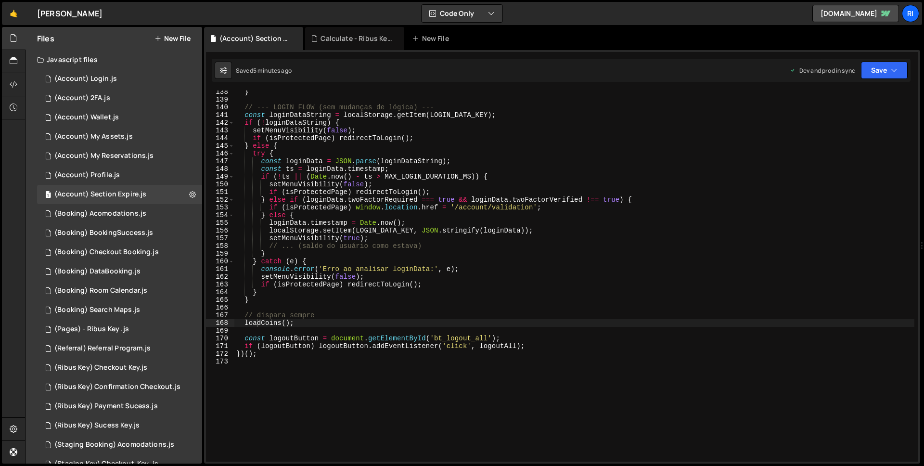
type textarea "setMenuVisibility(true);"
click at [461, 241] on div "} // --- LOGIN FLOW (sem mudanças de lógica) --- const loginDataString = localS…" at bounding box center [574, 281] width 680 height 386
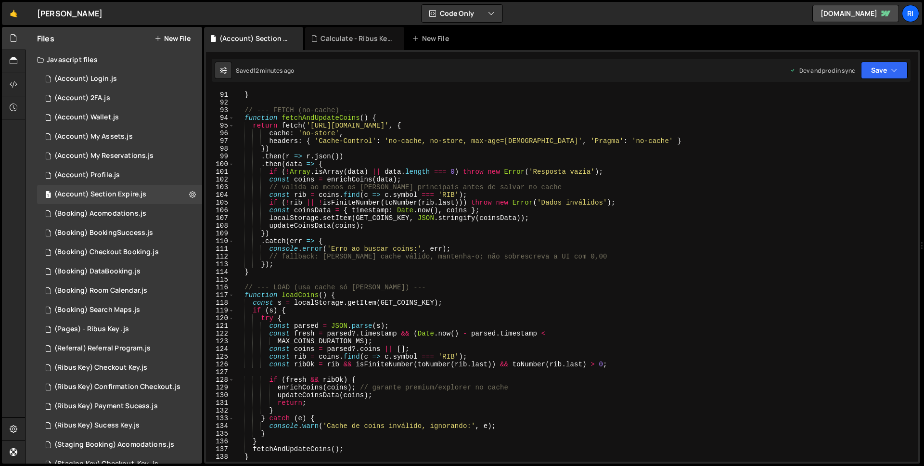
scroll to position [806, 0]
